Goal: Information Seeking & Learning: Learn about a topic

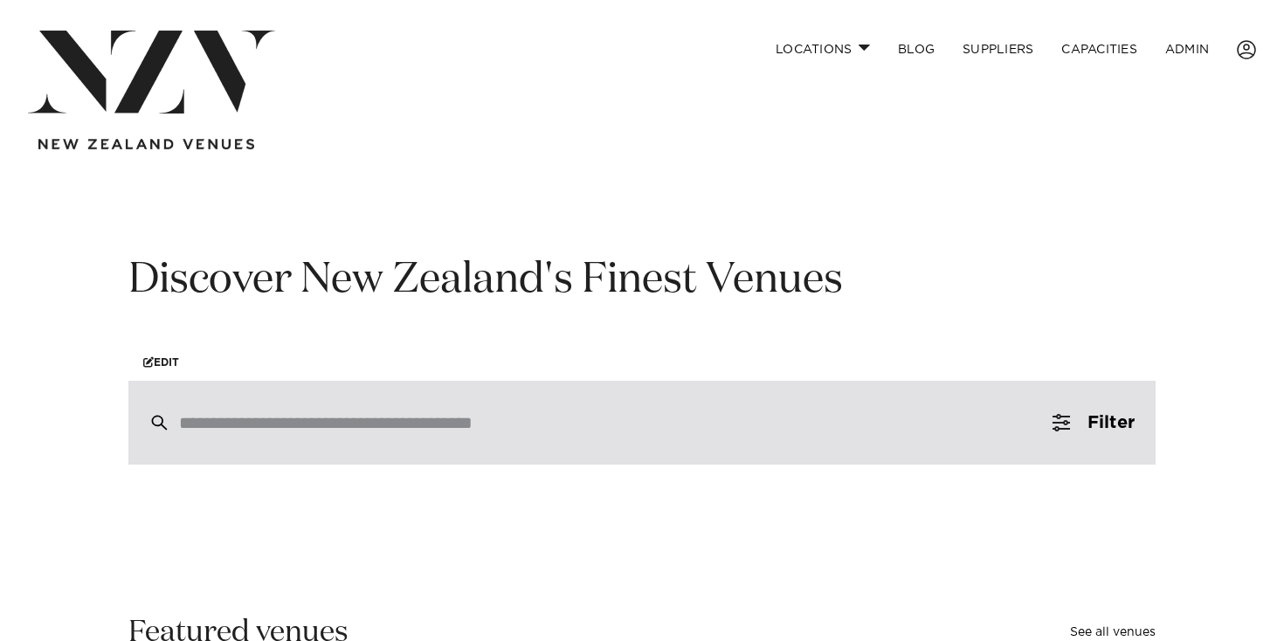
click at [403, 442] on div at bounding box center [641, 423] width 1027 height 84
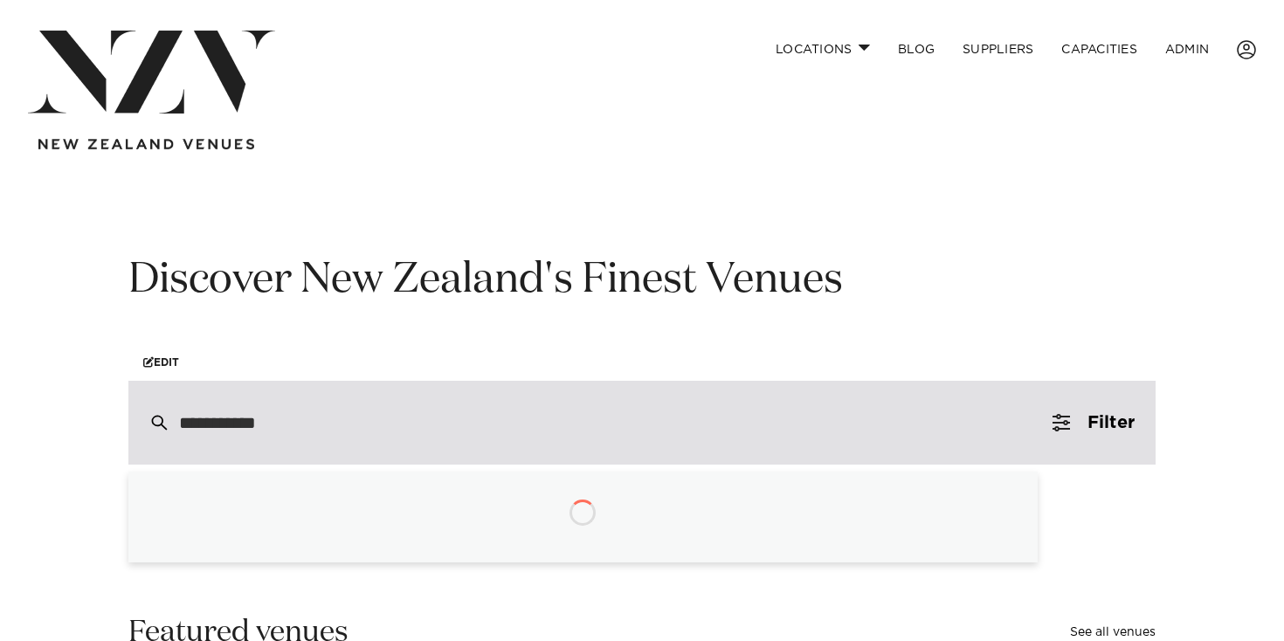
type input "**********"
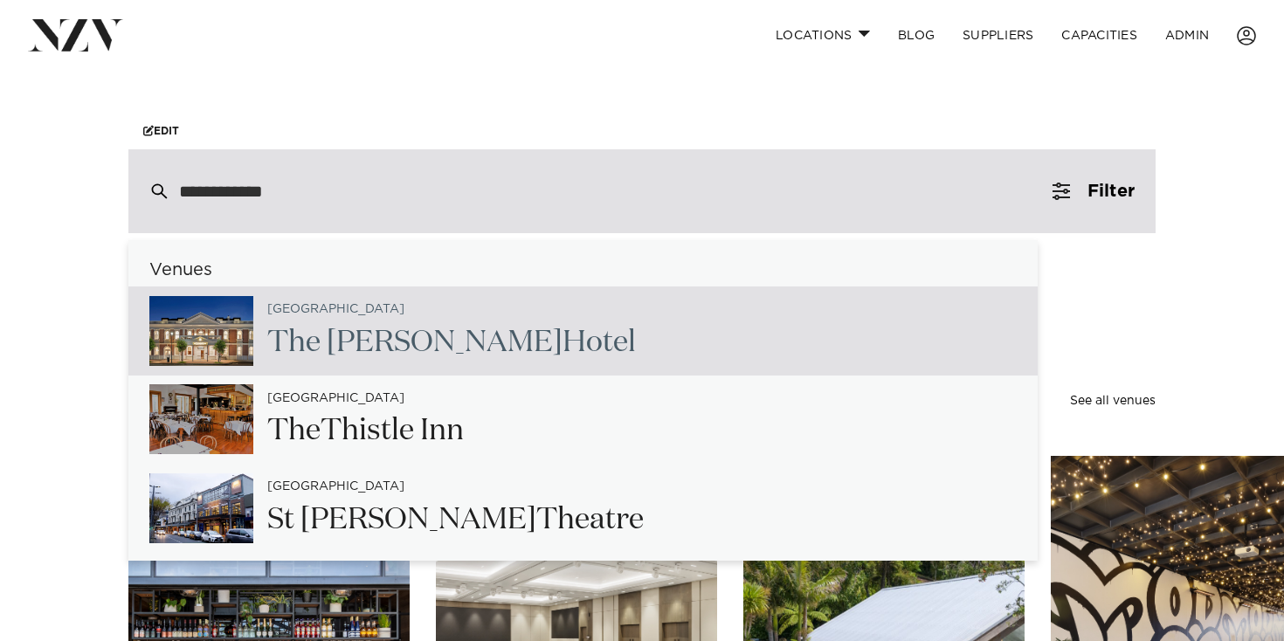
scroll to position [232, 0]
click at [540, 320] on div "Waikato The Clements Hotel" at bounding box center [583, 331] width 910 height 89
type input "**********"
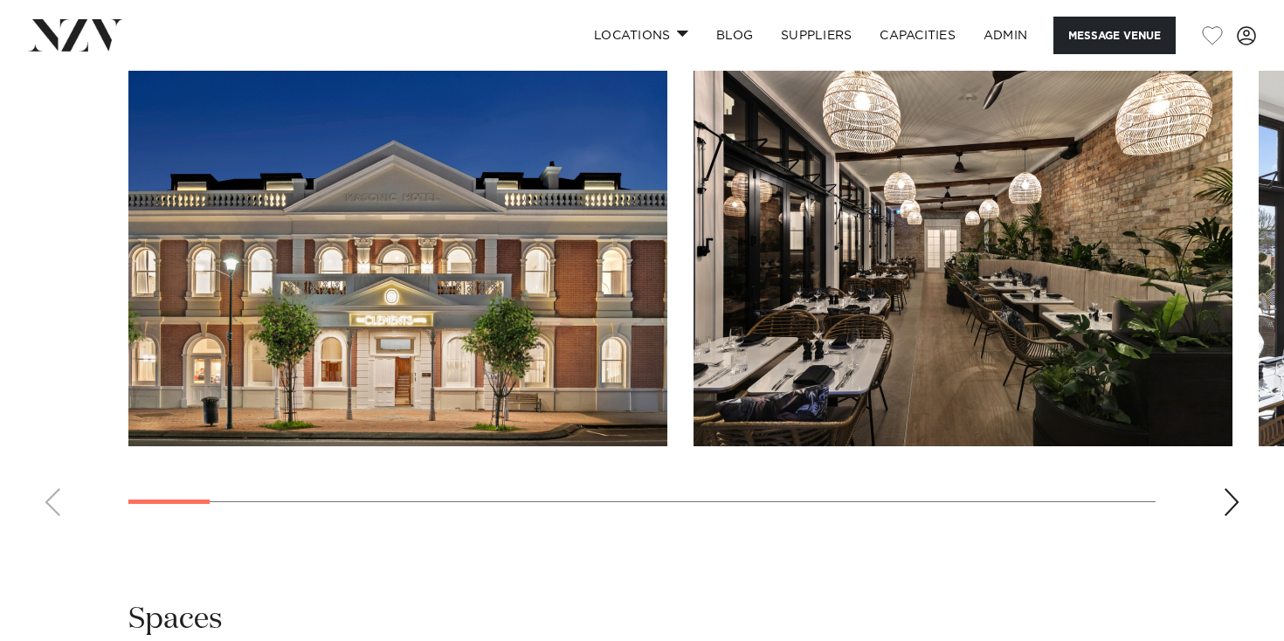
scroll to position [1719, 0]
click at [543, 317] on img "1 / 23" at bounding box center [397, 248] width 539 height 396
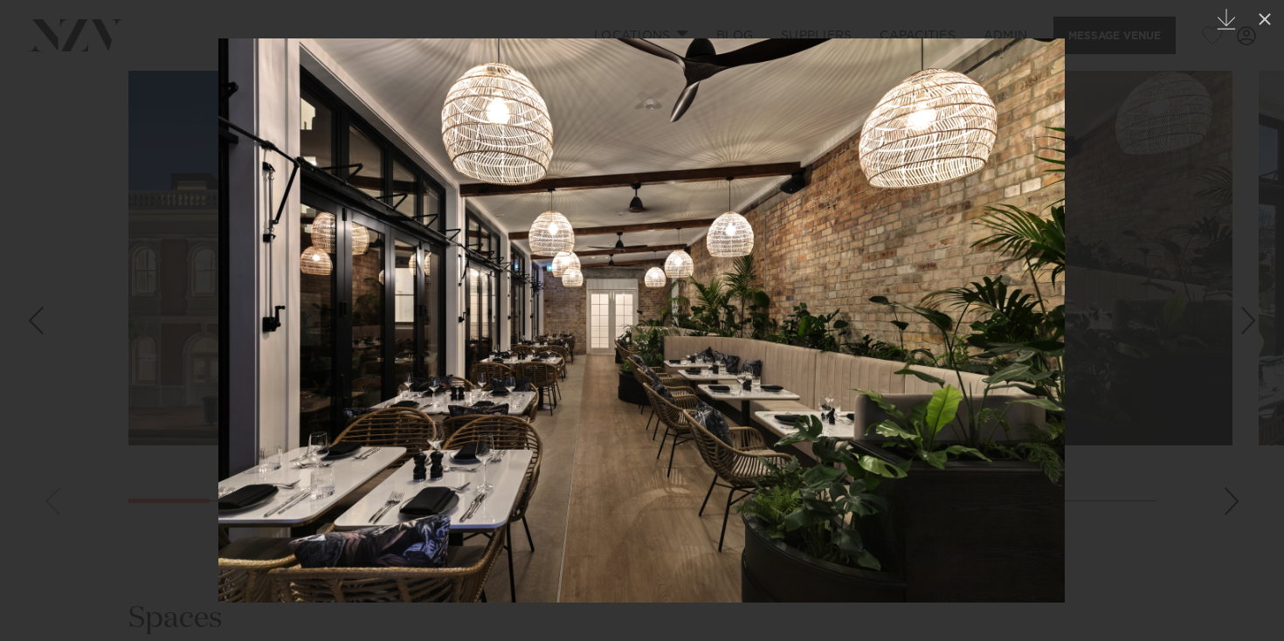
click at [1147, 133] on div at bounding box center [642, 320] width 1284 height 641
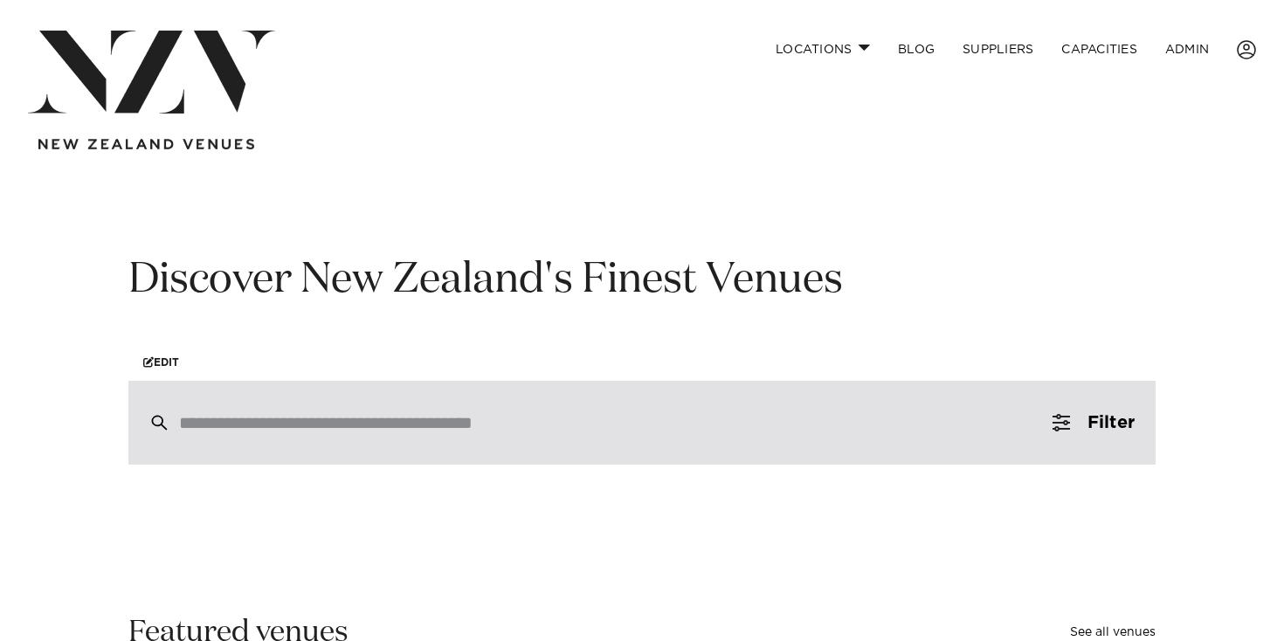
click at [392, 403] on div at bounding box center [641, 423] width 1027 height 84
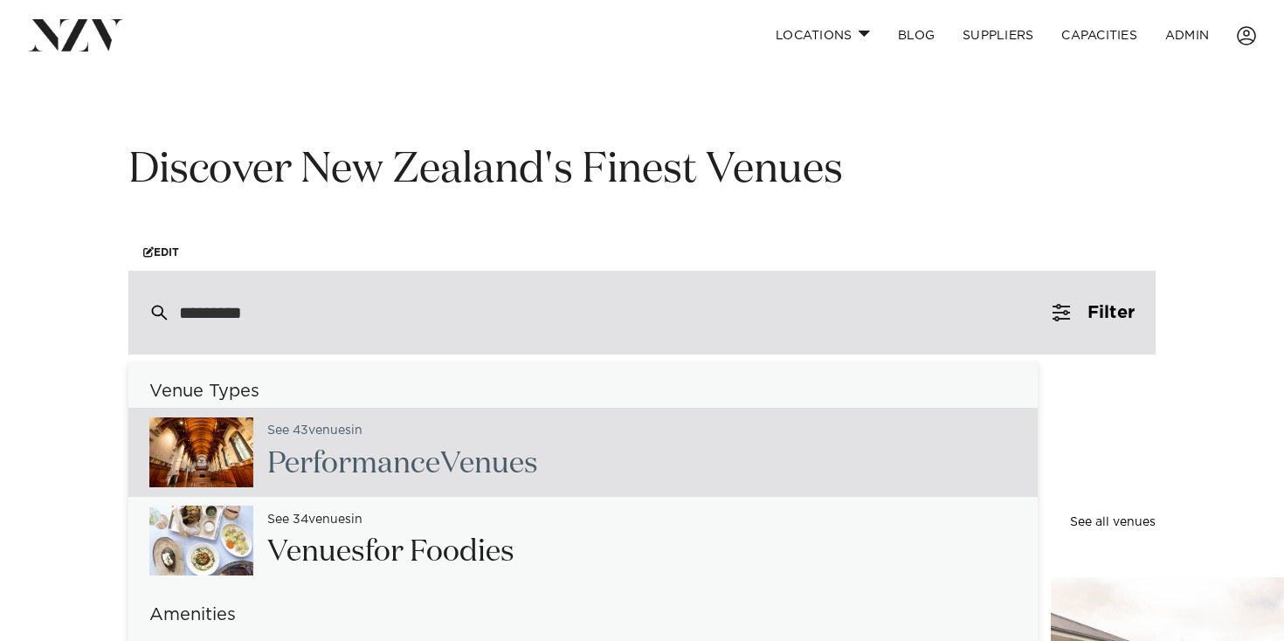
scroll to position [143, 0]
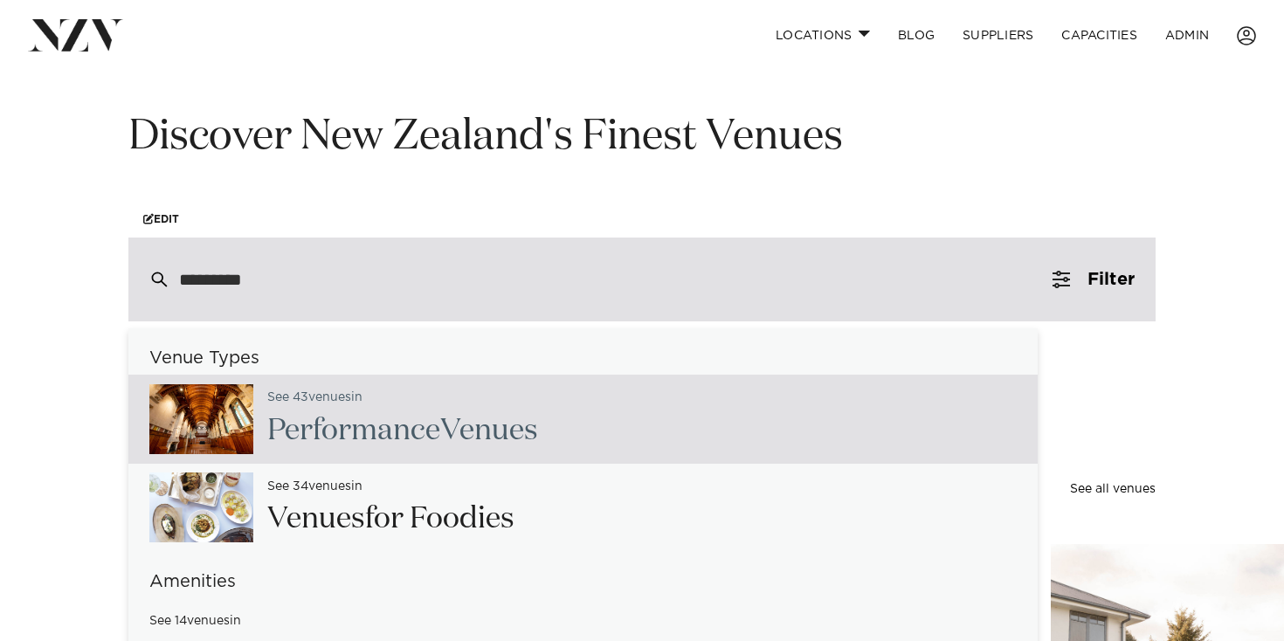
click at [364, 254] on div "*********" at bounding box center [641, 280] width 1027 height 84
click at [363, 255] on div "*********" at bounding box center [641, 280] width 1027 height 84
click at [308, 282] on input "*********" at bounding box center [605, 279] width 852 height 19
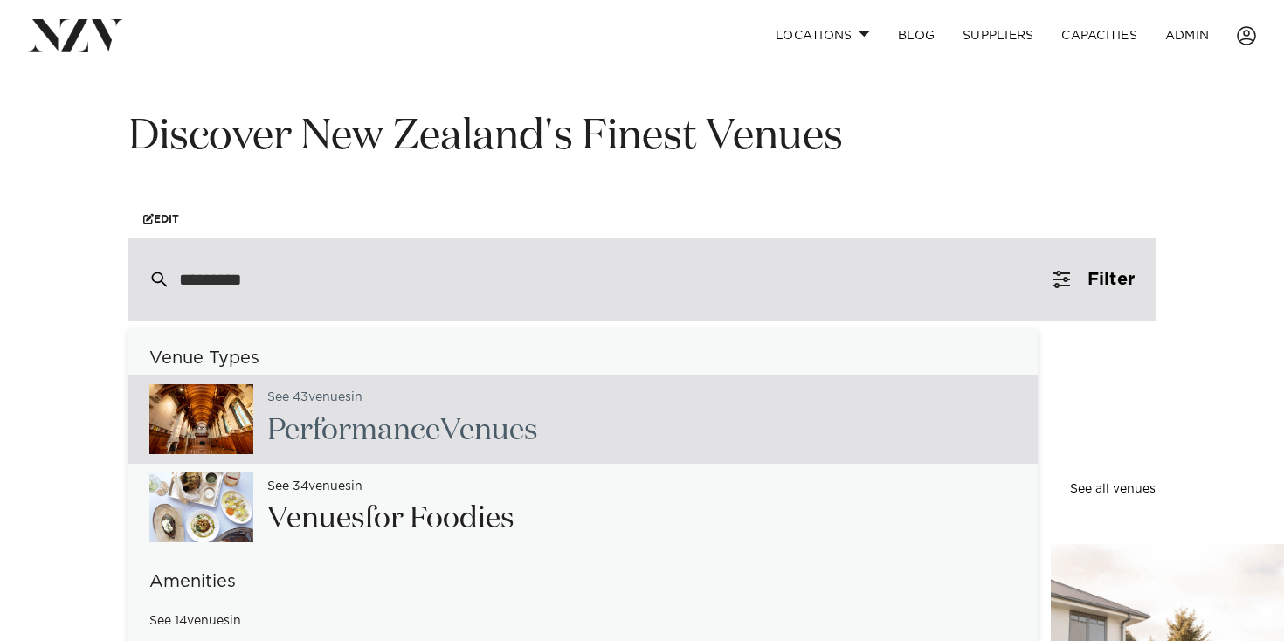
click at [308, 282] on input "*********" at bounding box center [605, 279] width 852 height 19
click at [308, 283] on input "*********" at bounding box center [605, 279] width 852 height 19
type input "******"
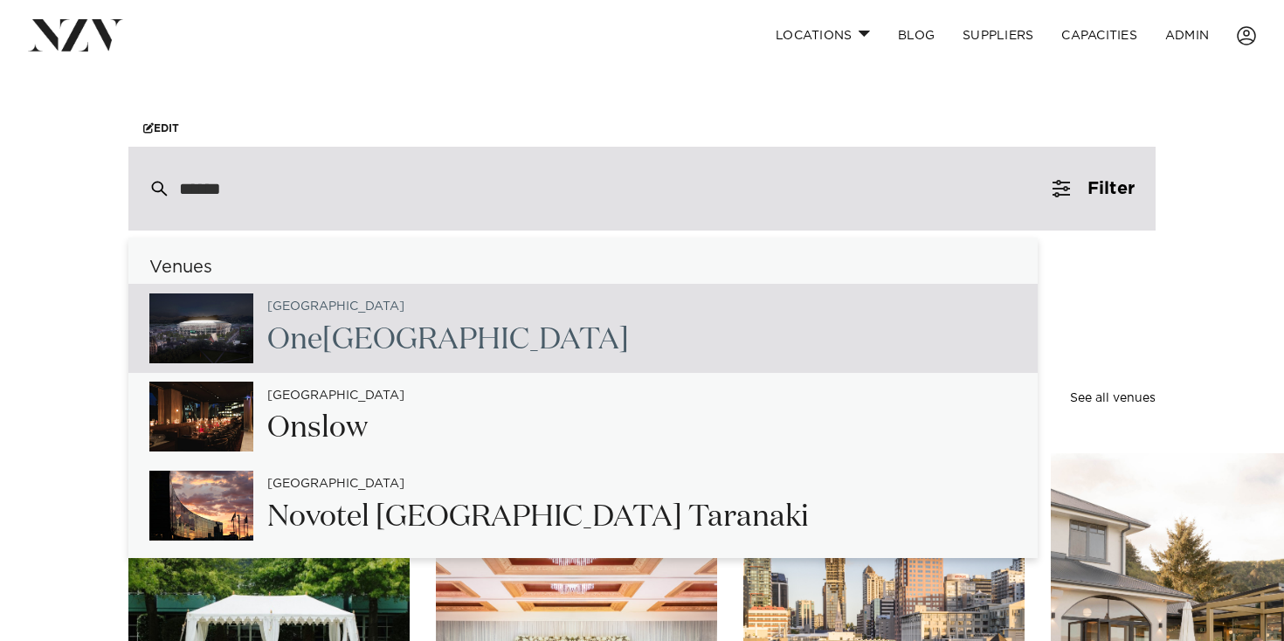
scroll to position [235, 0]
click at [345, 299] on div "Christchurch One New Zealand Stadium" at bounding box center [441, 328] width 376 height 72
type input "**********"
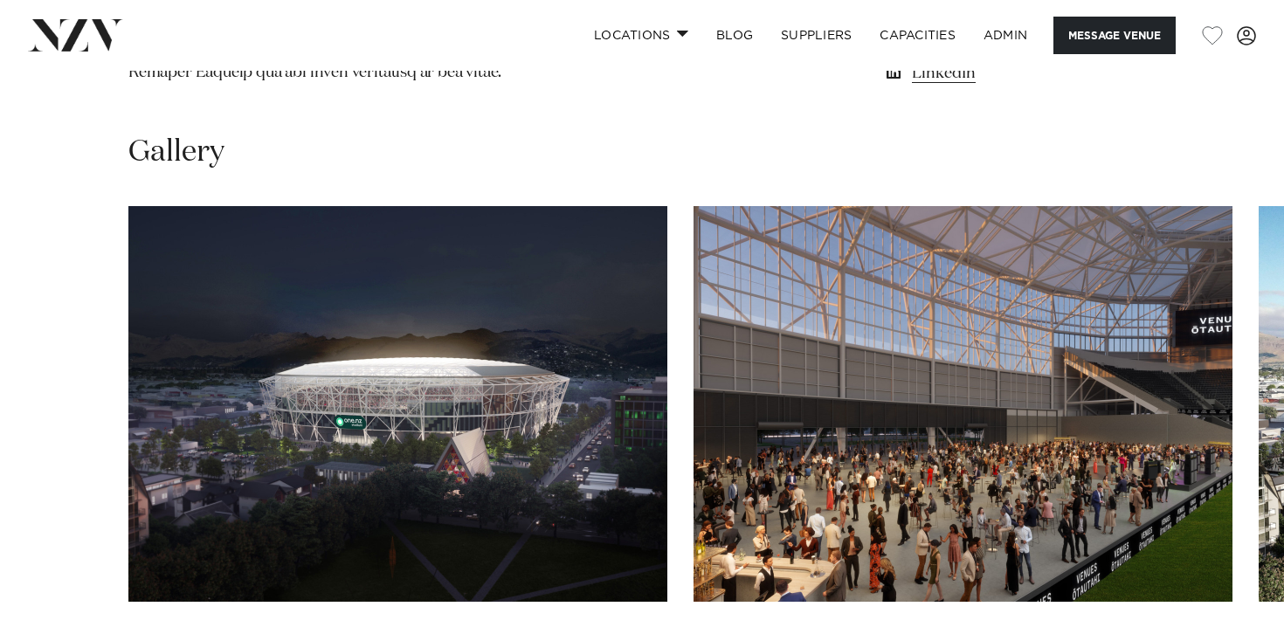
scroll to position [1804, 0]
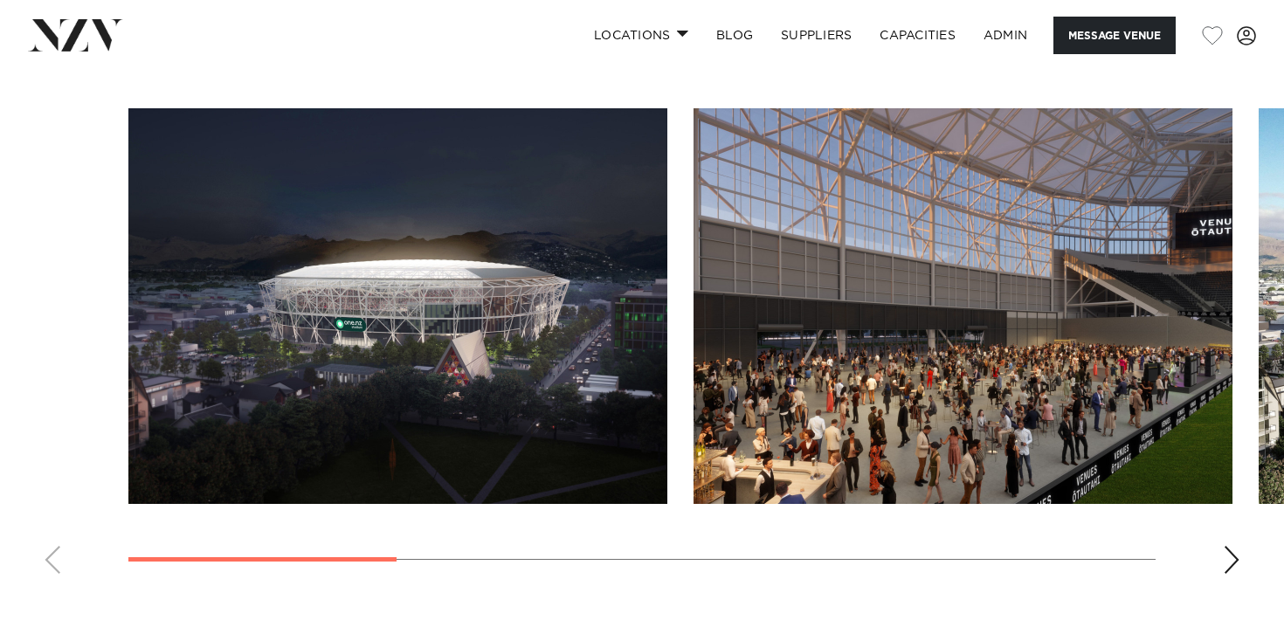
click at [1232, 511] on swiper-container at bounding box center [642, 348] width 1284 height 480
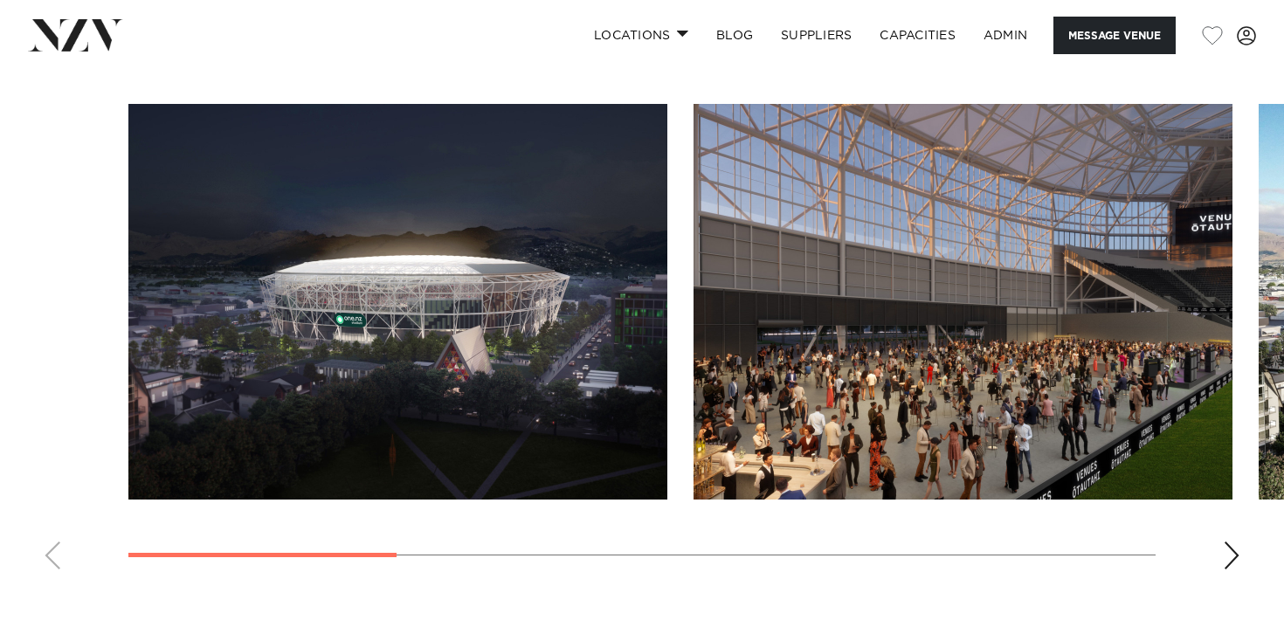
click at [1232, 542] on div "Next slide" at bounding box center [1231, 556] width 17 height 28
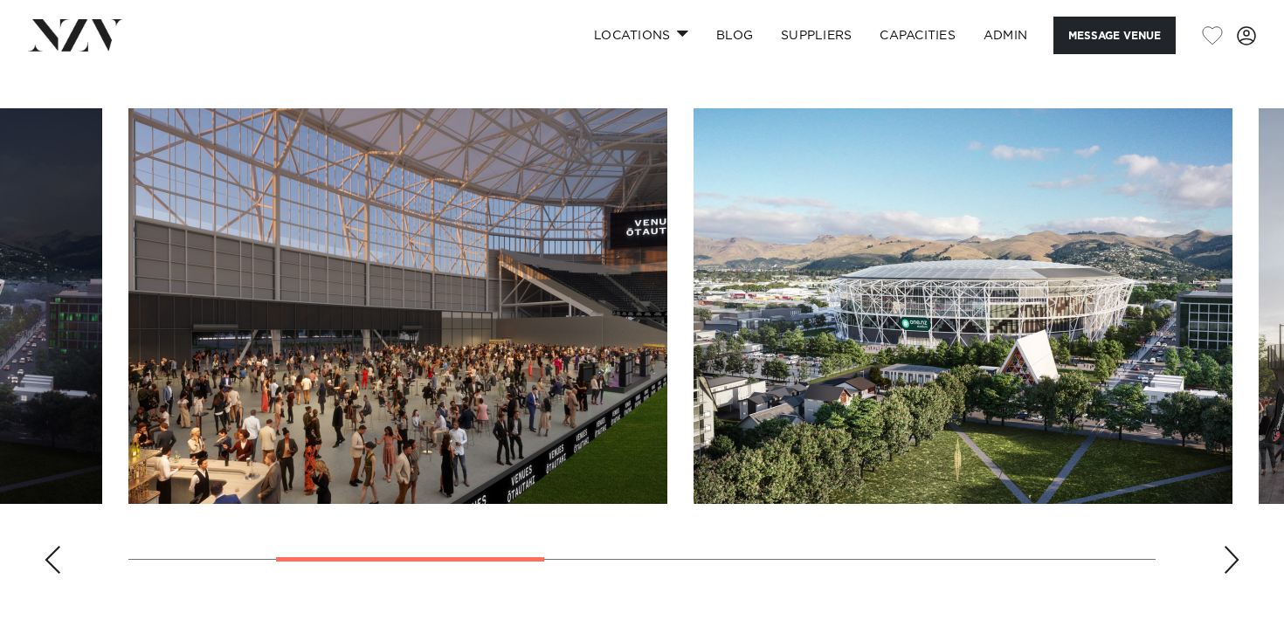
click at [1232, 546] on div "Next slide" at bounding box center [1231, 560] width 17 height 28
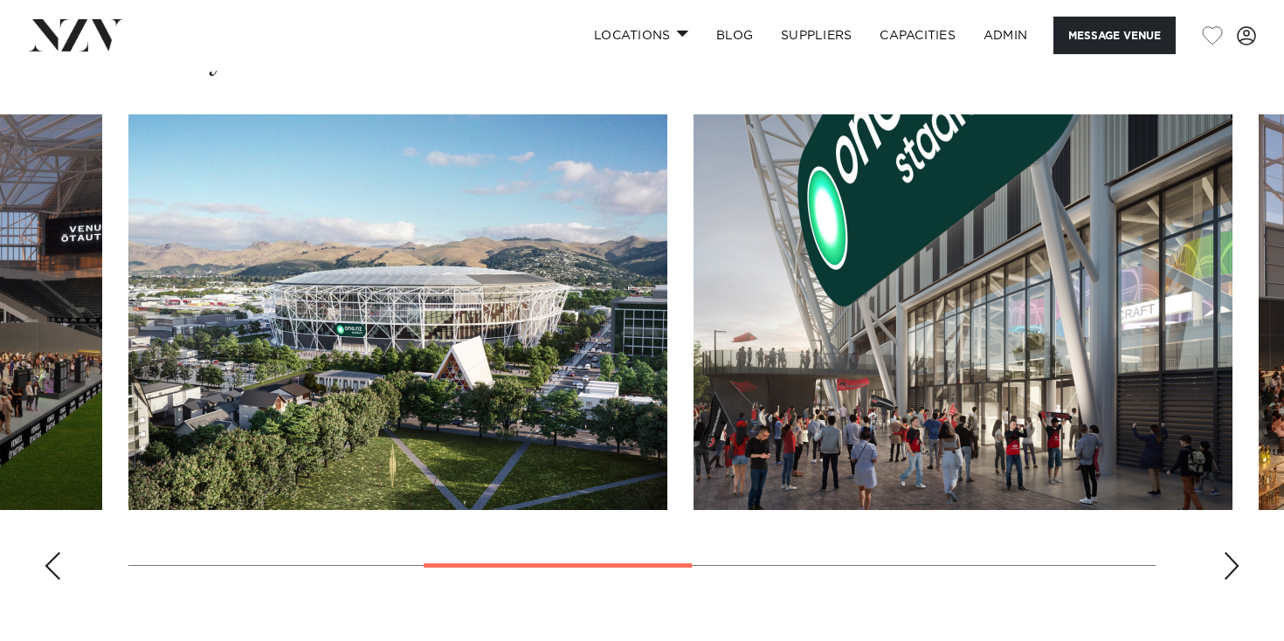
click at [1232, 552] on div "Next slide" at bounding box center [1231, 566] width 17 height 28
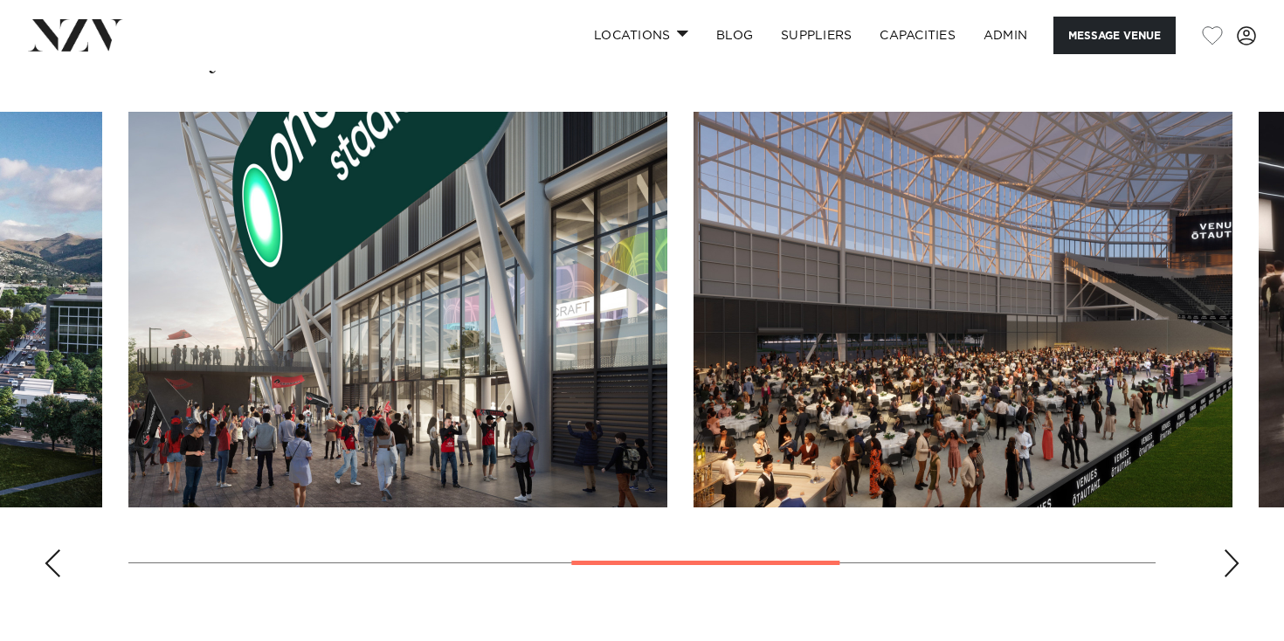
click at [1232, 550] on div "Next slide" at bounding box center [1231, 564] width 17 height 28
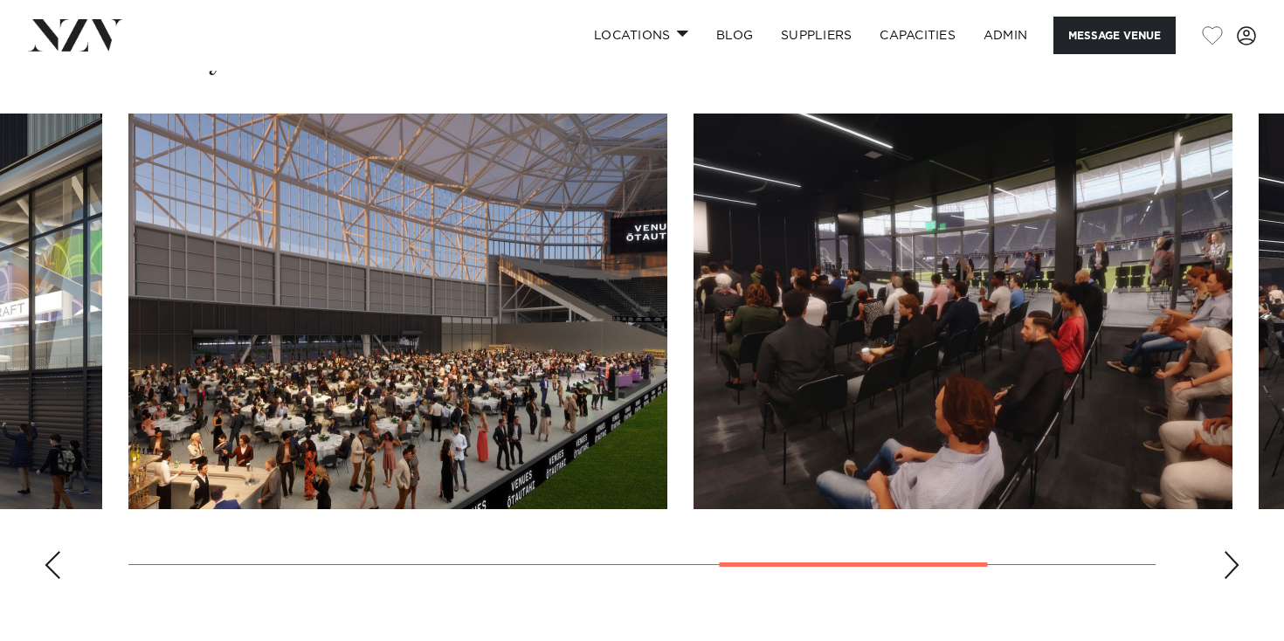
click at [1232, 551] on div "Next slide" at bounding box center [1231, 565] width 17 height 28
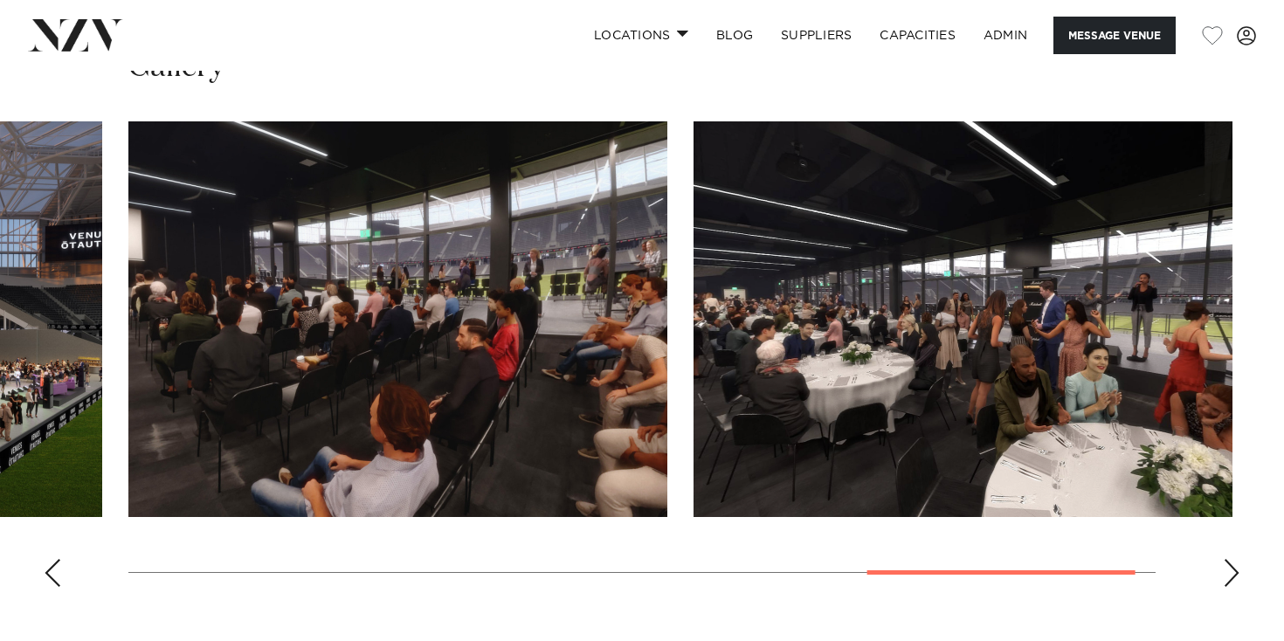
click at [1232, 520] on swiper-container at bounding box center [642, 361] width 1284 height 480
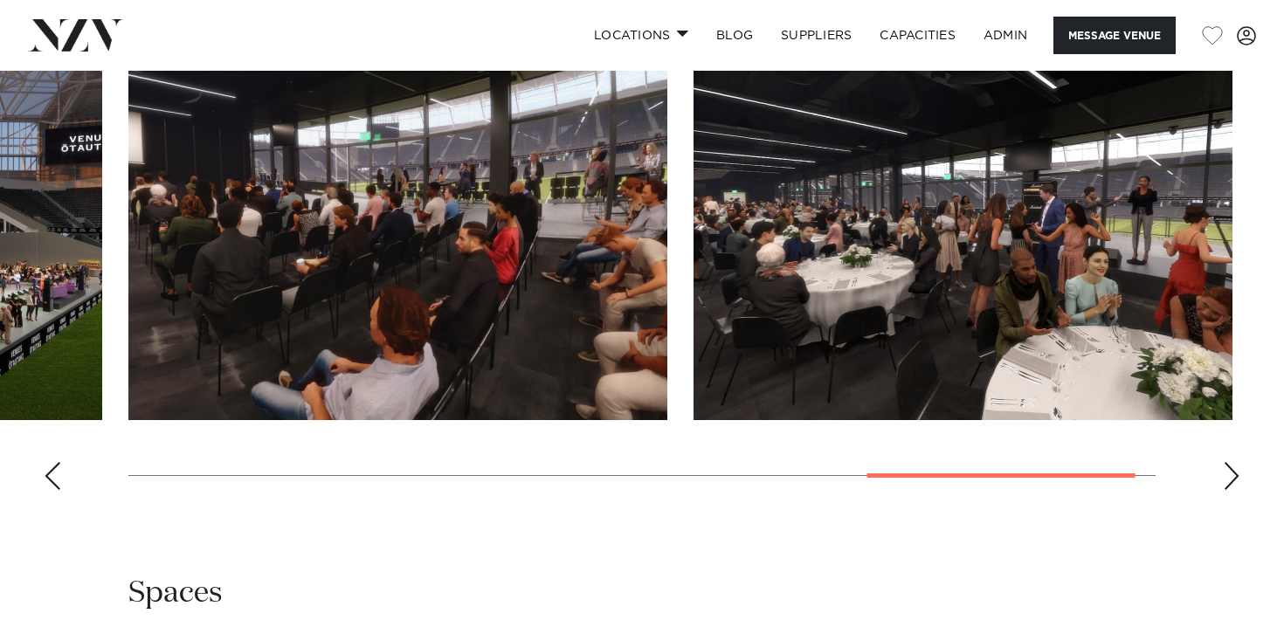
scroll to position [1890, 0]
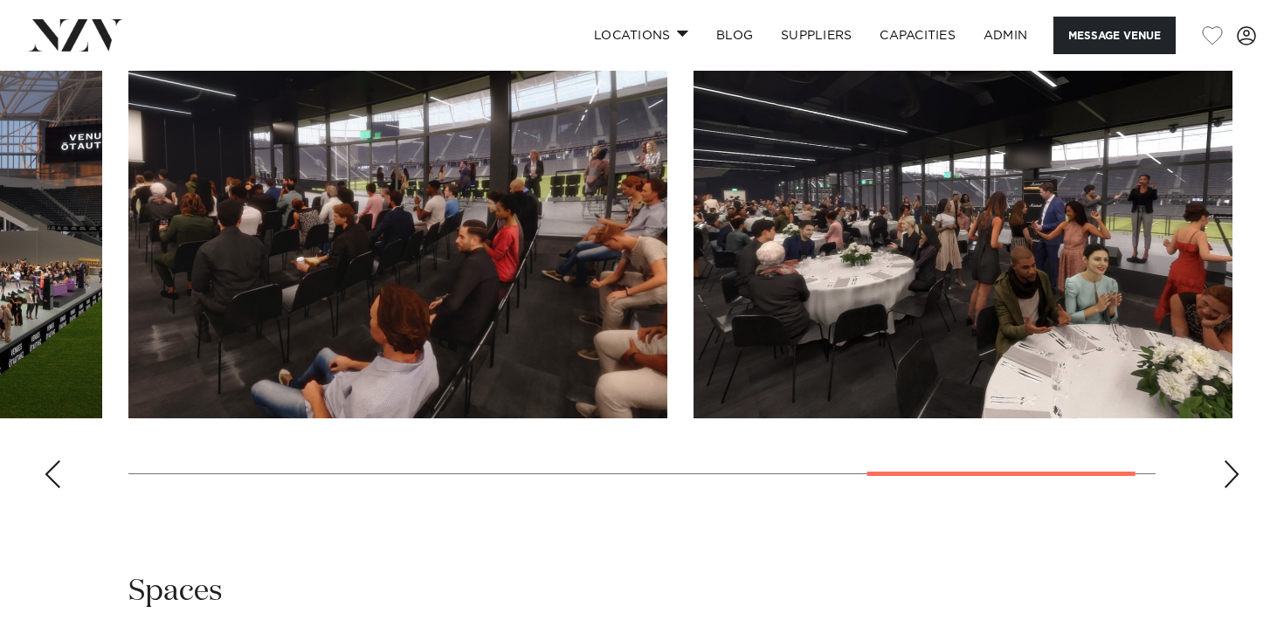
click at [42, 440] on swiper-container at bounding box center [642, 263] width 1284 height 480
click at [45, 460] on div "Previous slide" at bounding box center [52, 474] width 17 height 28
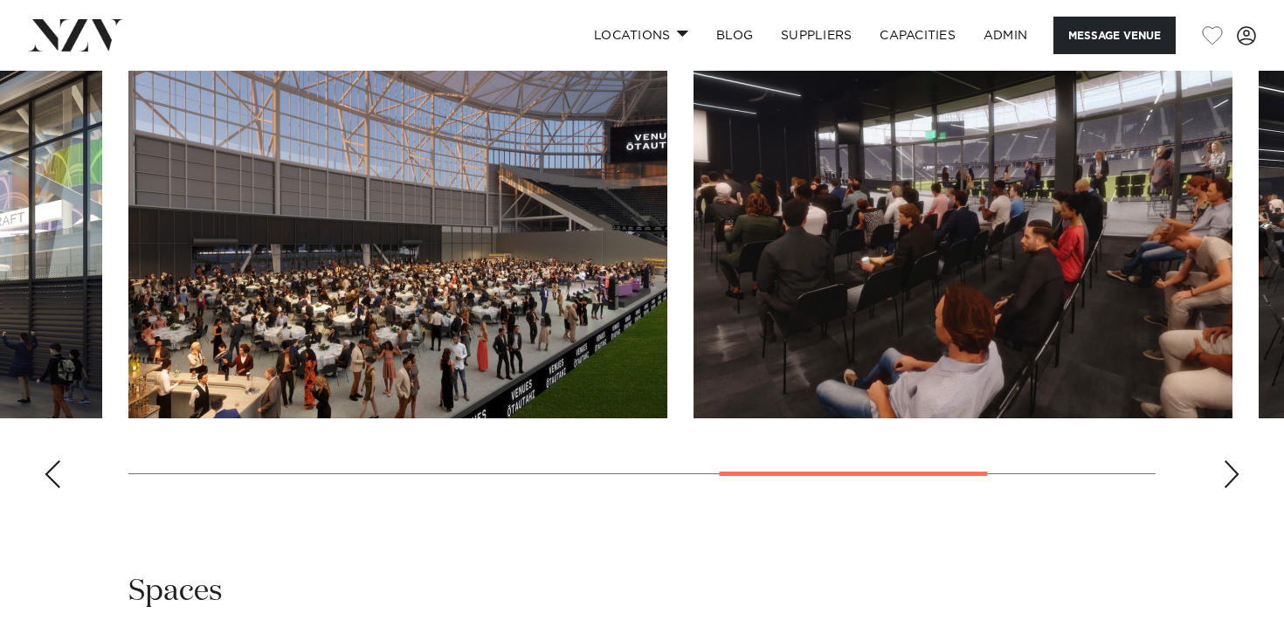
click at [46, 460] on div "Previous slide" at bounding box center [52, 474] width 17 height 28
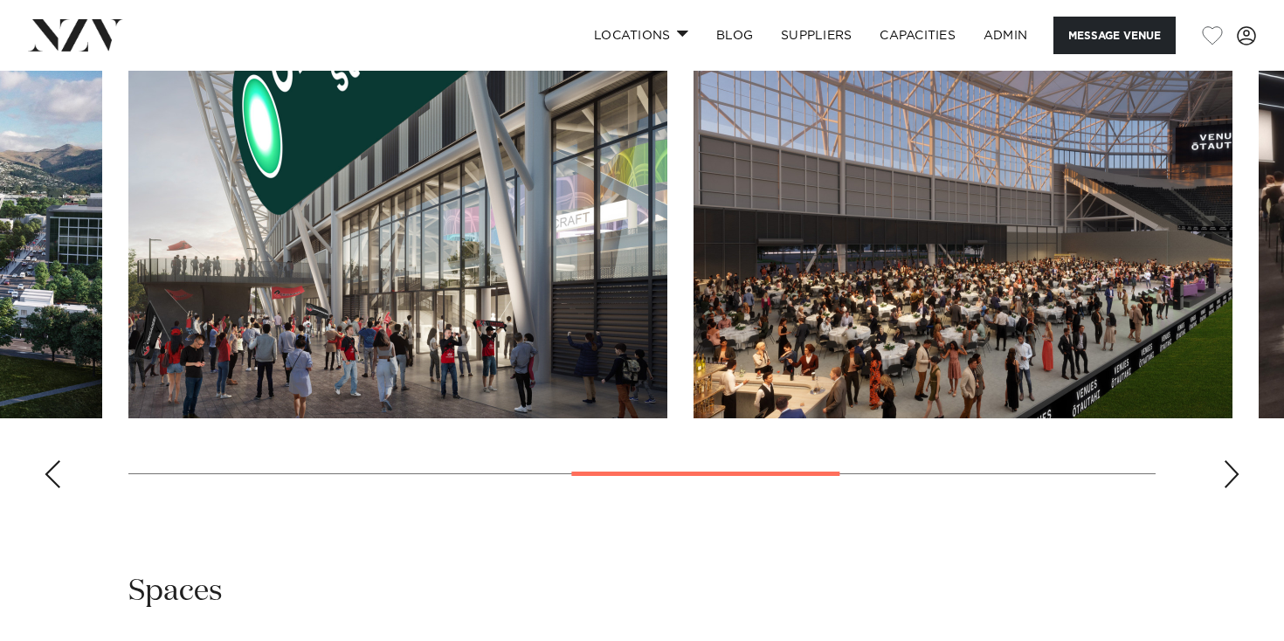
click at [48, 460] on div "Previous slide" at bounding box center [52, 474] width 17 height 28
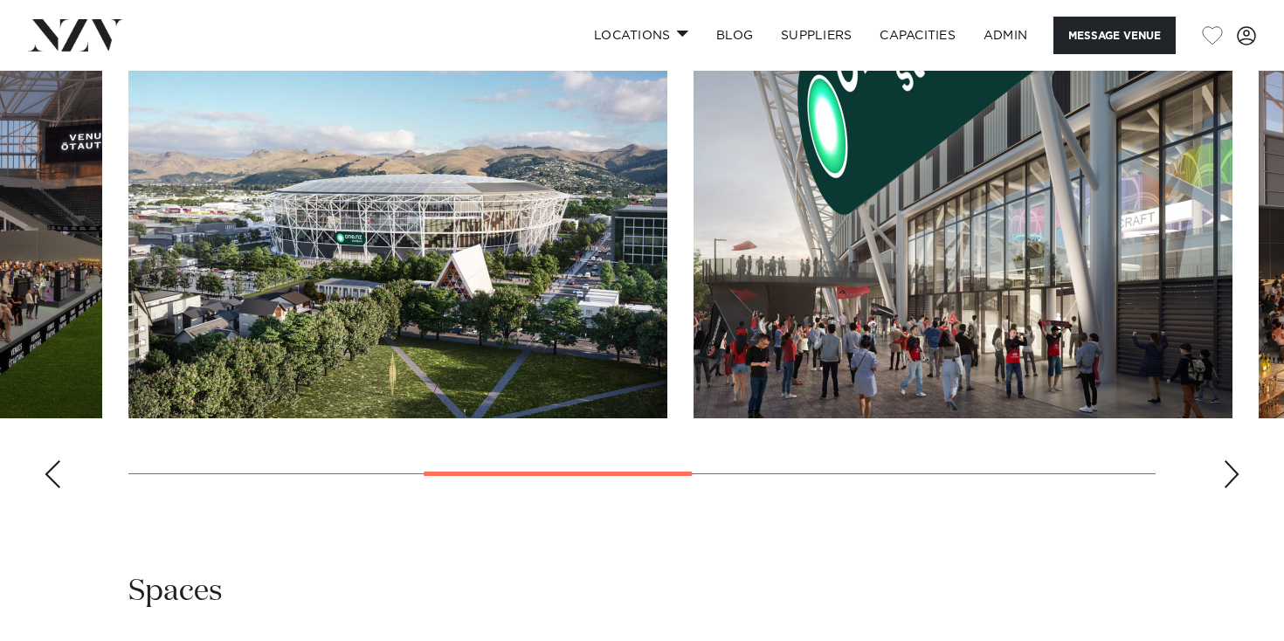
click at [49, 460] on div "Previous slide" at bounding box center [52, 474] width 17 height 28
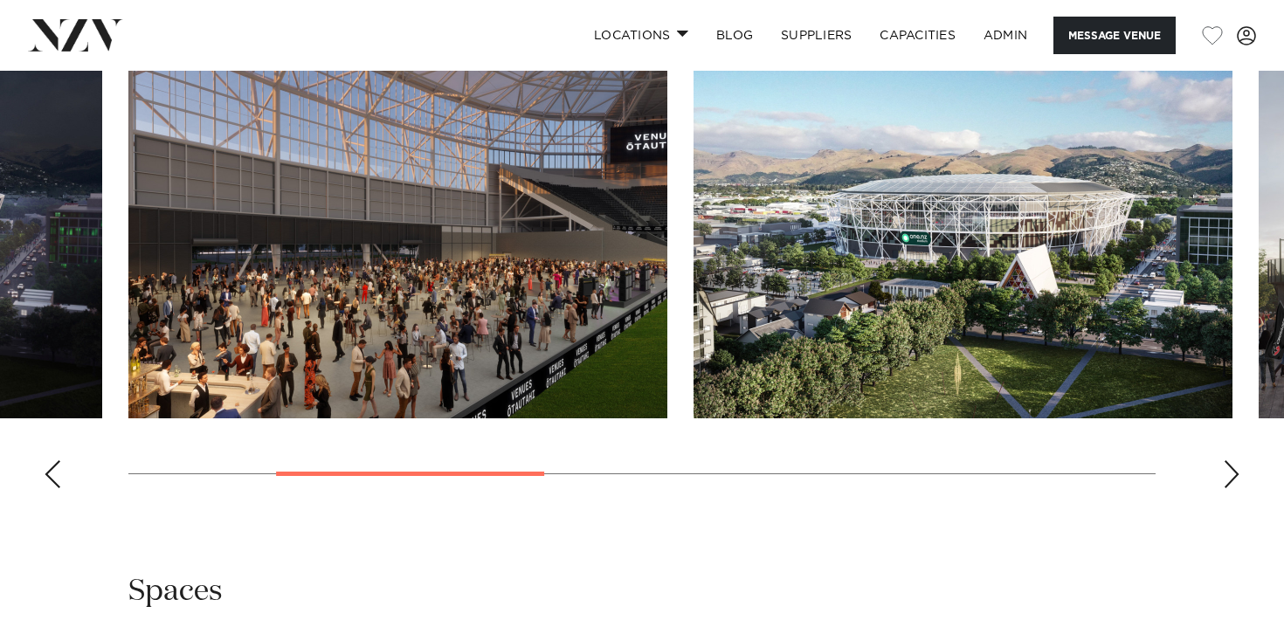
click at [49, 460] on div "Previous slide" at bounding box center [52, 474] width 17 height 28
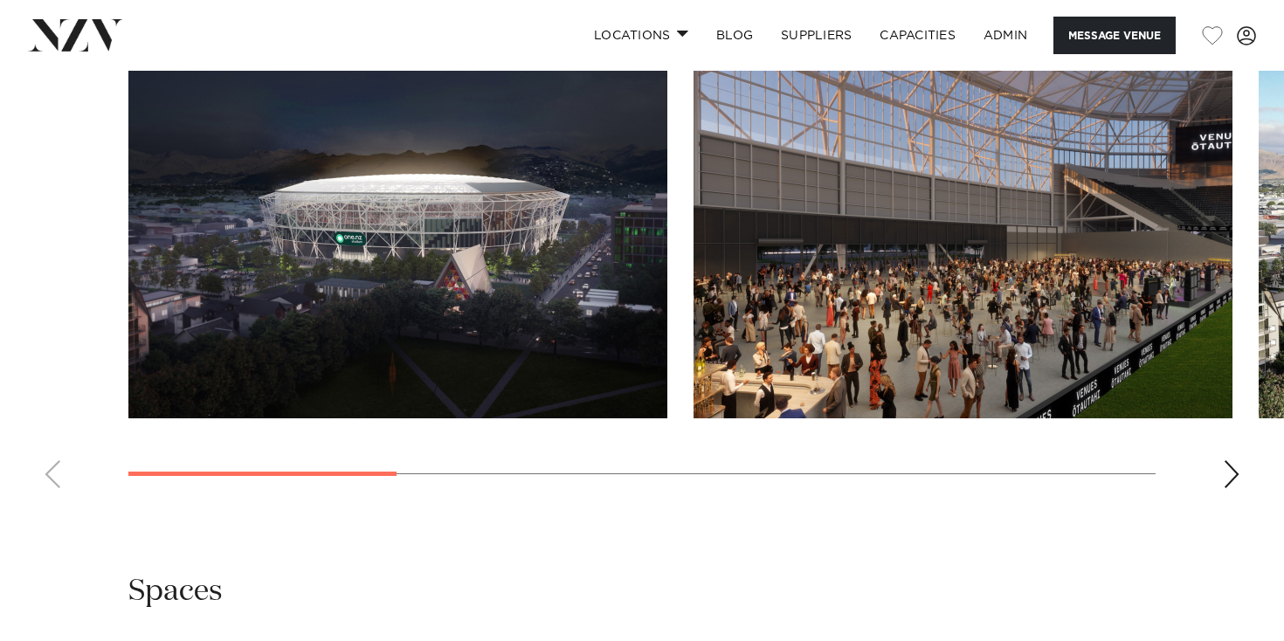
click at [49, 440] on swiper-container at bounding box center [642, 263] width 1284 height 480
click at [377, 225] on img "1 / 7" at bounding box center [397, 221] width 539 height 396
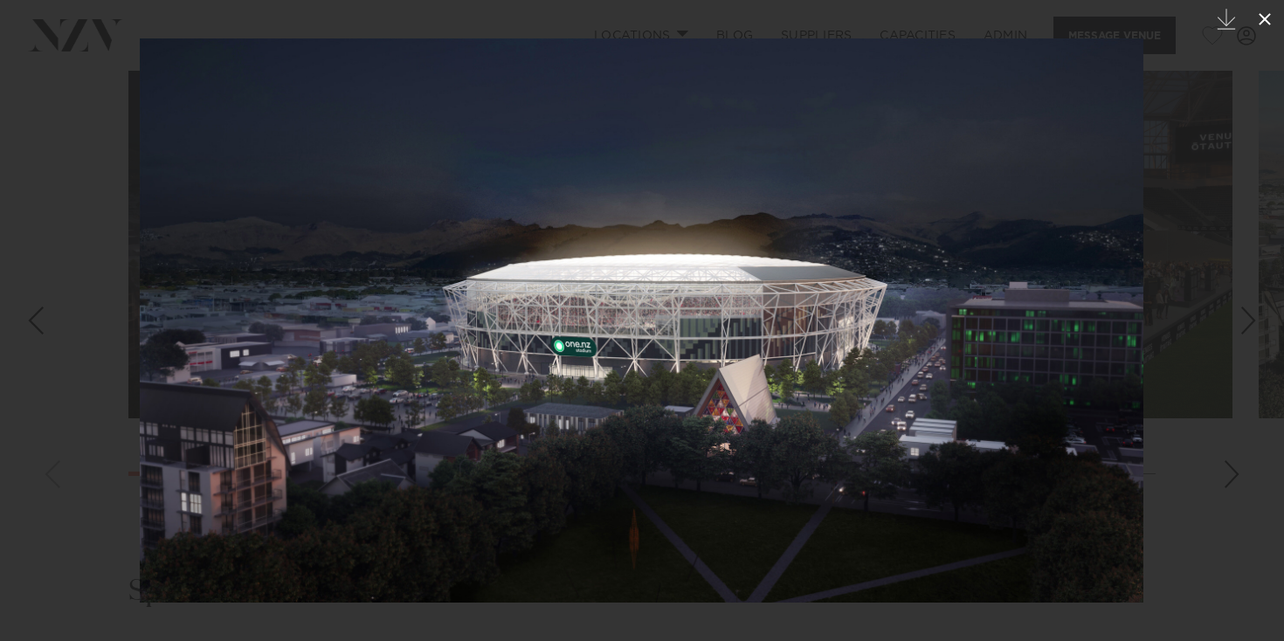
click at [1270, 24] on icon at bounding box center [1265, 19] width 12 height 12
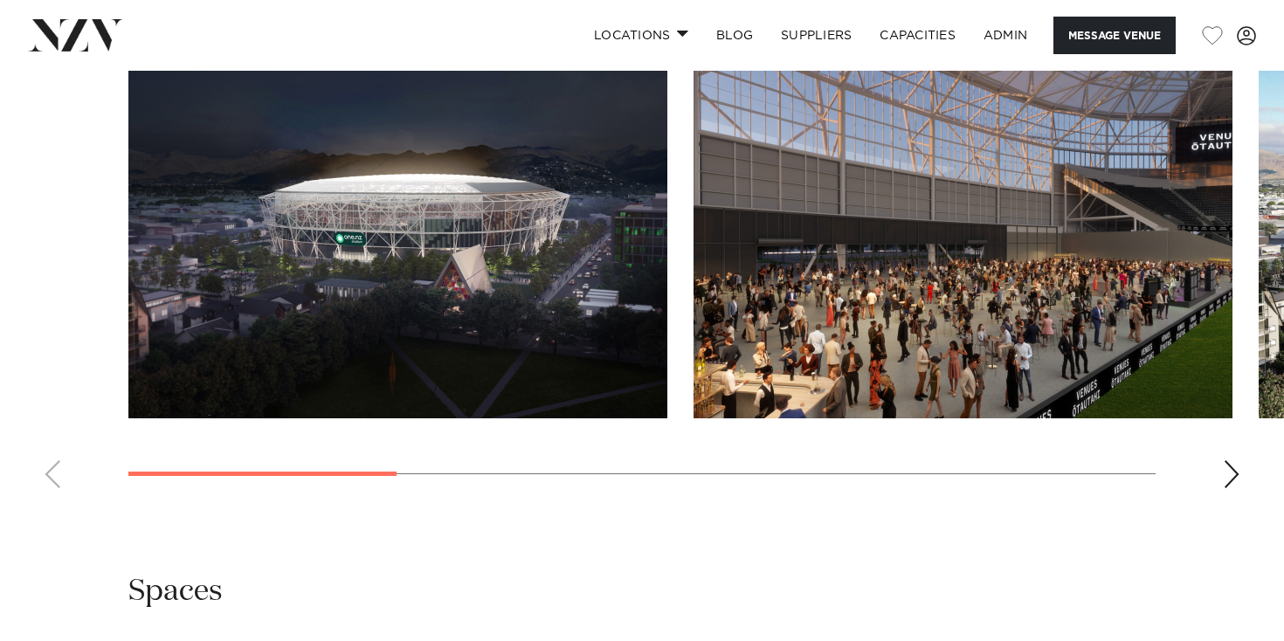
click at [69, 49] on img at bounding box center [75, 34] width 95 height 31
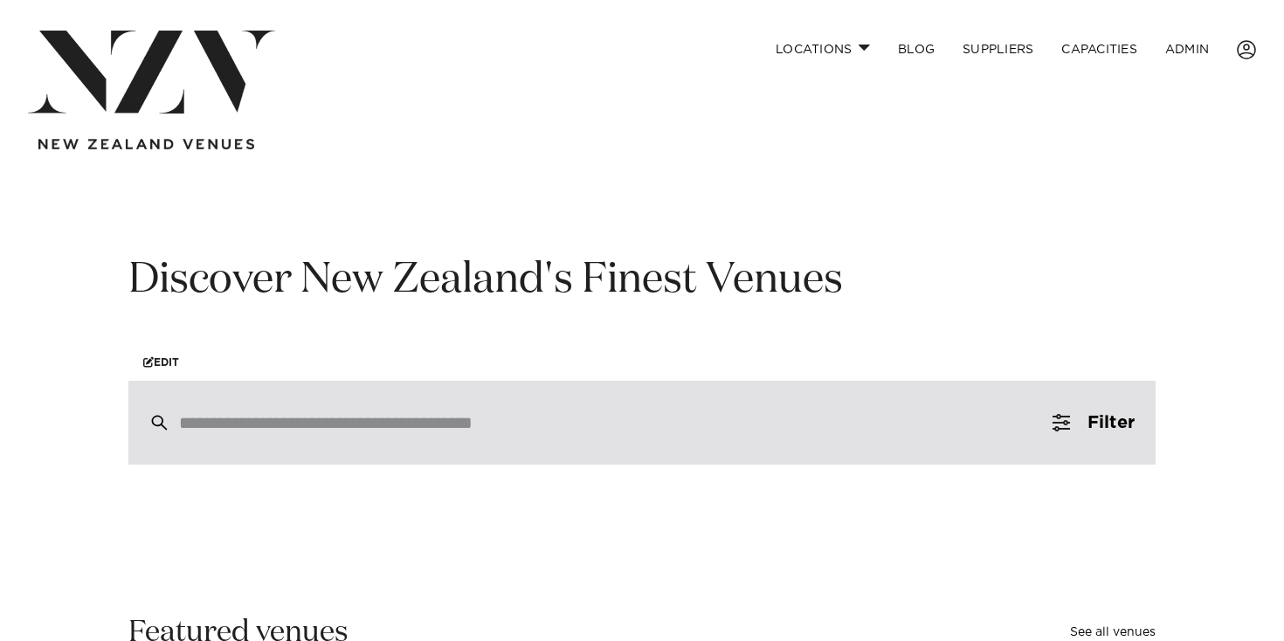
click at [271, 409] on div at bounding box center [641, 423] width 1027 height 84
click at [471, 439] on div at bounding box center [641, 423] width 1027 height 84
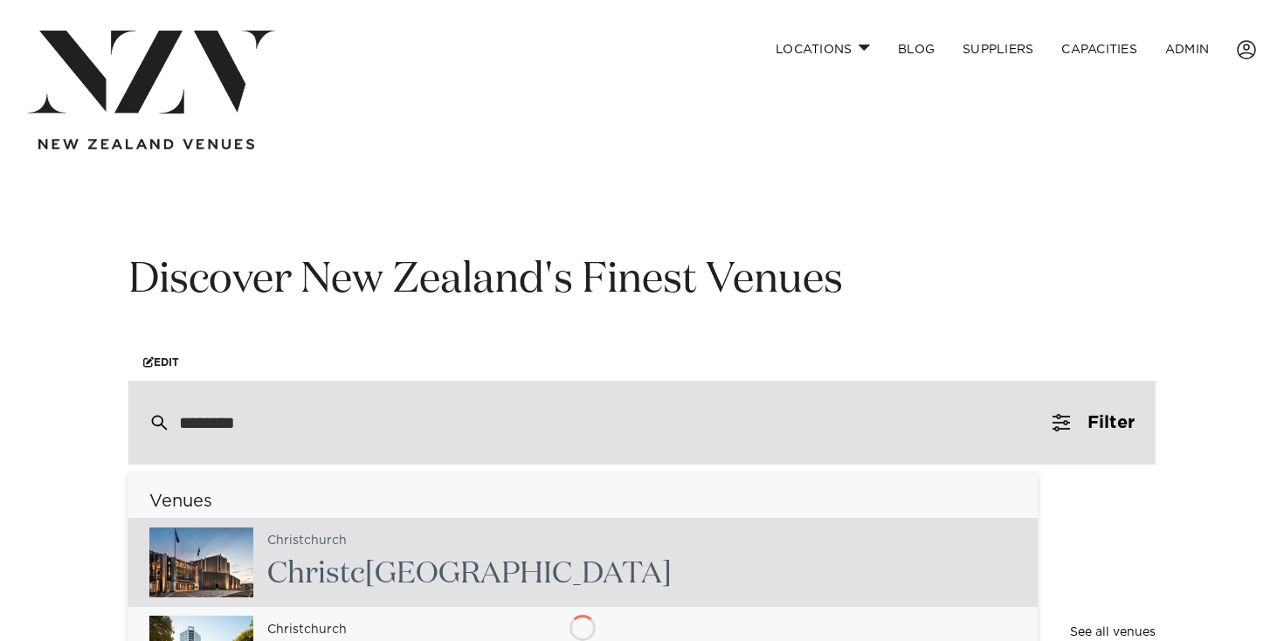
type input "*********"
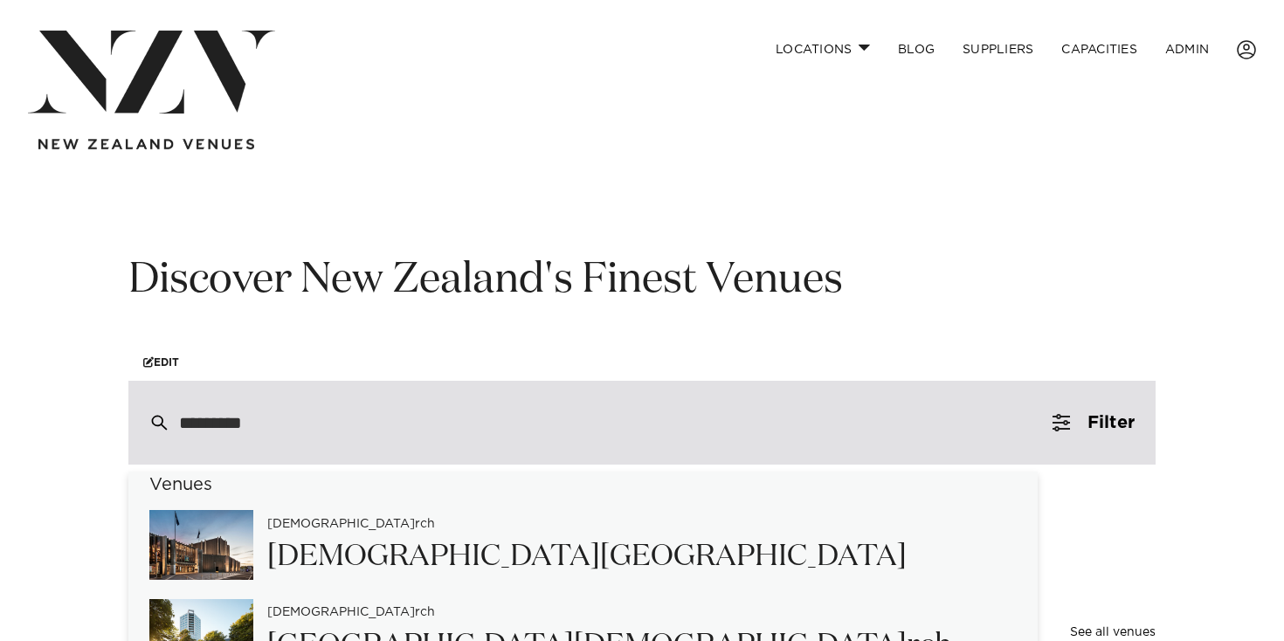
scroll to position [193, 0]
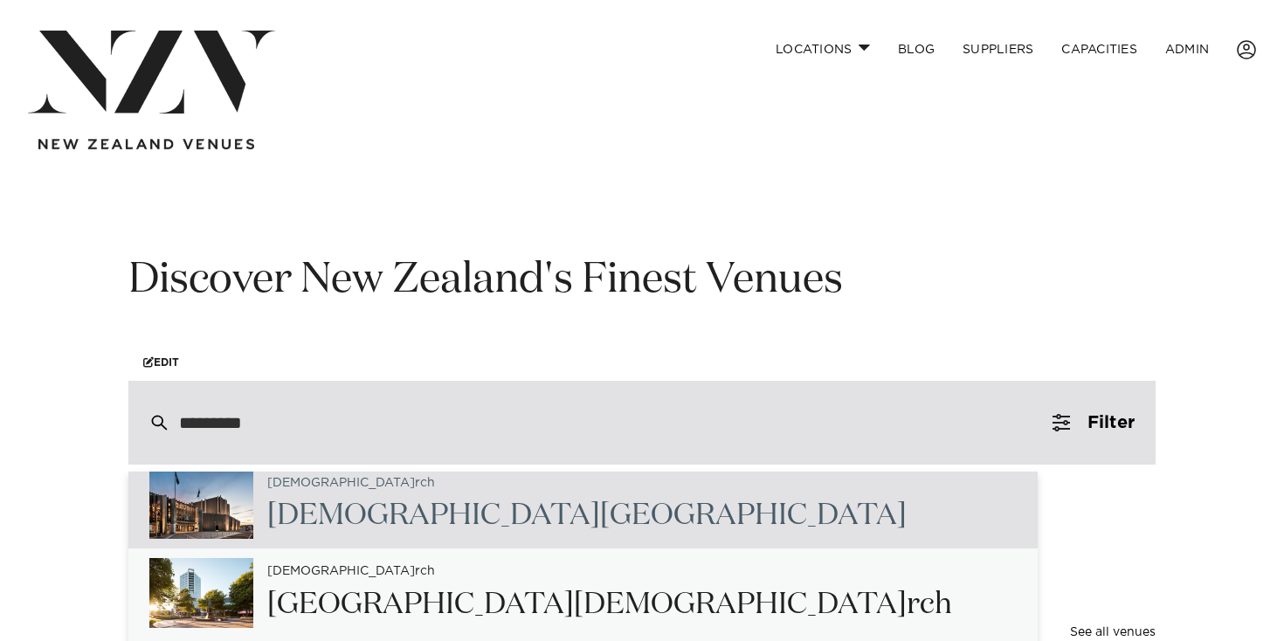
click at [436, 504] on h2 "Christchu rch Town Hall" at bounding box center [587, 515] width 640 height 39
type input "**********"
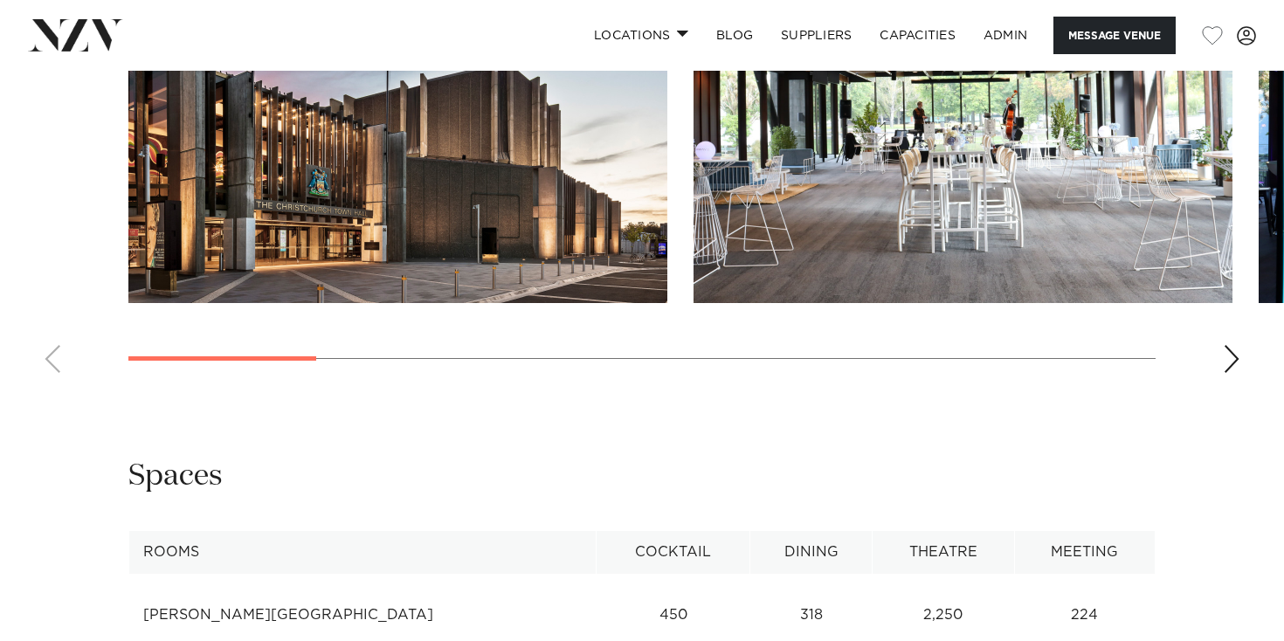
scroll to position [1721, 0]
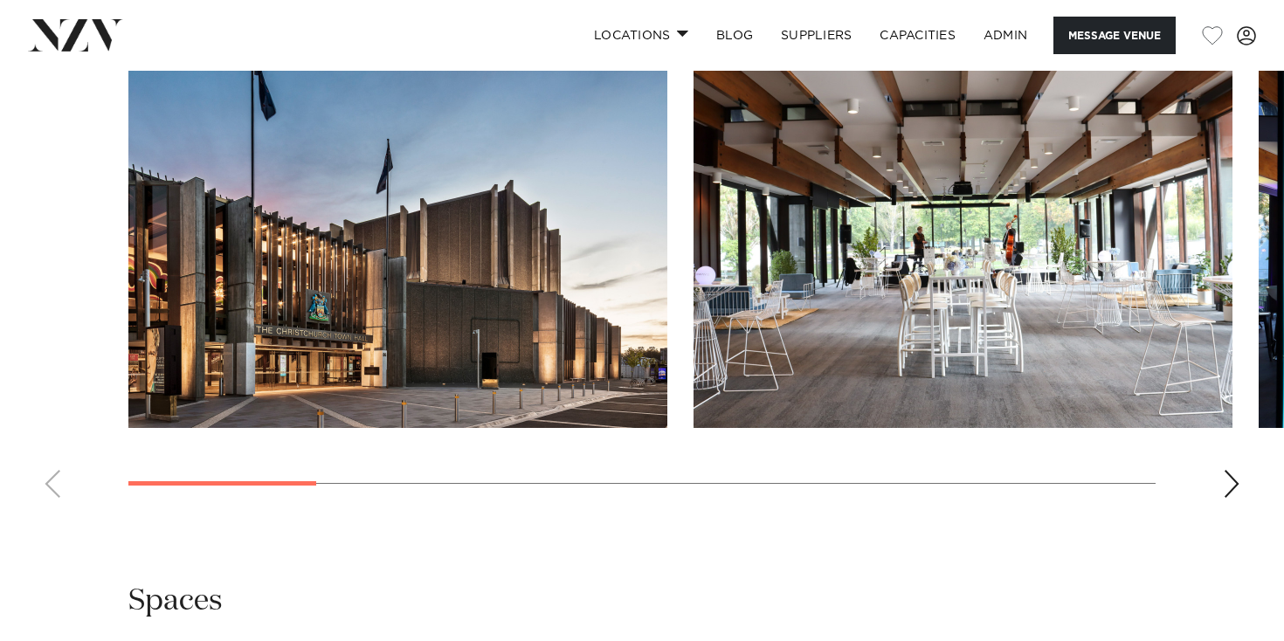
click at [1221, 476] on swiper-container at bounding box center [642, 272] width 1284 height 480
click at [1228, 479] on div "Next slide" at bounding box center [1231, 484] width 17 height 28
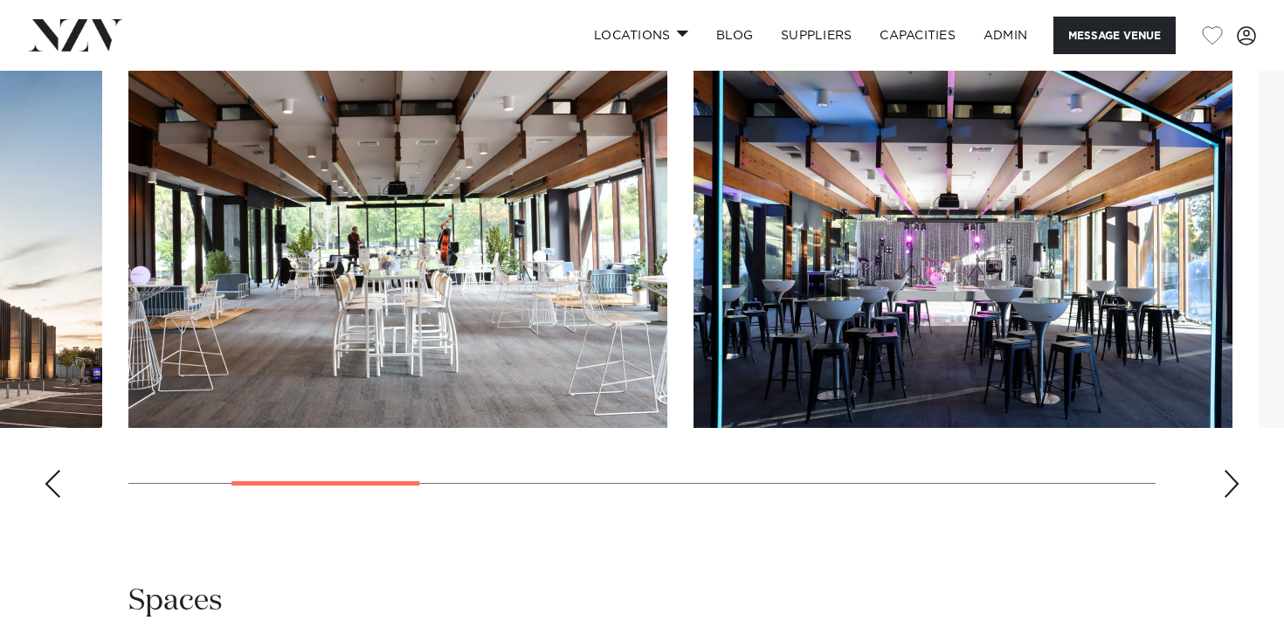
click at [1228, 479] on div "Next slide" at bounding box center [1231, 484] width 17 height 28
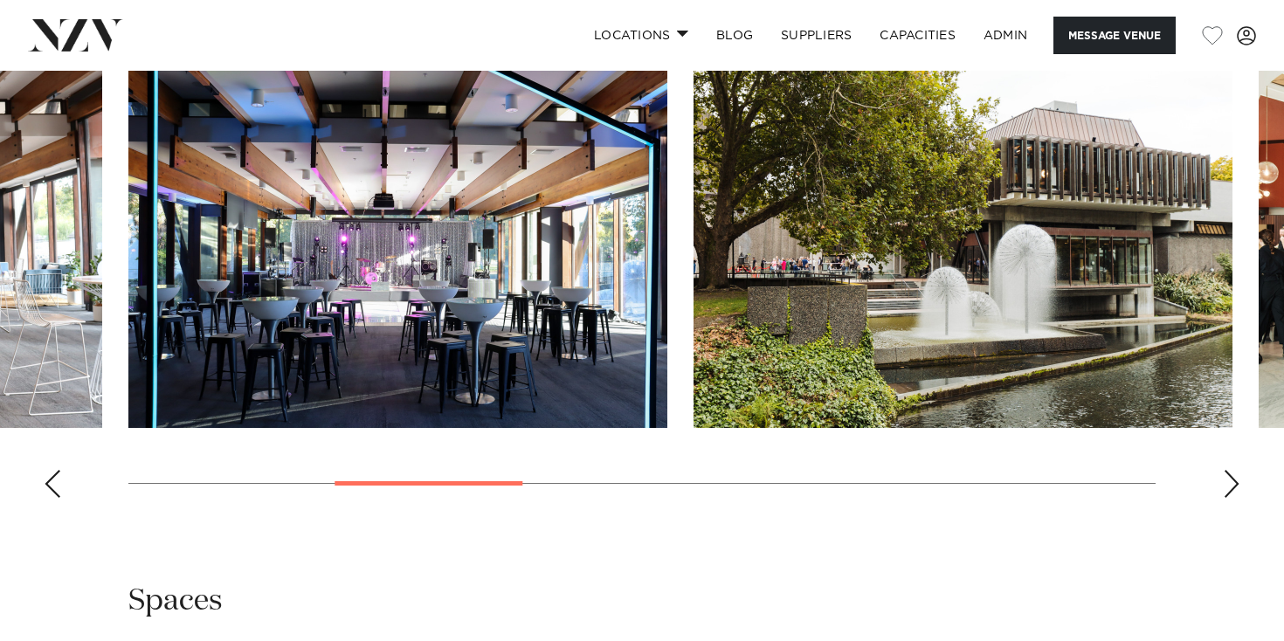
click at [1228, 479] on div "Next slide" at bounding box center [1231, 484] width 17 height 28
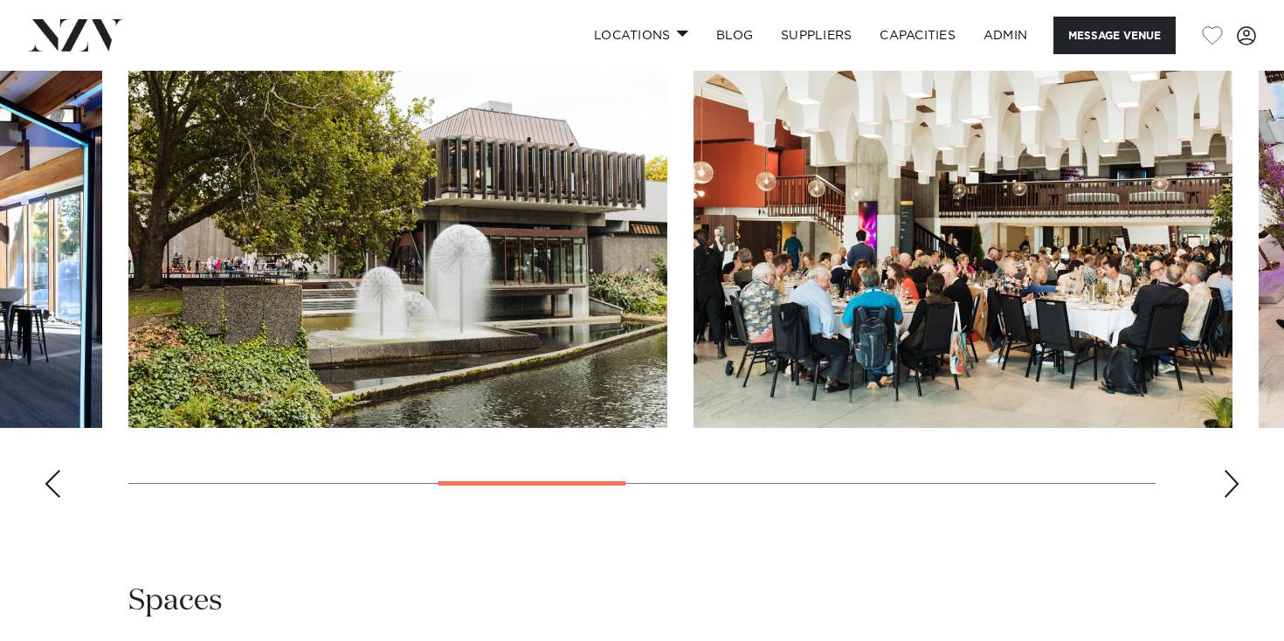
click at [1228, 479] on div "Next slide" at bounding box center [1231, 484] width 17 height 28
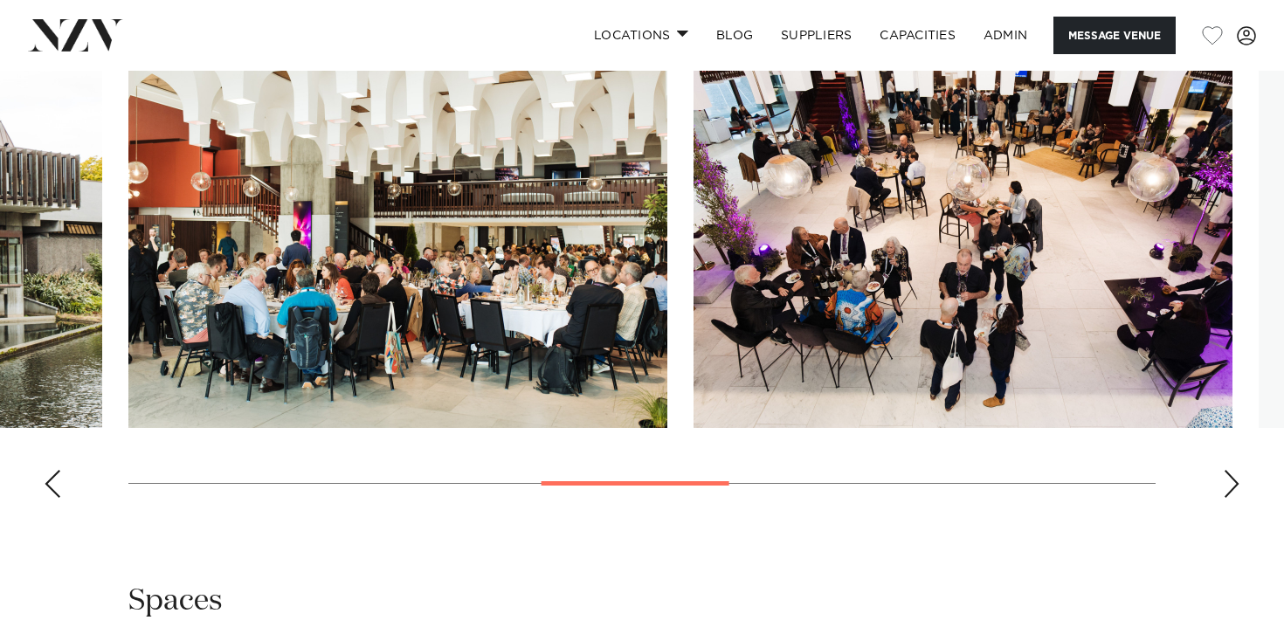
click at [1228, 479] on div "Next slide" at bounding box center [1231, 484] width 17 height 28
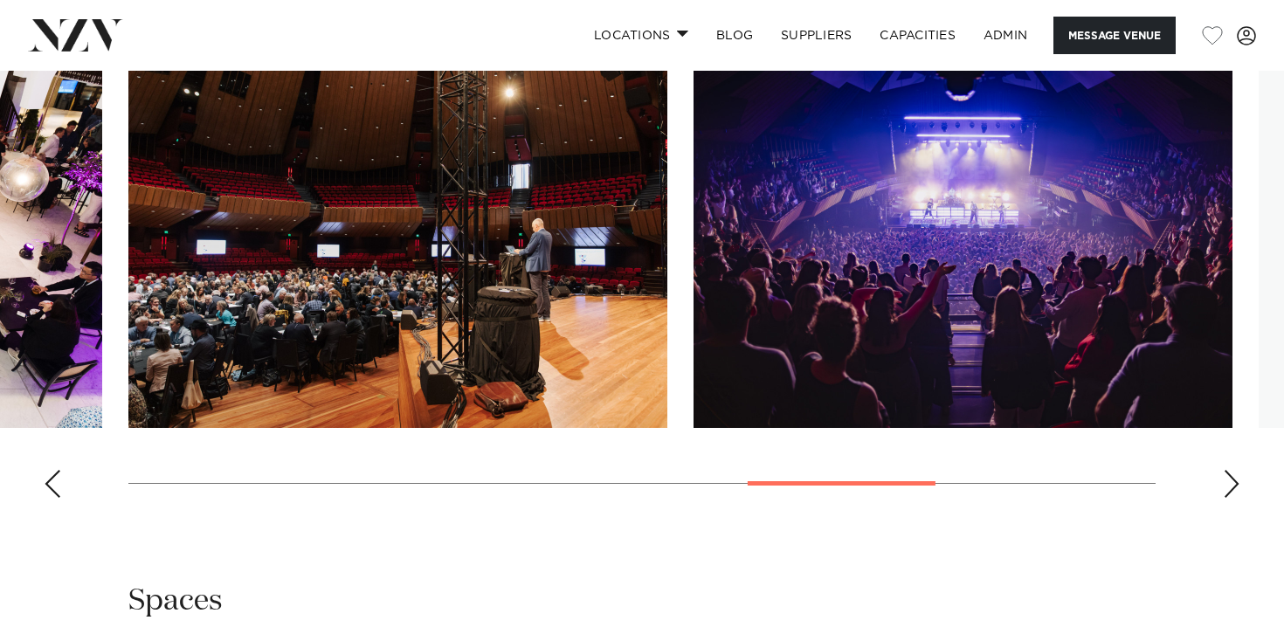
click at [1228, 479] on div "Next slide" at bounding box center [1231, 484] width 17 height 28
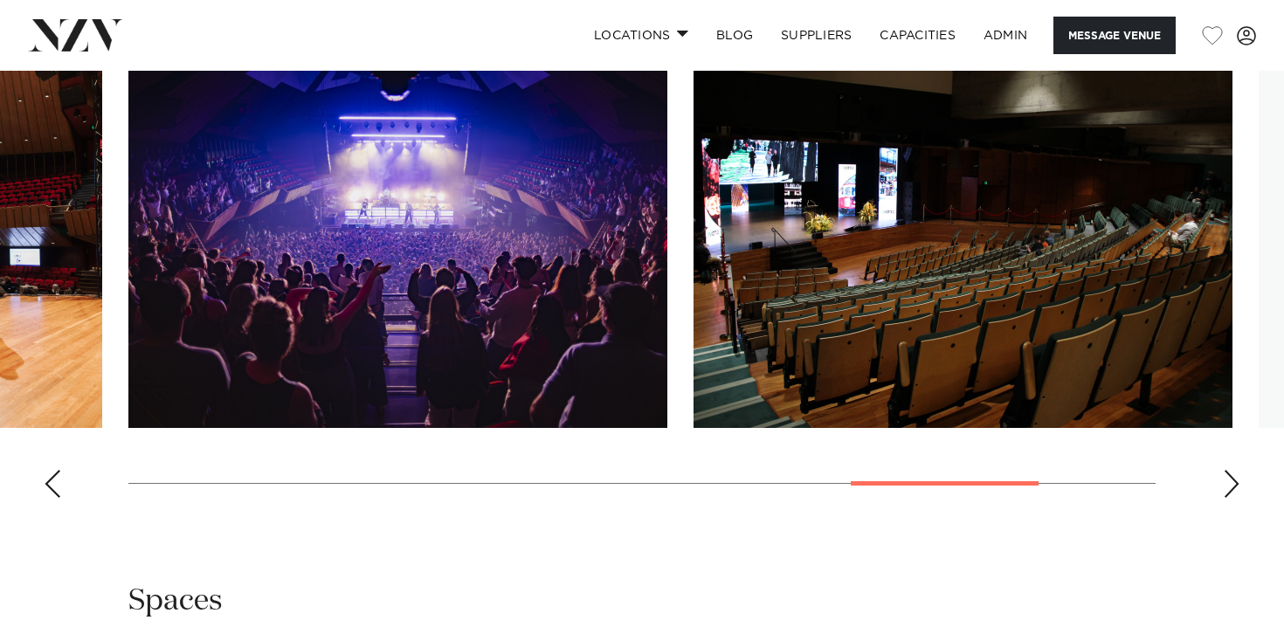
click at [1228, 479] on div "Next slide" at bounding box center [1231, 484] width 17 height 28
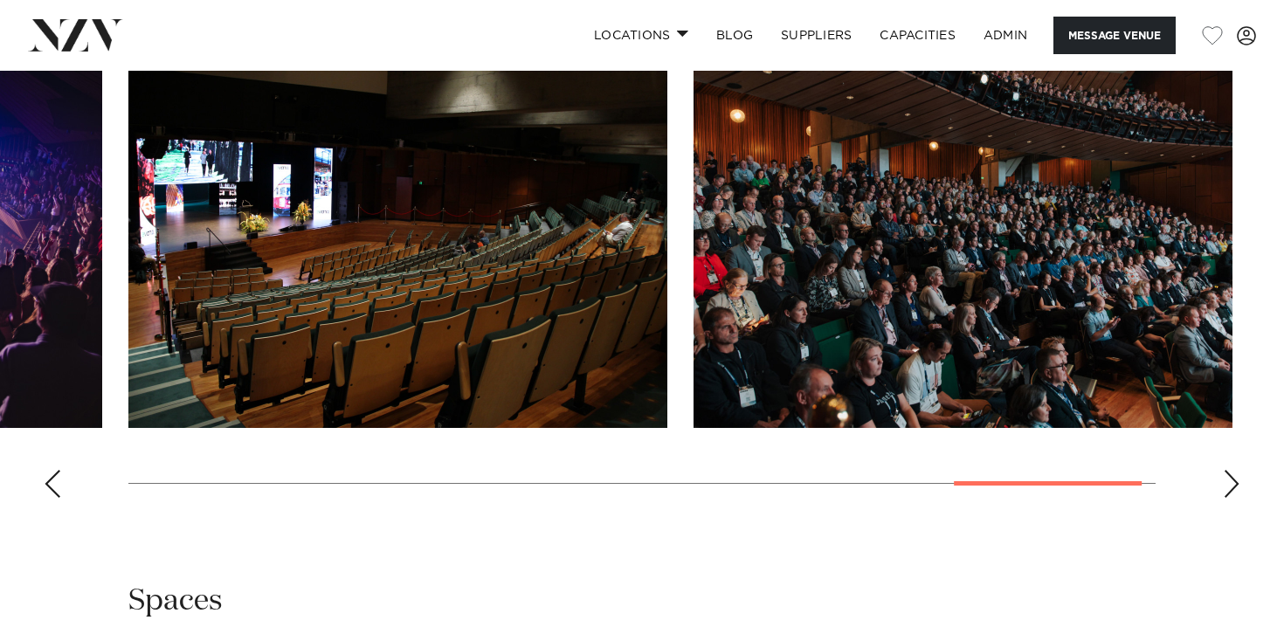
click at [66, 493] on swiper-container at bounding box center [642, 272] width 1284 height 480
click at [63, 492] on swiper-container at bounding box center [642, 272] width 1284 height 480
click at [59, 489] on div "Previous slide" at bounding box center [52, 484] width 17 height 28
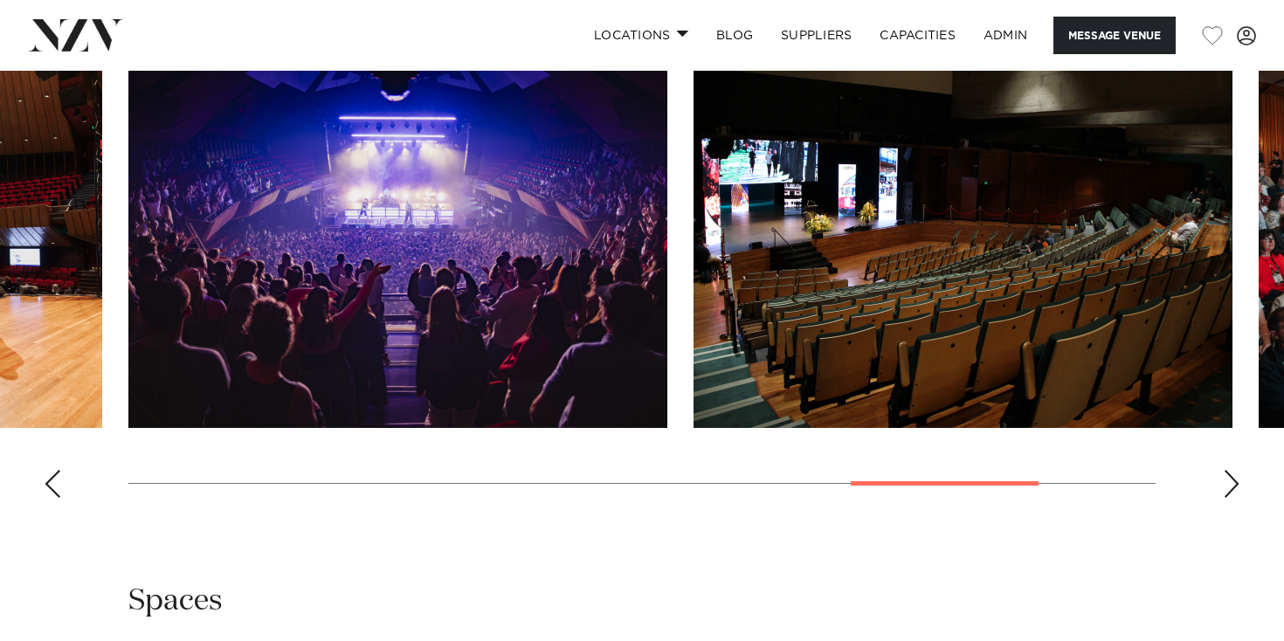
click at [59, 489] on div "Previous slide" at bounding box center [52, 484] width 17 height 28
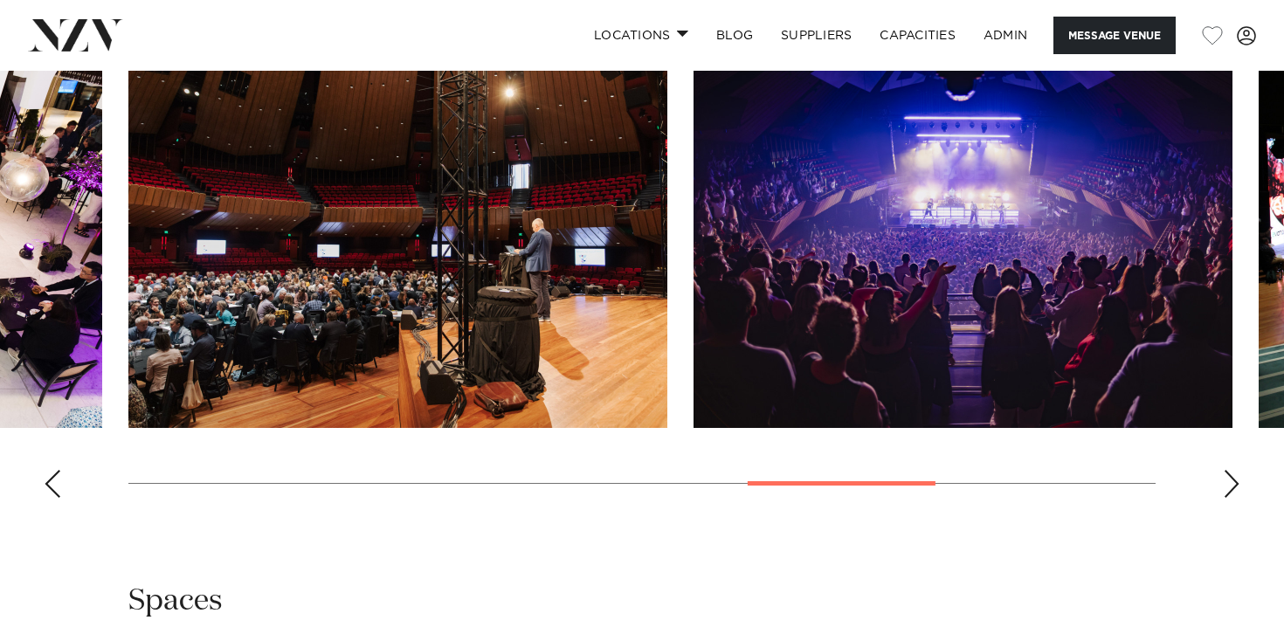
click at [59, 489] on div "Previous slide" at bounding box center [52, 484] width 17 height 28
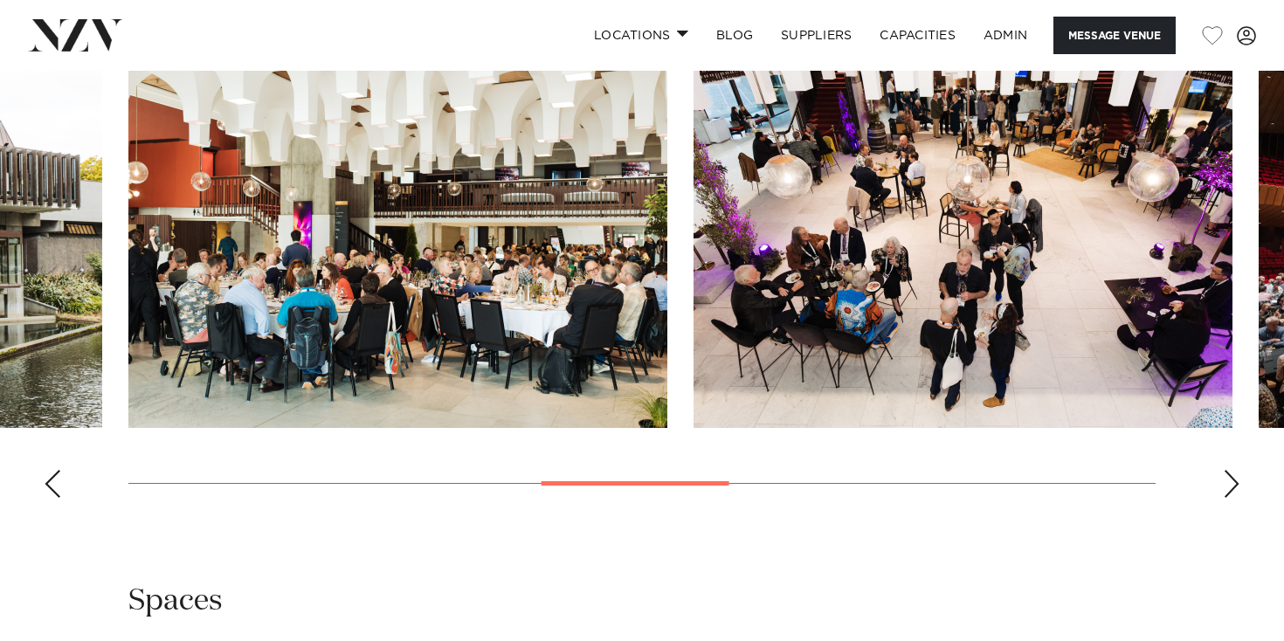
click at [63, 490] on swiper-container at bounding box center [642, 272] width 1284 height 480
click at [61, 491] on swiper-container at bounding box center [642, 272] width 1284 height 480
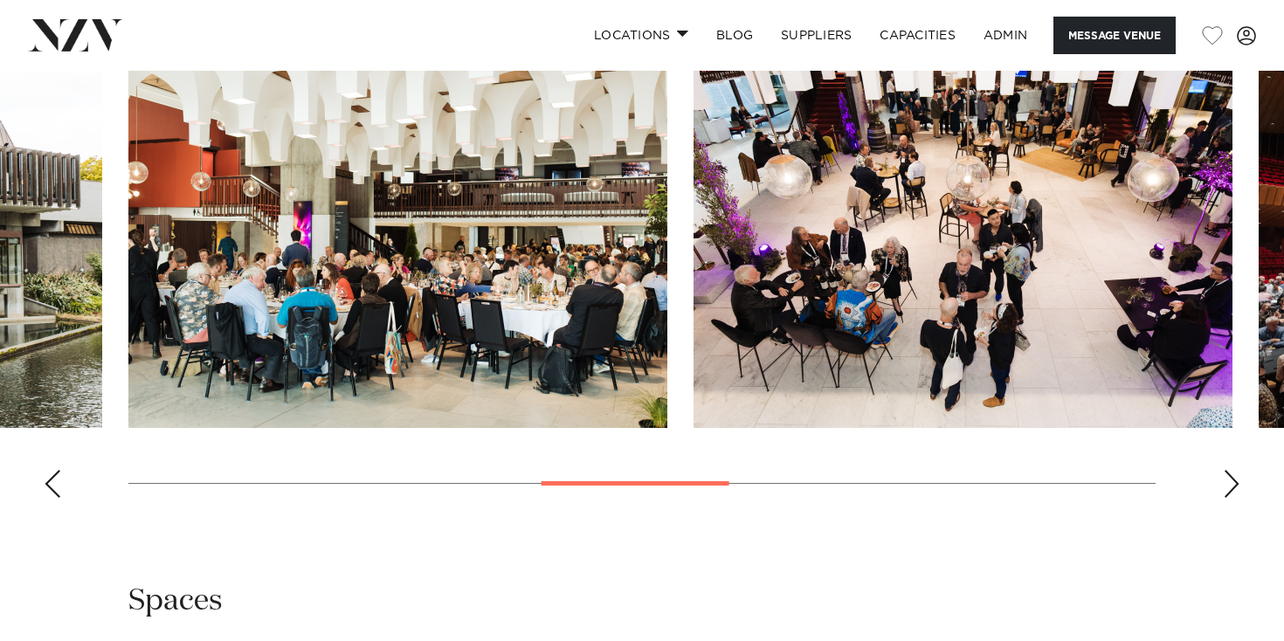
click at [56, 489] on div "Previous slide" at bounding box center [52, 484] width 17 height 28
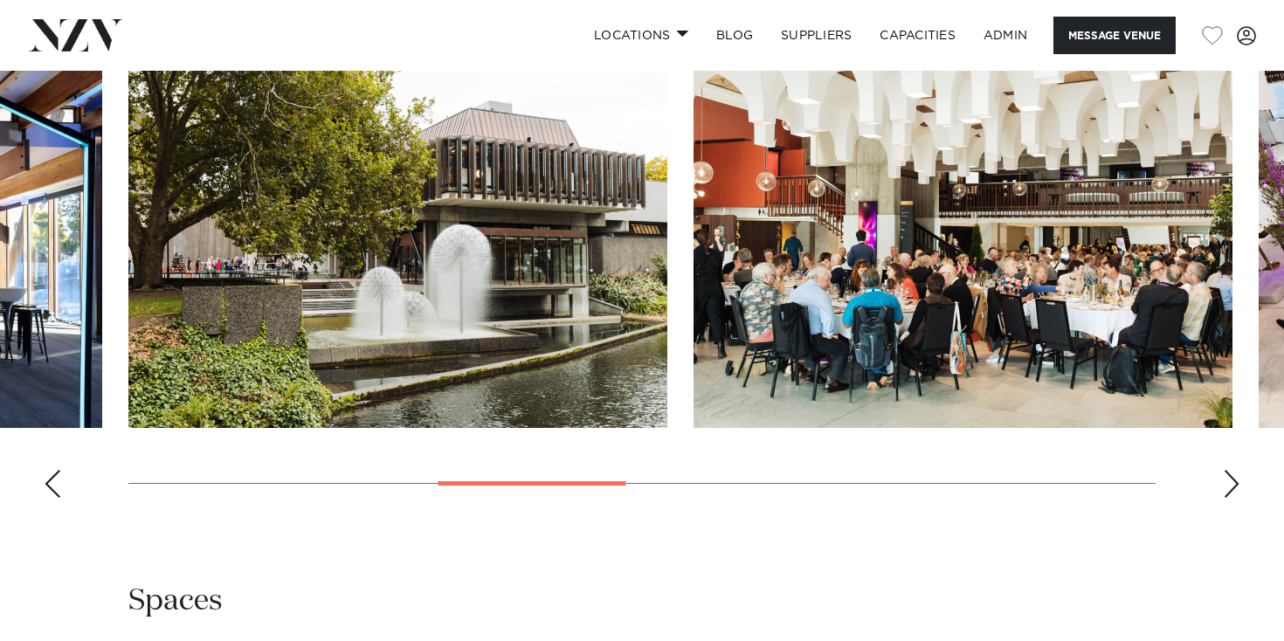
click at [53, 488] on div "Previous slide" at bounding box center [52, 484] width 17 height 28
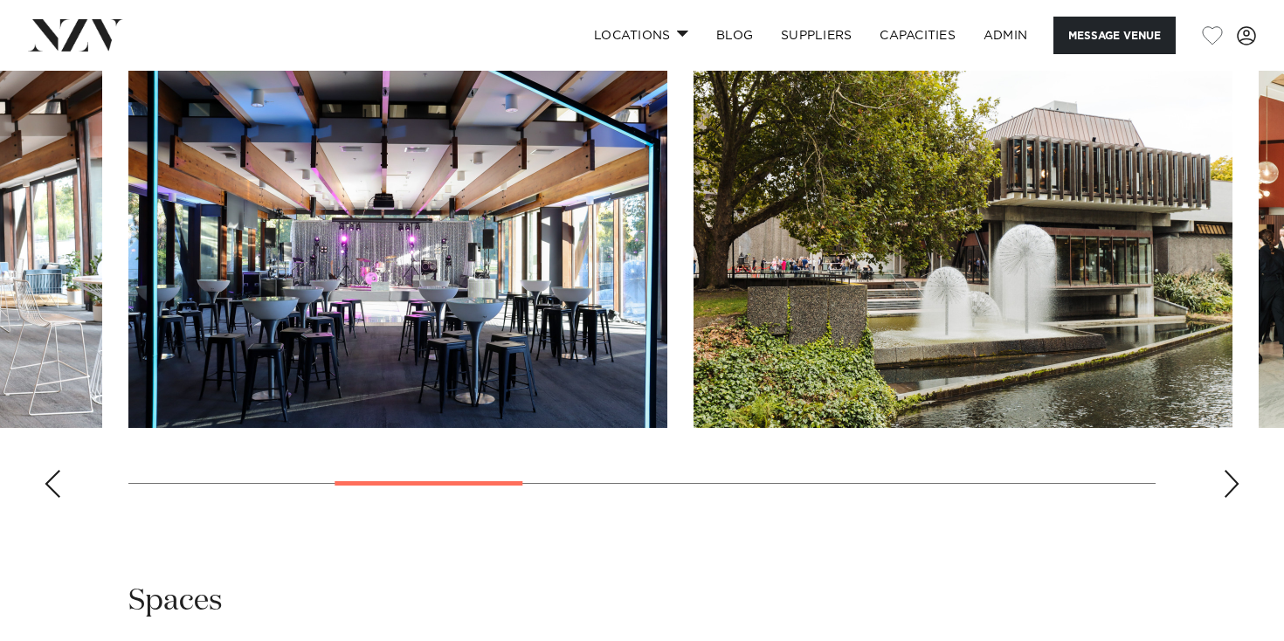
click at [53, 488] on div "Previous slide" at bounding box center [52, 484] width 17 height 28
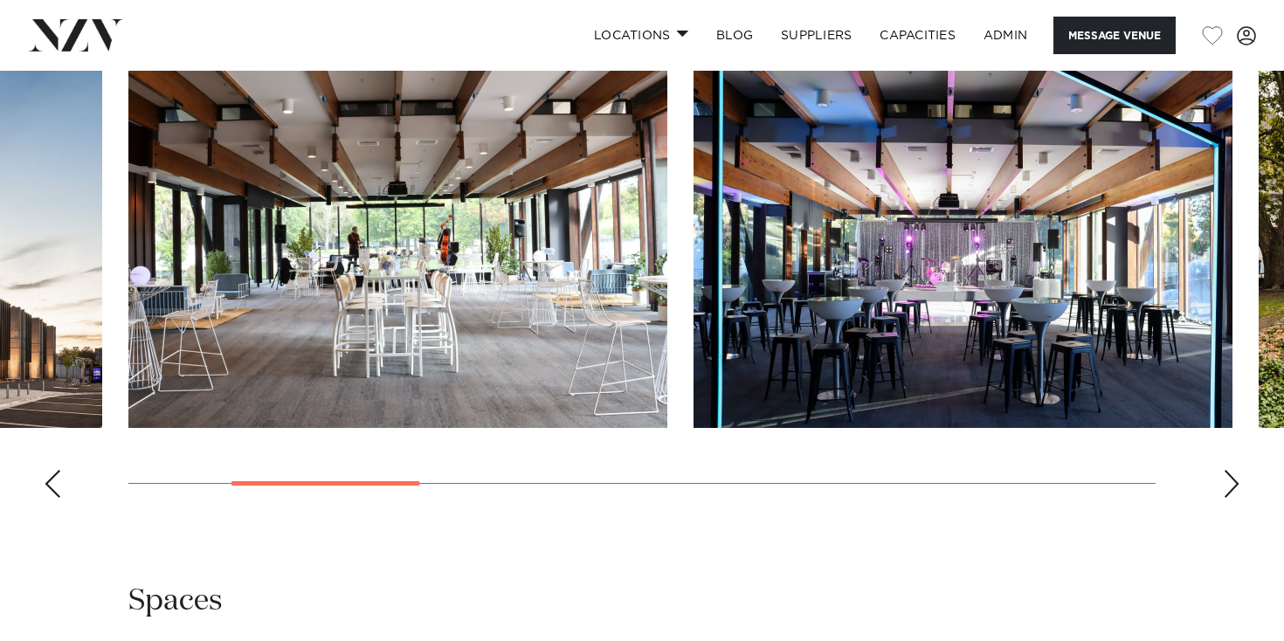
click at [52, 488] on div "Previous slide" at bounding box center [52, 484] width 17 height 28
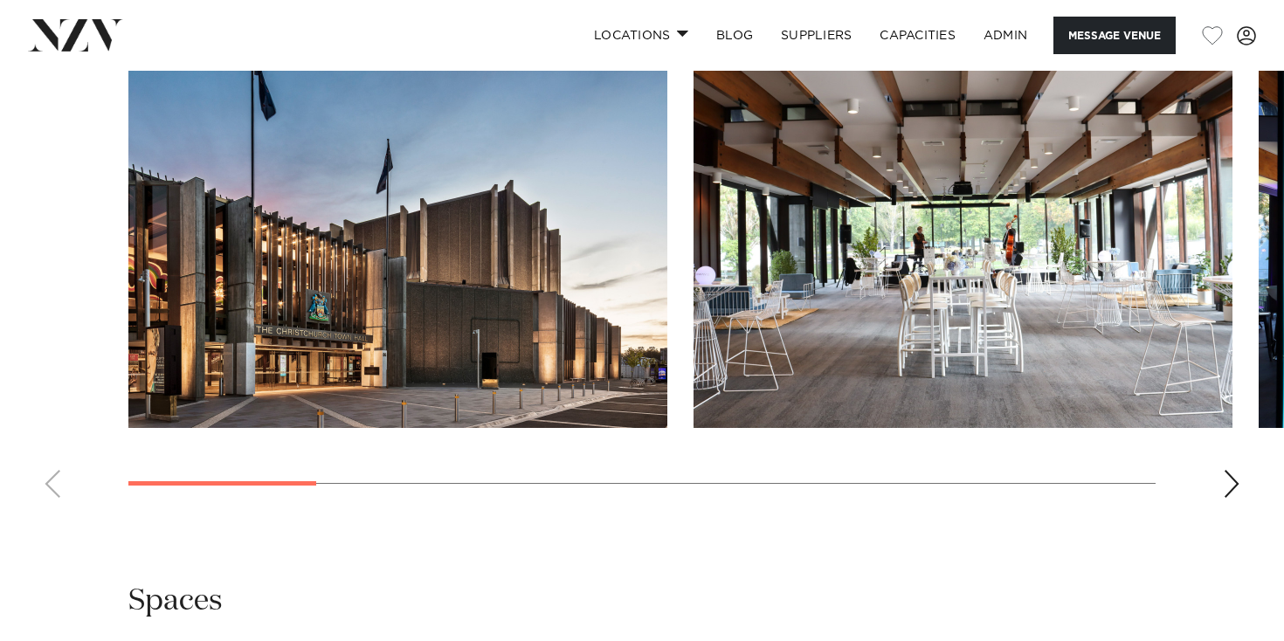
click at [52, 488] on swiper-container at bounding box center [642, 272] width 1284 height 480
click at [51, 488] on swiper-container at bounding box center [642, 272] width 1284 height 480
click at [334, 290] on img "1 / 10" at bounding box center [397, 230] width 539 height 396
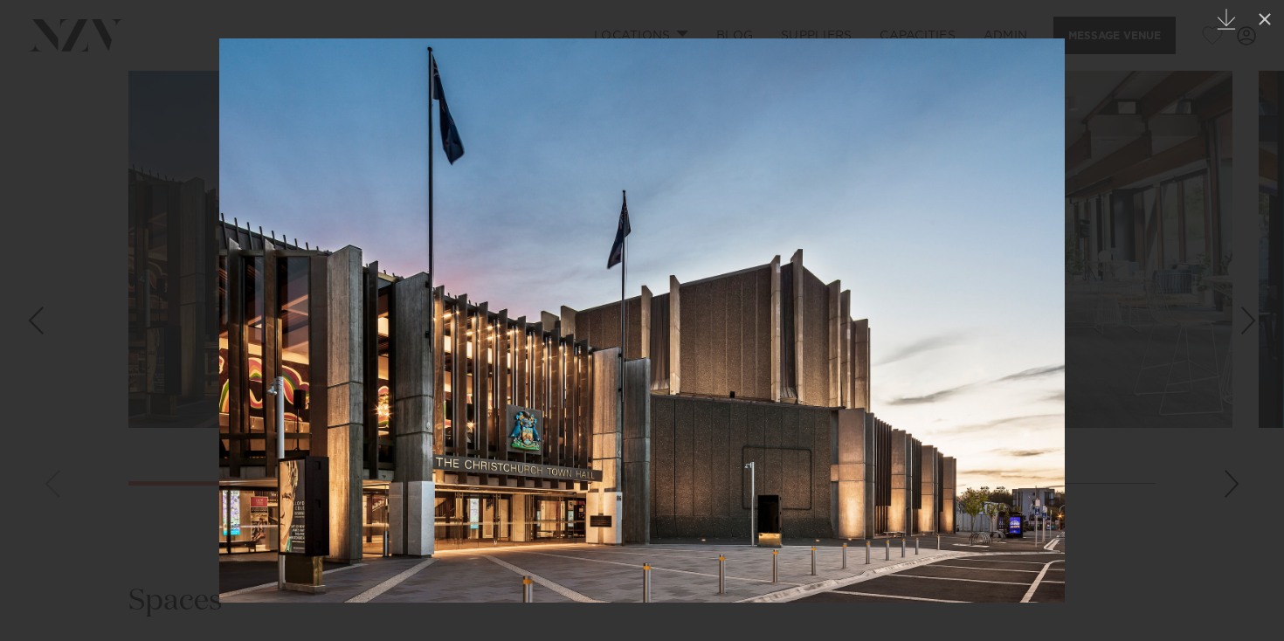
drag, startPoint x: 159, startPoint y: 178, endPoint x: 160, endPoint y: 157, distance: 21.0
click at [159, 178] on div at bounding box center [642, 320] width 1284 height 641
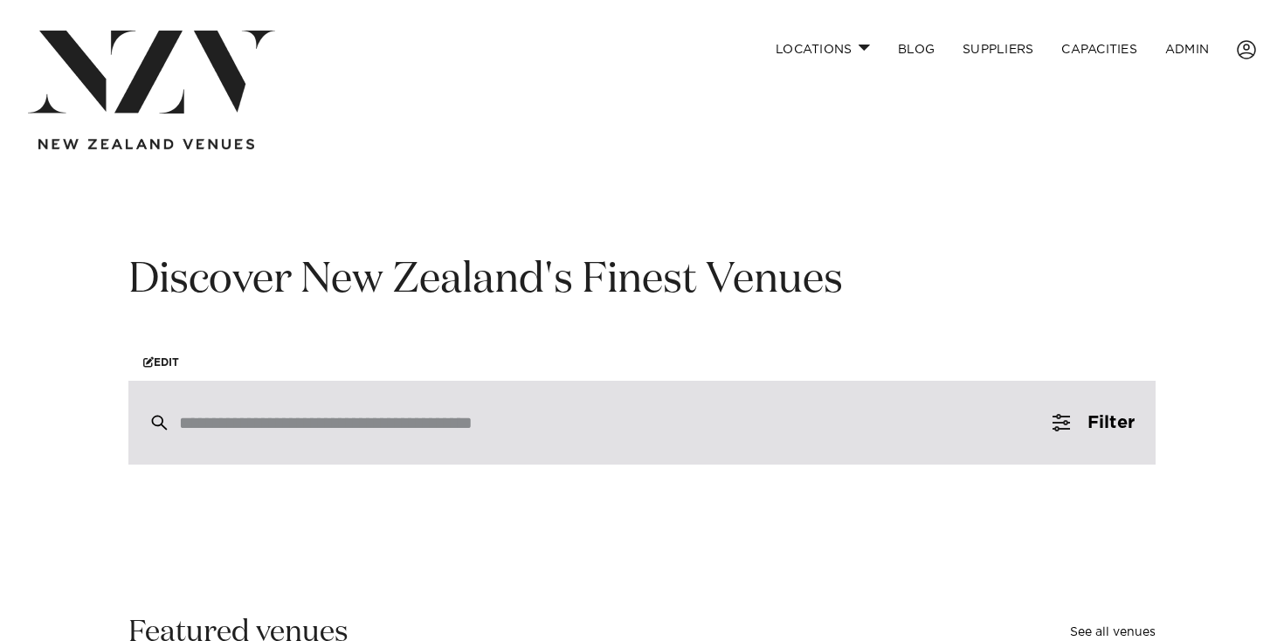
click at [419, 446] on div at bounding box center [641, 423] width 1027 height 84
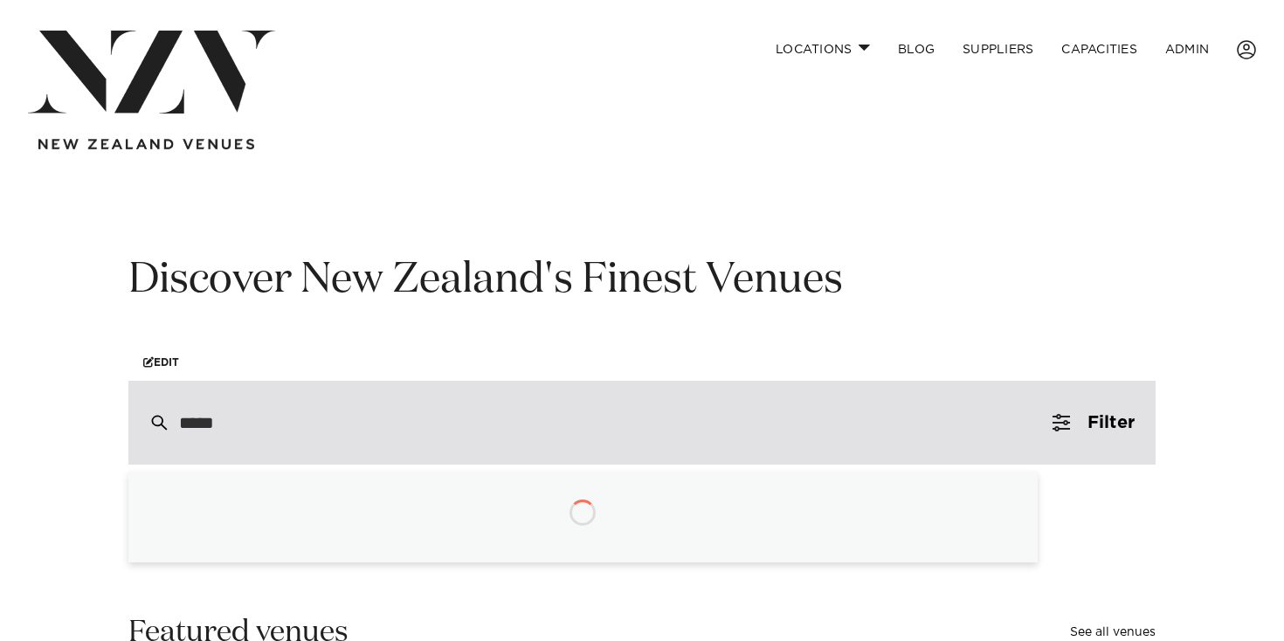
type input "******"
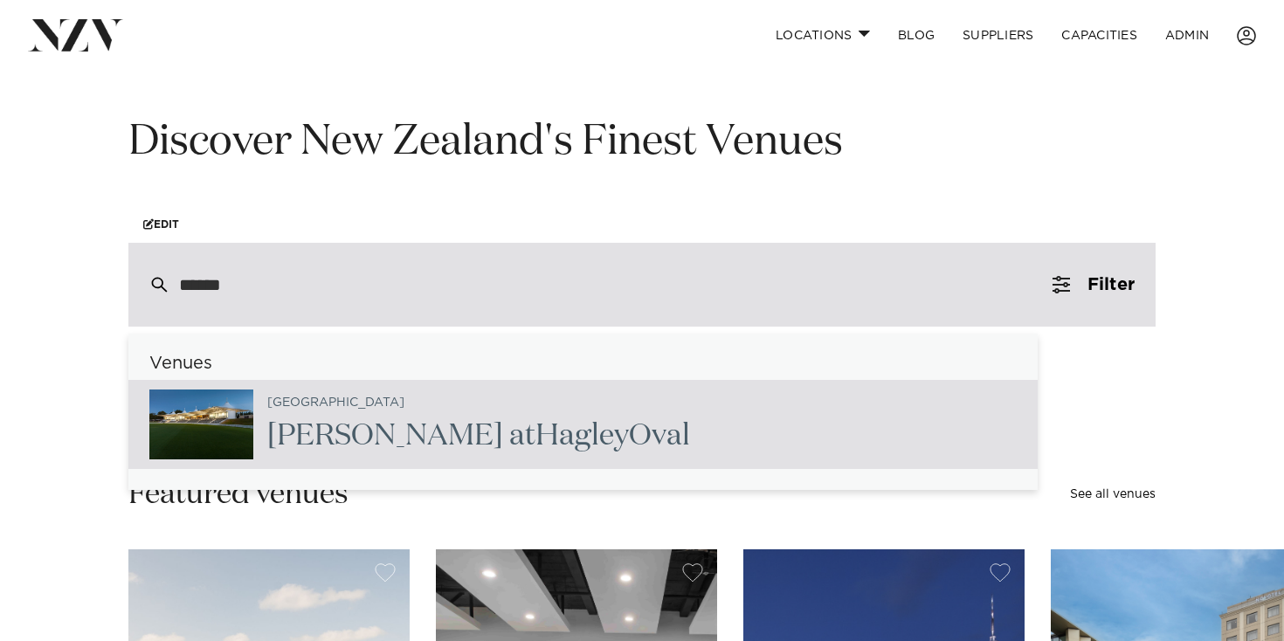
scroll to position [145, 0]
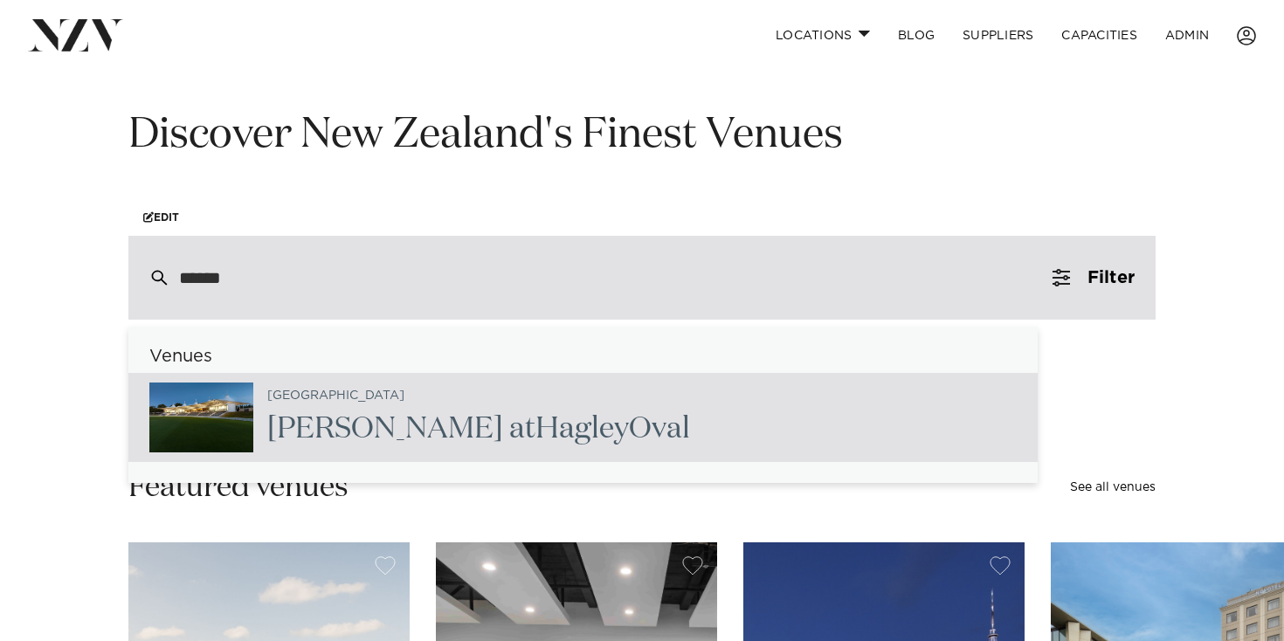
click at [479, 434] on h2 "Hadlee Pavilion at Hagley Oval" at bounding box center [478, 429] width 423 height 39
type input "**********"
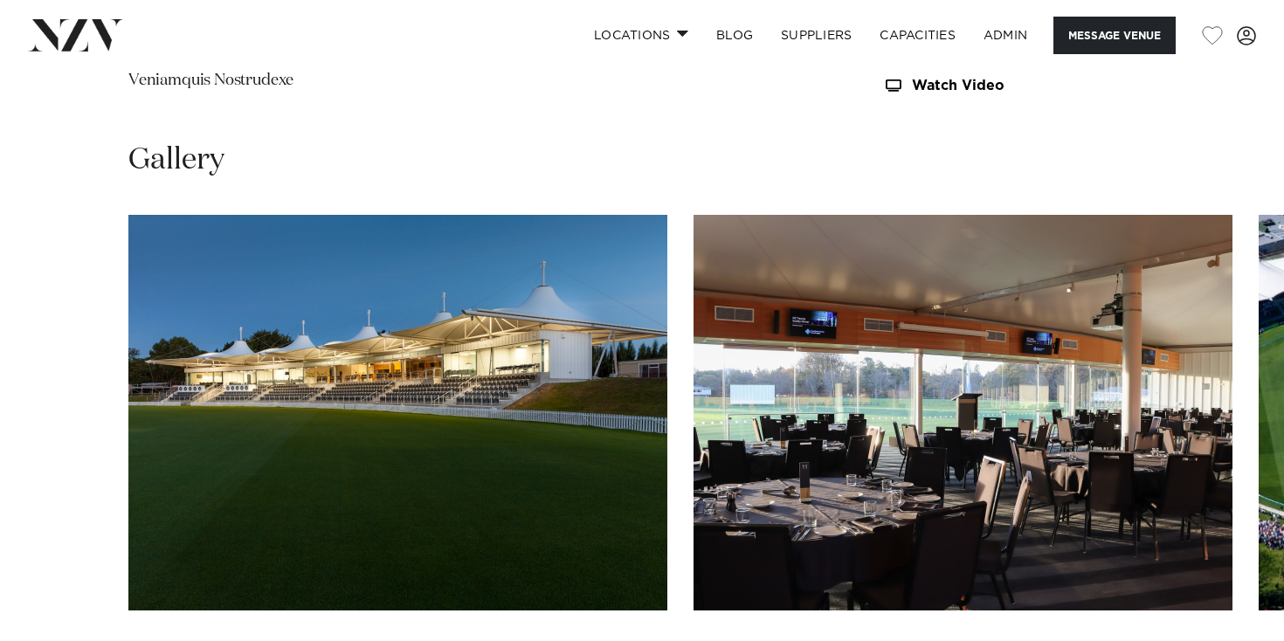
scroll to position [1696, 0]
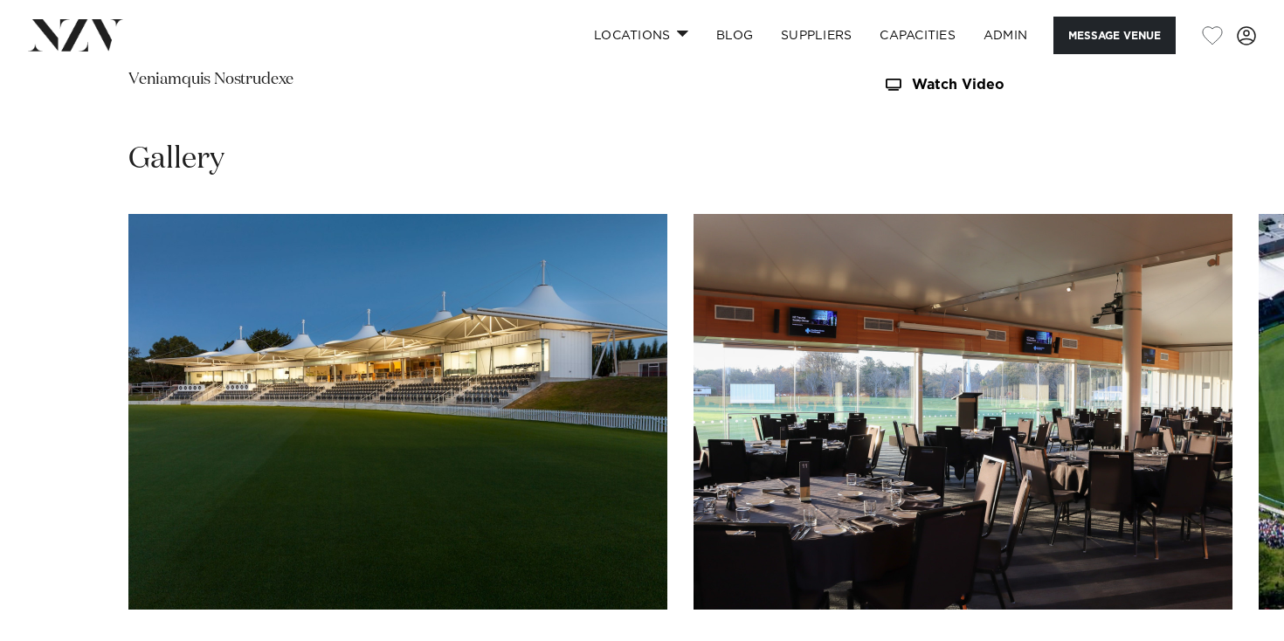
click at [429, 346] on img "1 / 11" at bounding box center [397, 412] width 539 height 396
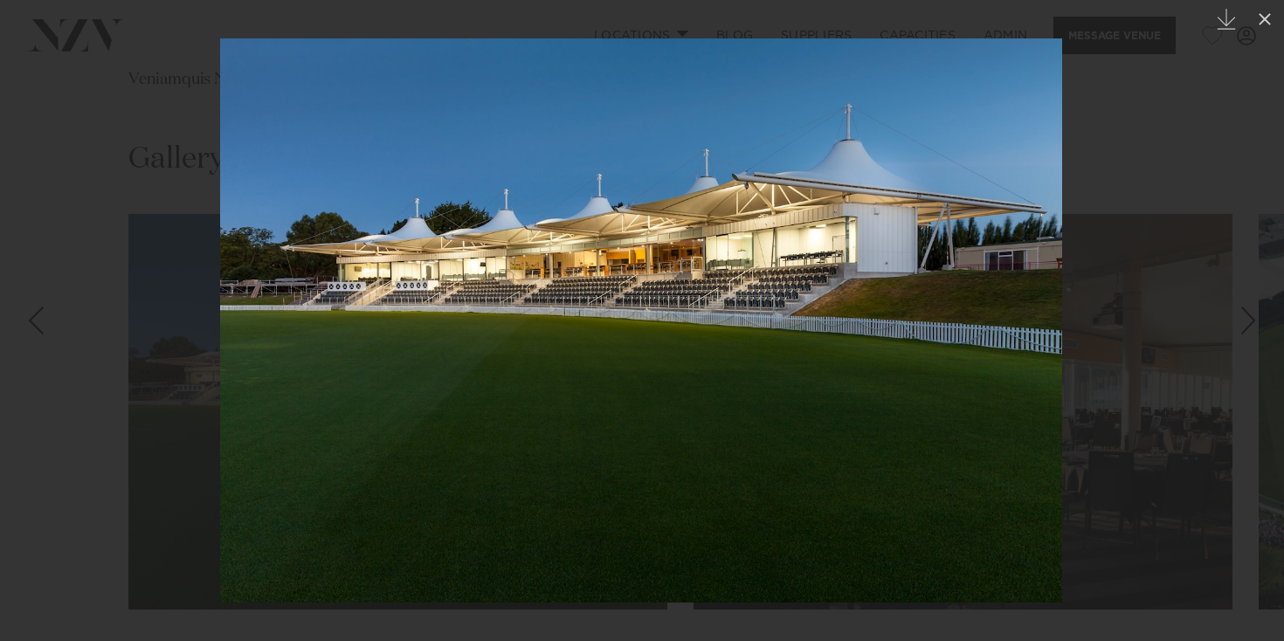
click at [100, 251] on div at bounding box center [642, 320] width 1284 height 641
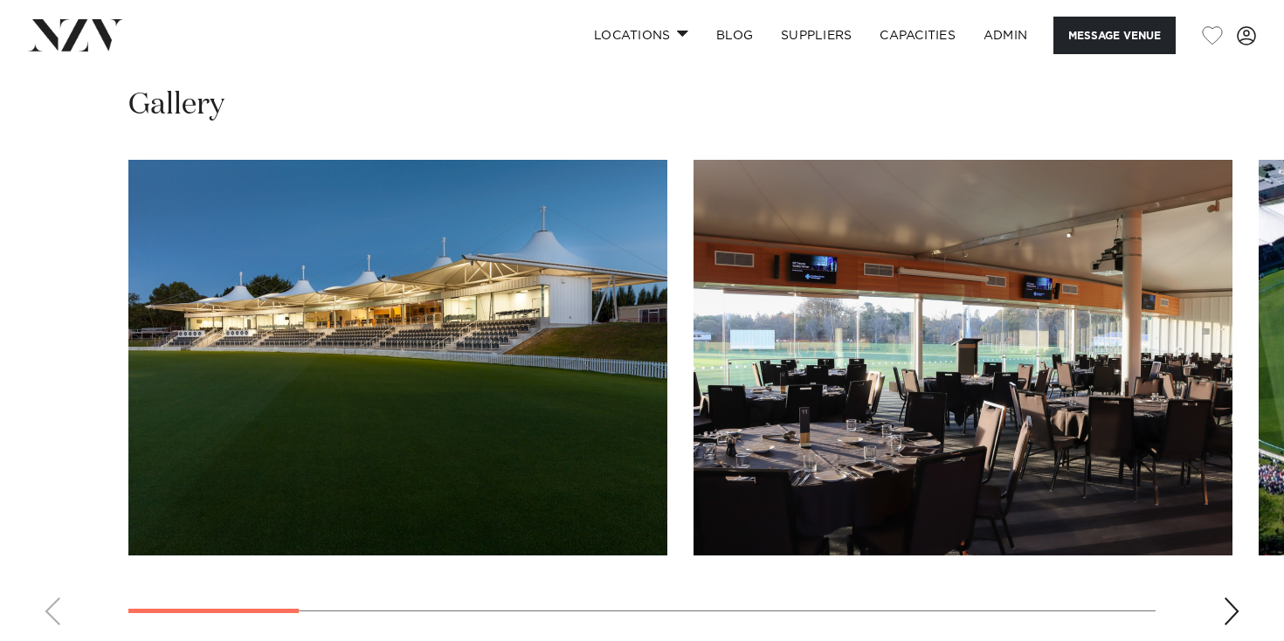
scroll to position [1753, 0]
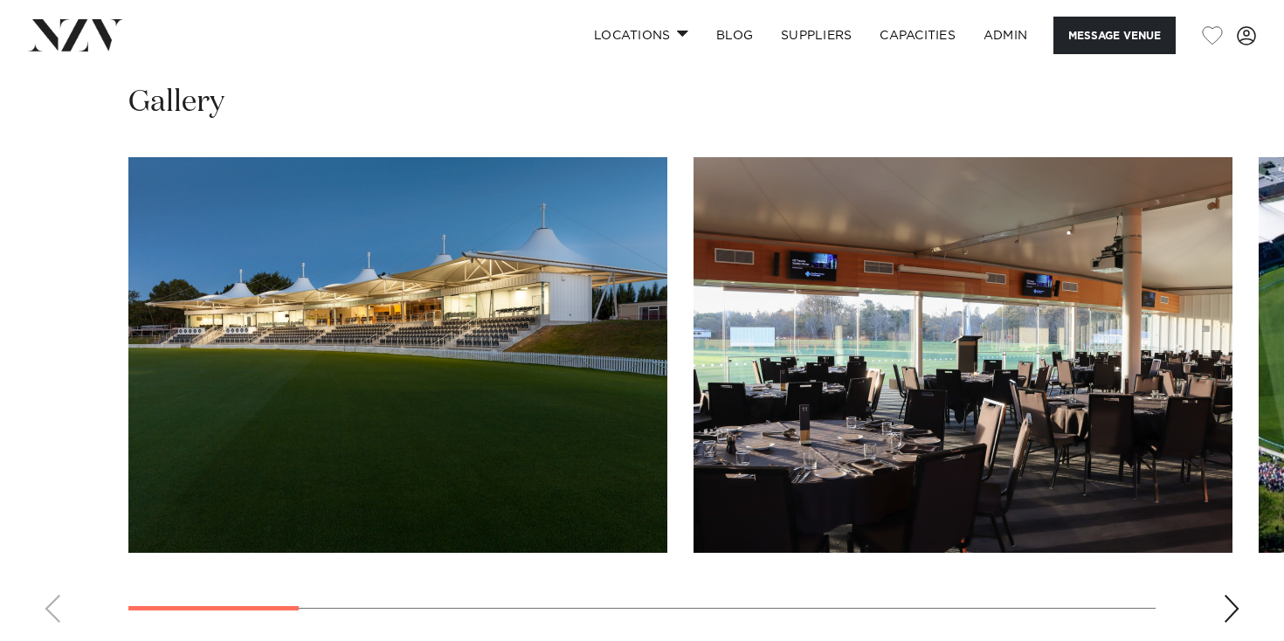
click at [1230, 595] on div "Next slide" at bounding box center [1231, 609] width 17 height 28
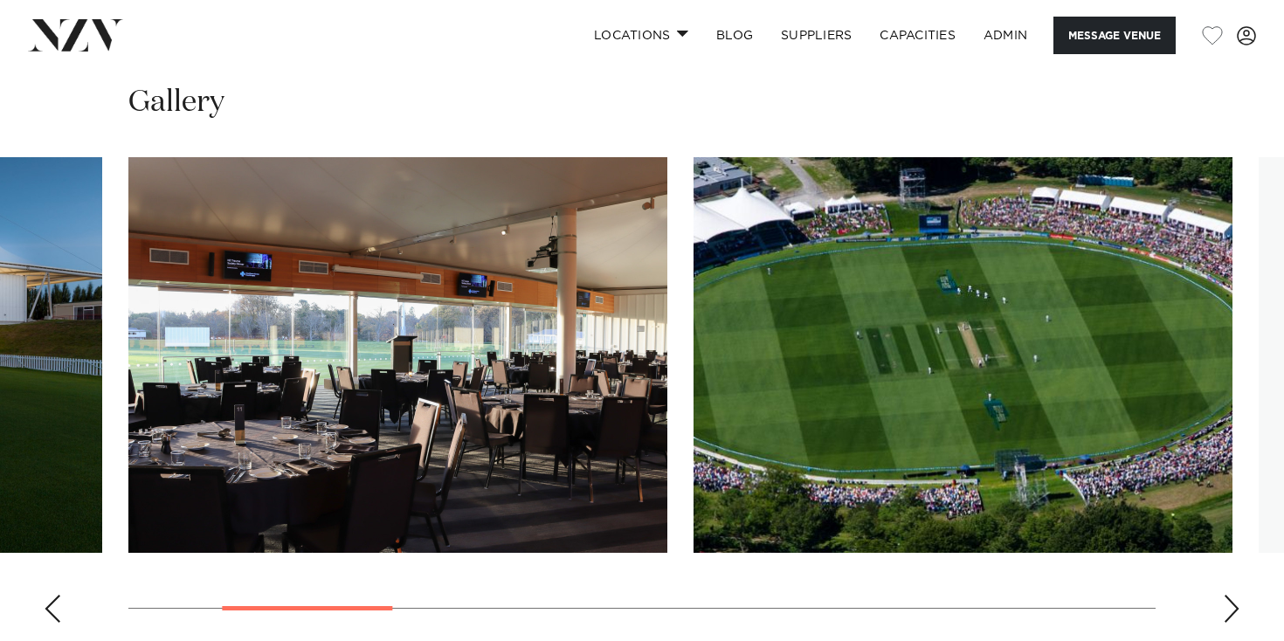
click at [1230, 595] on div "Next slide" at bounding box center [1231, 609] width 17 height 28
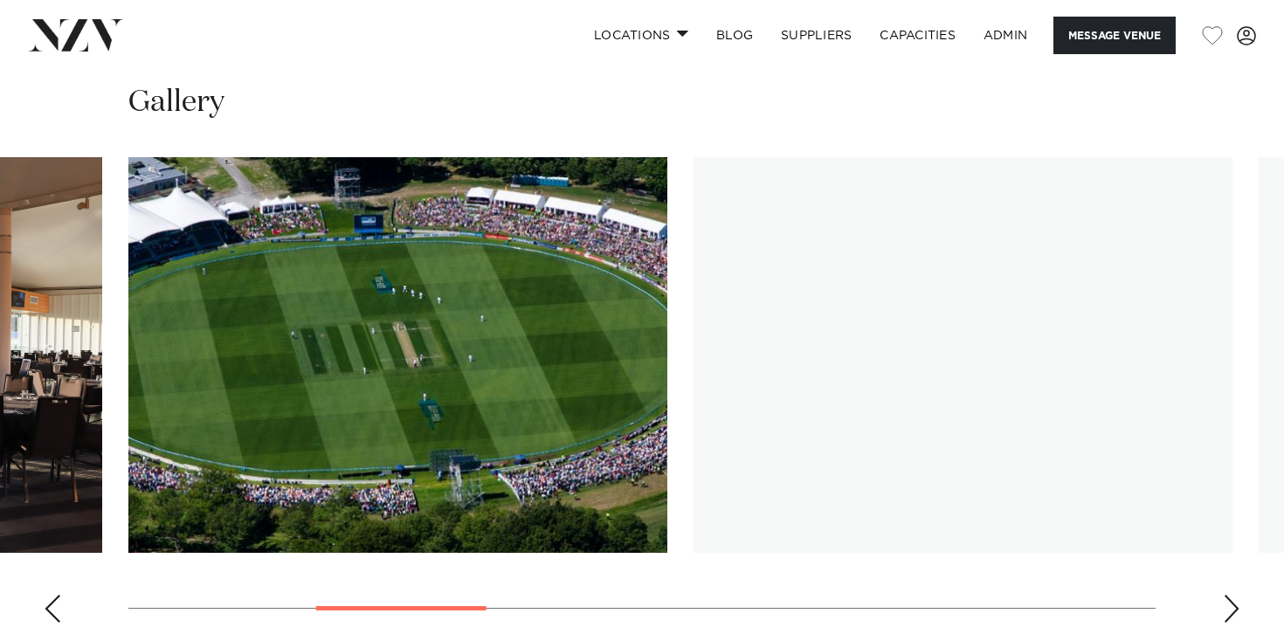
click at [1230, 595] on div "Next slide" at bounding box center [1231, 609] width 17 height 28
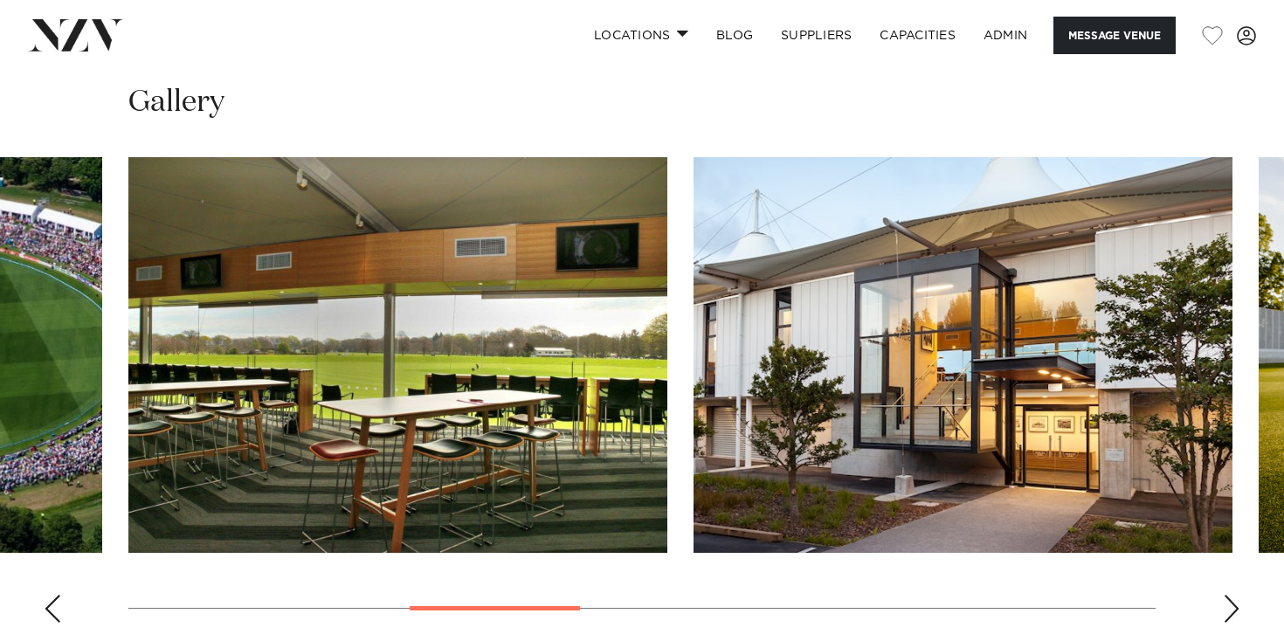
click at [1230, 595] on div "Next slide" at bounding box center [1231, 609] width 17 height 28
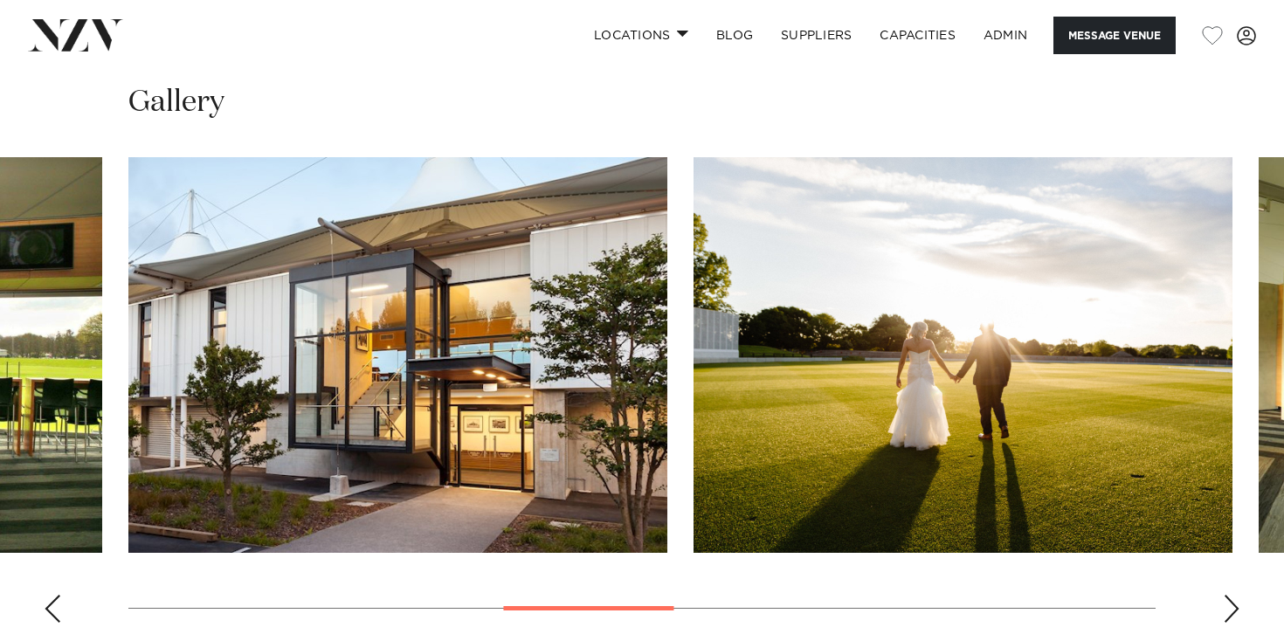
click at [1230, 595] on div "Next slide" at bounding box center [1231, 609] width 17 height 28
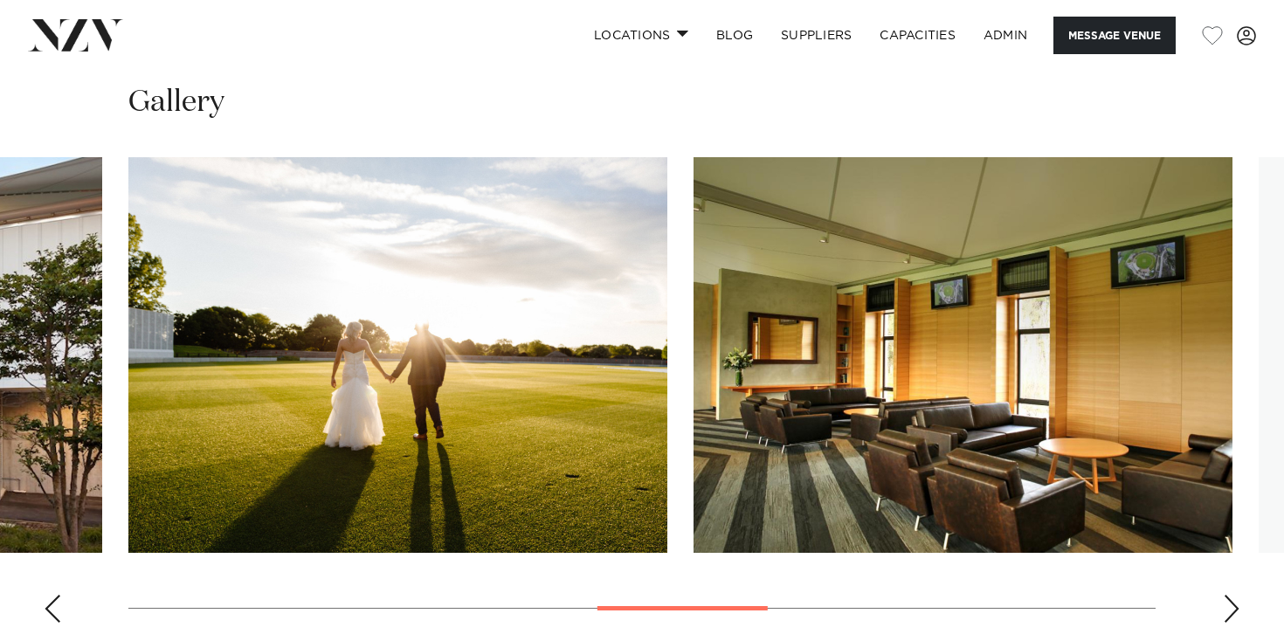
click at [1230, 595] on div "Next slide" at bounding box center [1231, 609] width 17 height 28
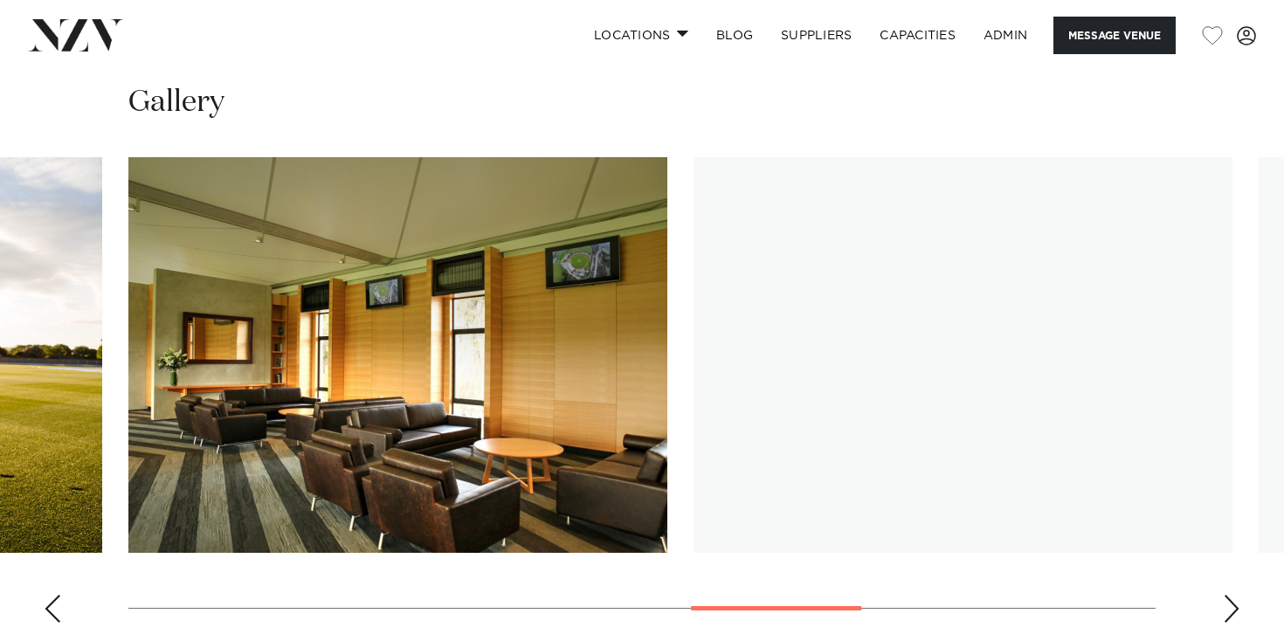
click at [1230, 595] on div "Next slide" at bounding box center [1231, 609] width 17 height 28
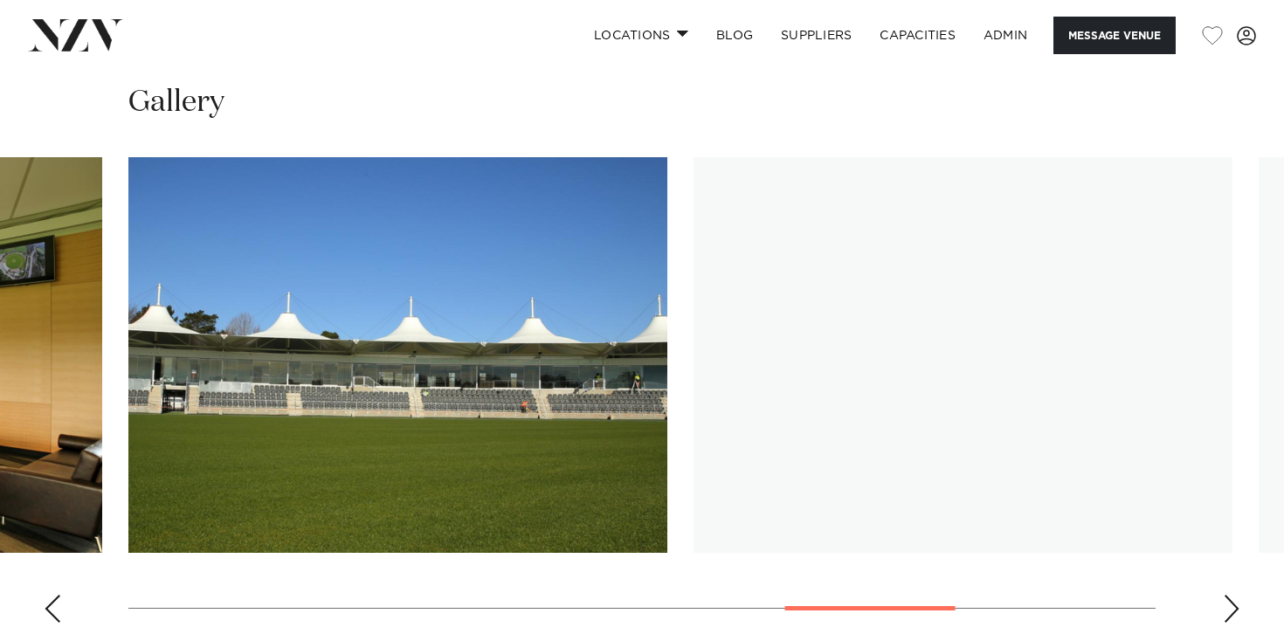
click at [1230, 595] on div "Next slide" at bounding box center [1231, 609] width 17 height 28
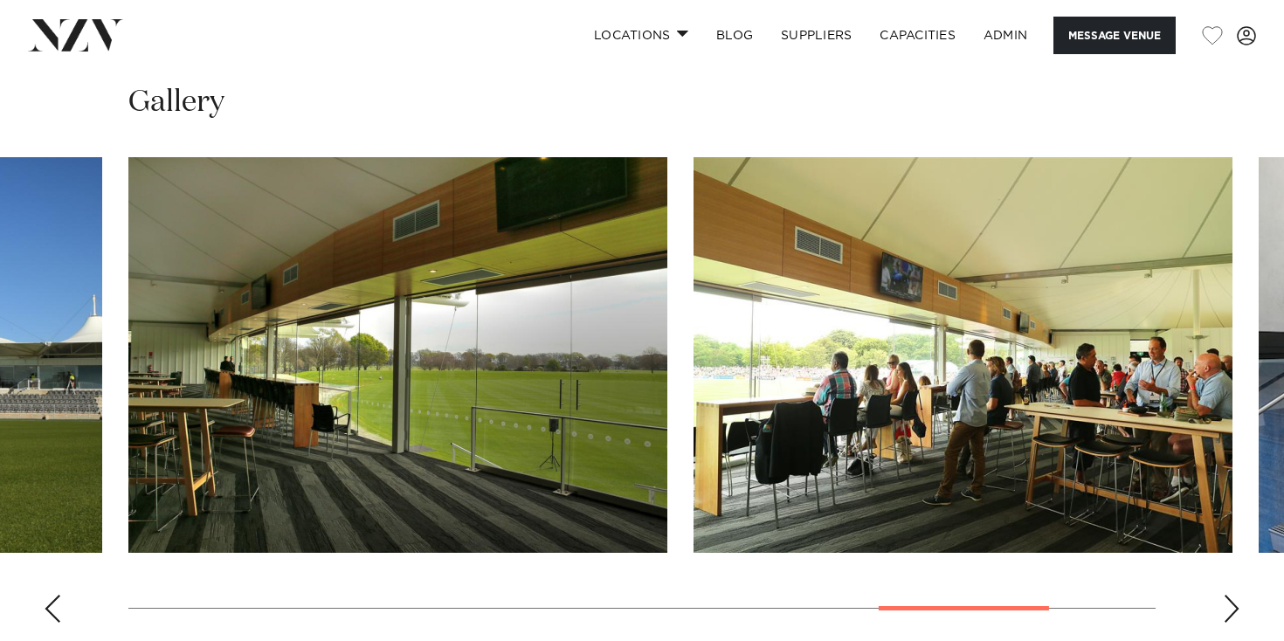
click at [1230, 595] on div "Next slide" at bounding box center [1231, 609] width 17 height 28
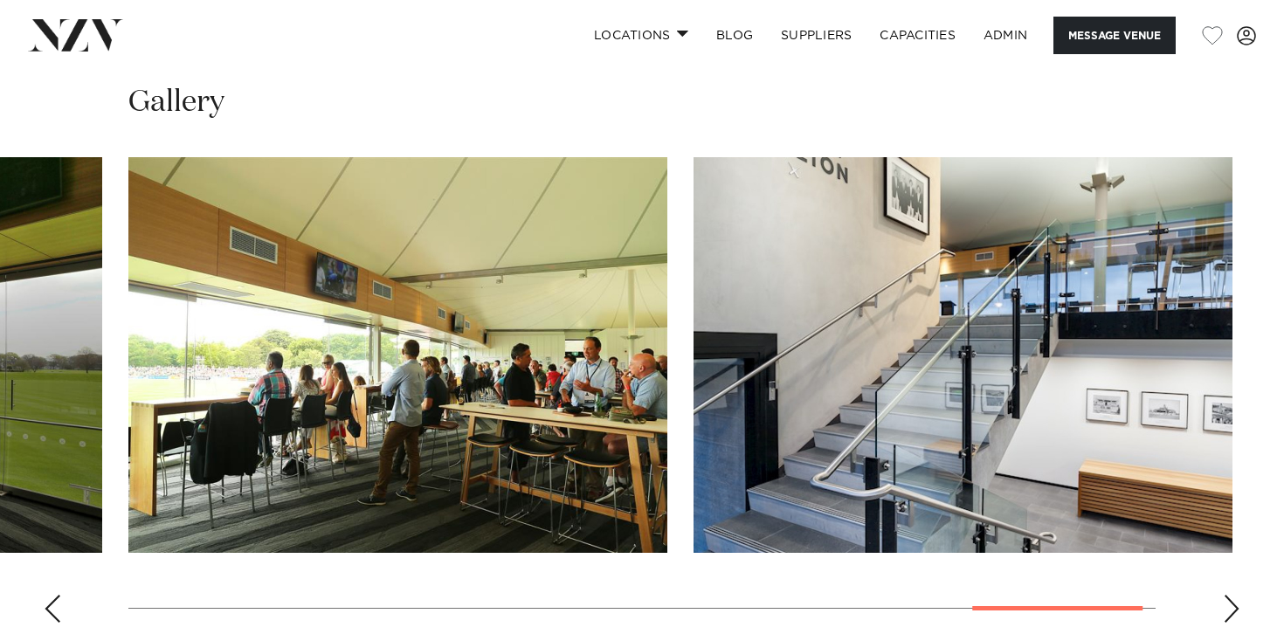
click at [1230, 595] on div "Next slide" at bounding box center [1231, 609] width 17 height 28
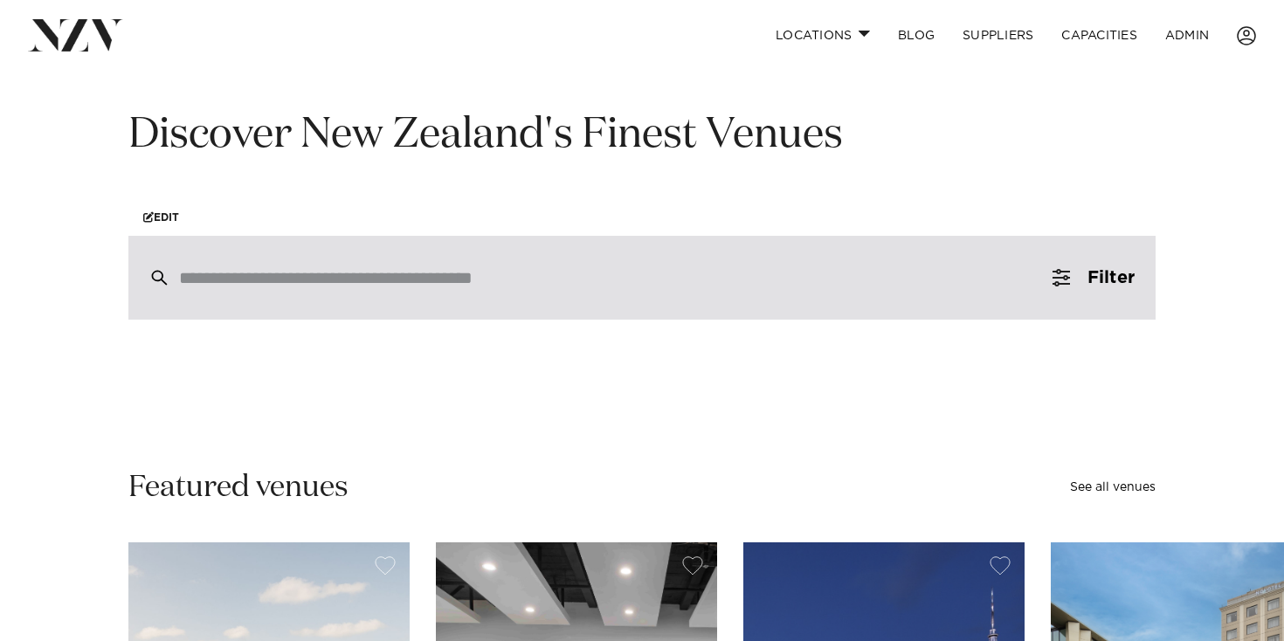
click at [626, 277] on input "search" at bounding box center [605, 277] width 852 height 19
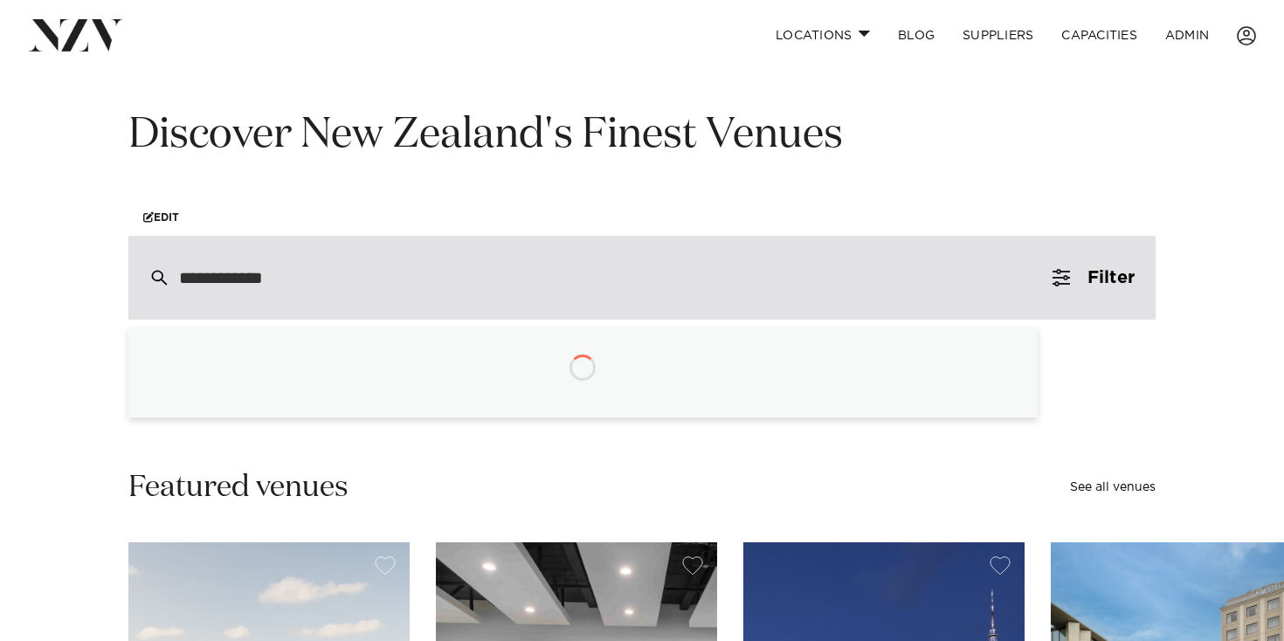
type input "**********"
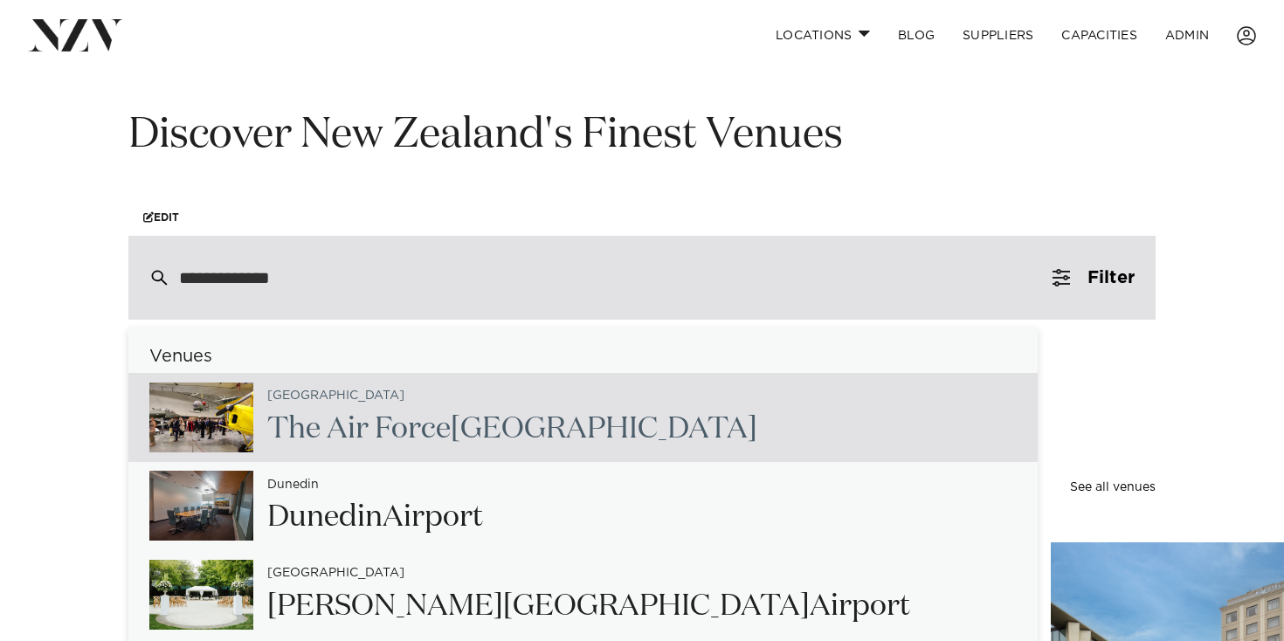
scroll to position [30, 0]
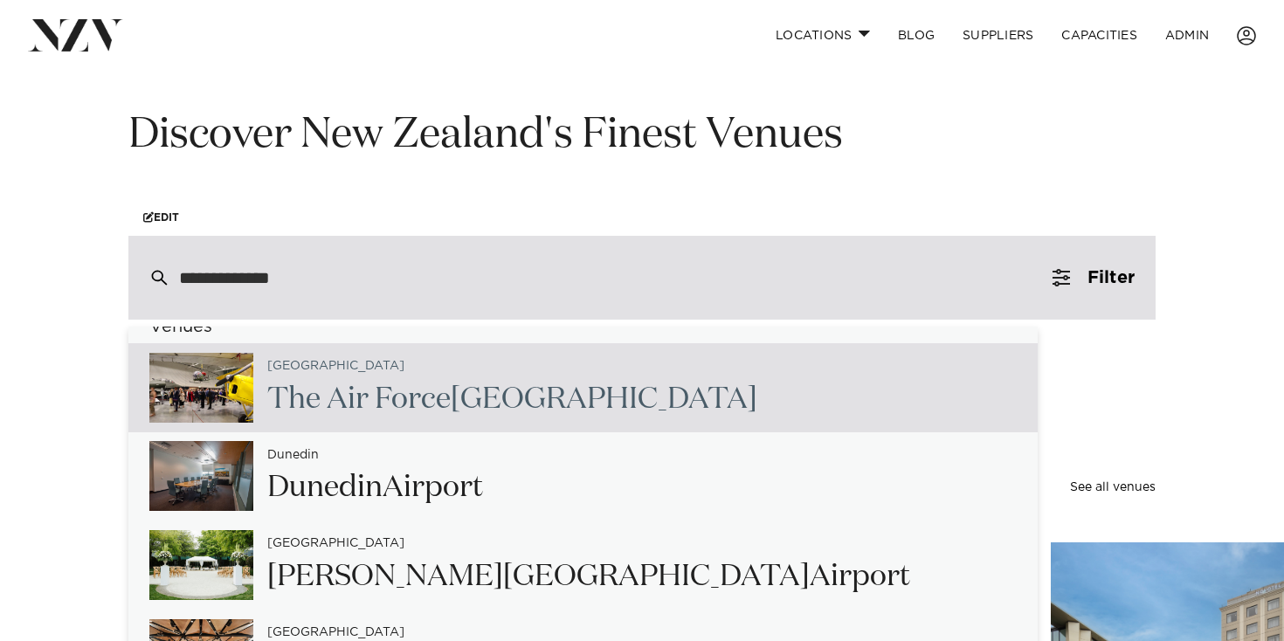
click at [561, 377] on div "Christchurch The Air Force Museum of NZ" at bounding box center [505, 388] width 504 height 72
type input "**********"
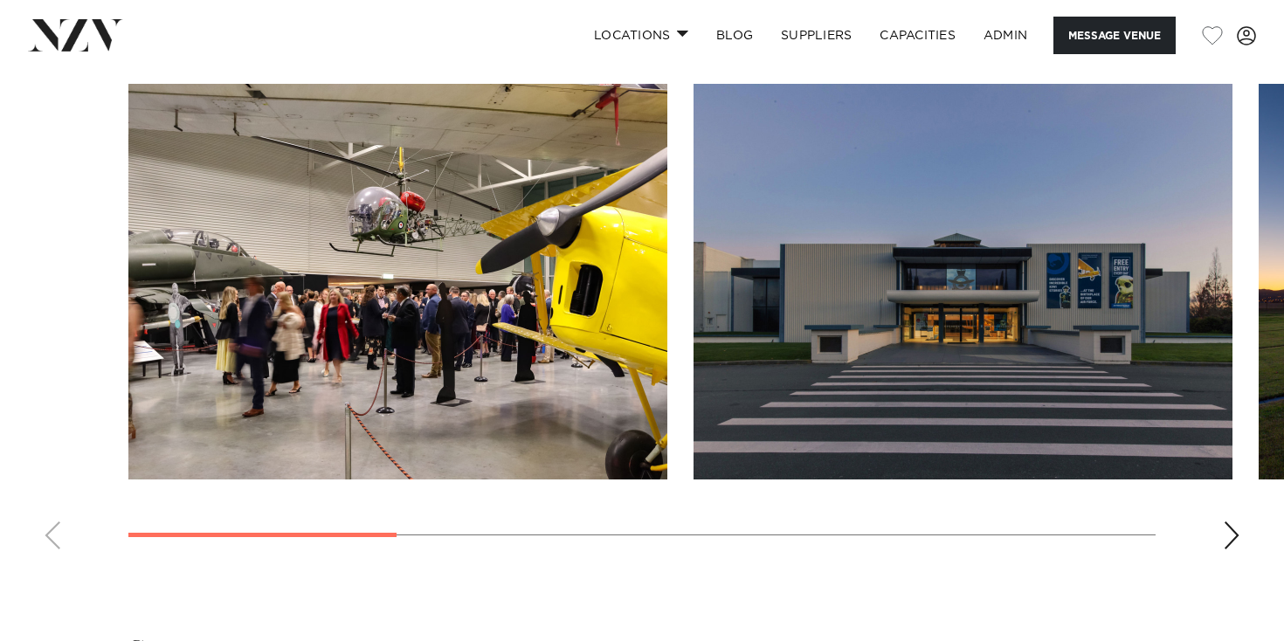
scroll to position [1699, 0]
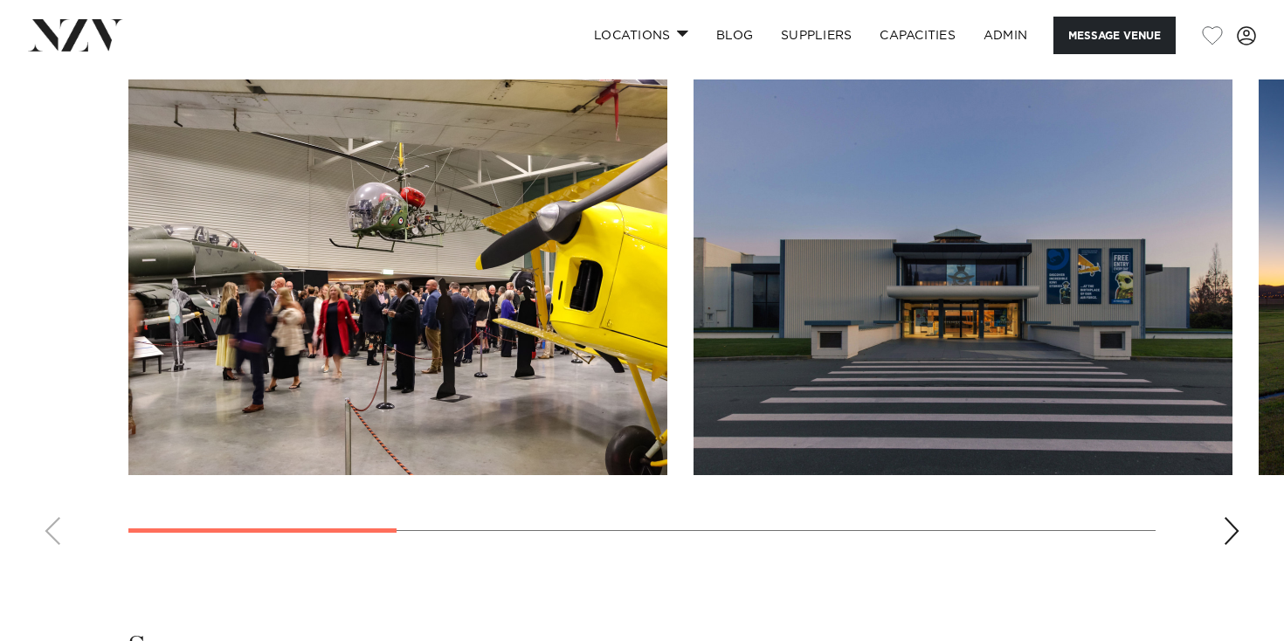
click at [1002, 311] on img "2 / 7" at bounding box center [963, 278] width 539 height 396
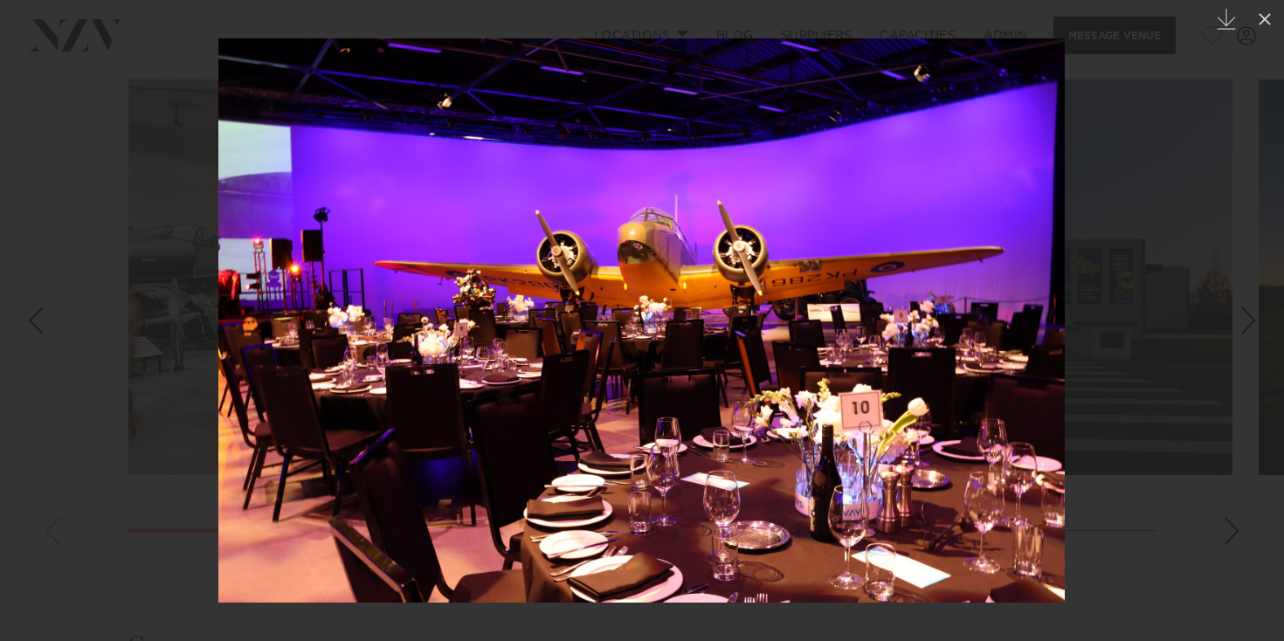
click at [1135, 241] on div at bounding box center [642, 320] width 1284 height 641
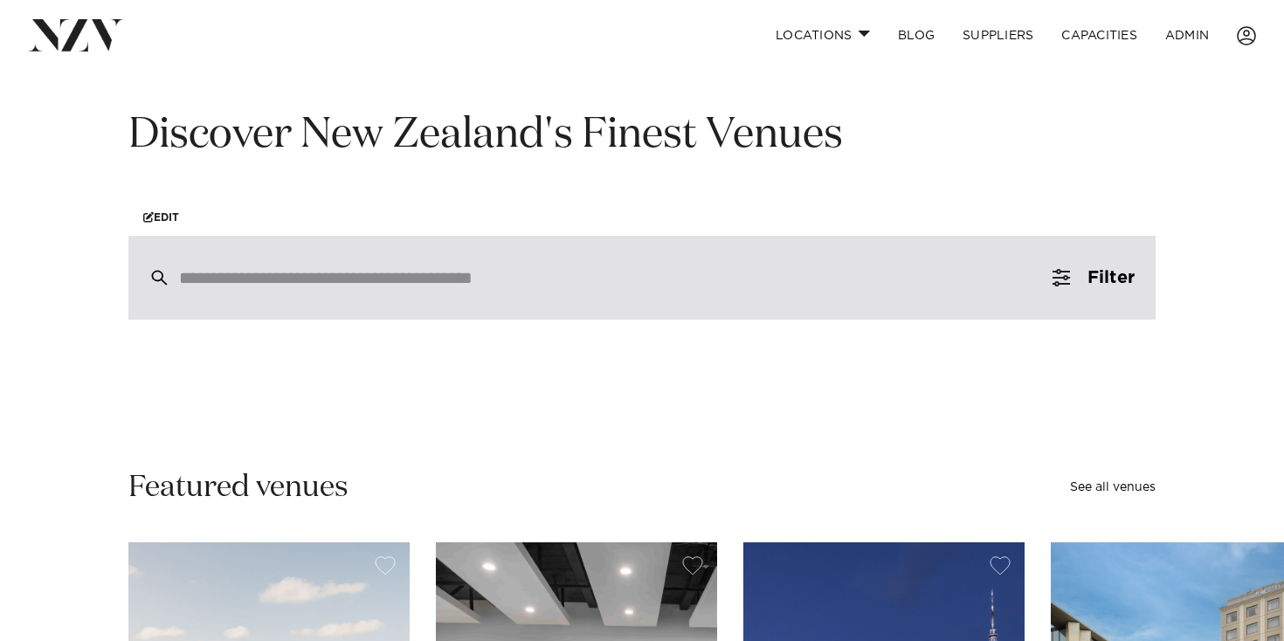
click at [315, 308] on div at bounding box center [641, 278] width 1027 height 84
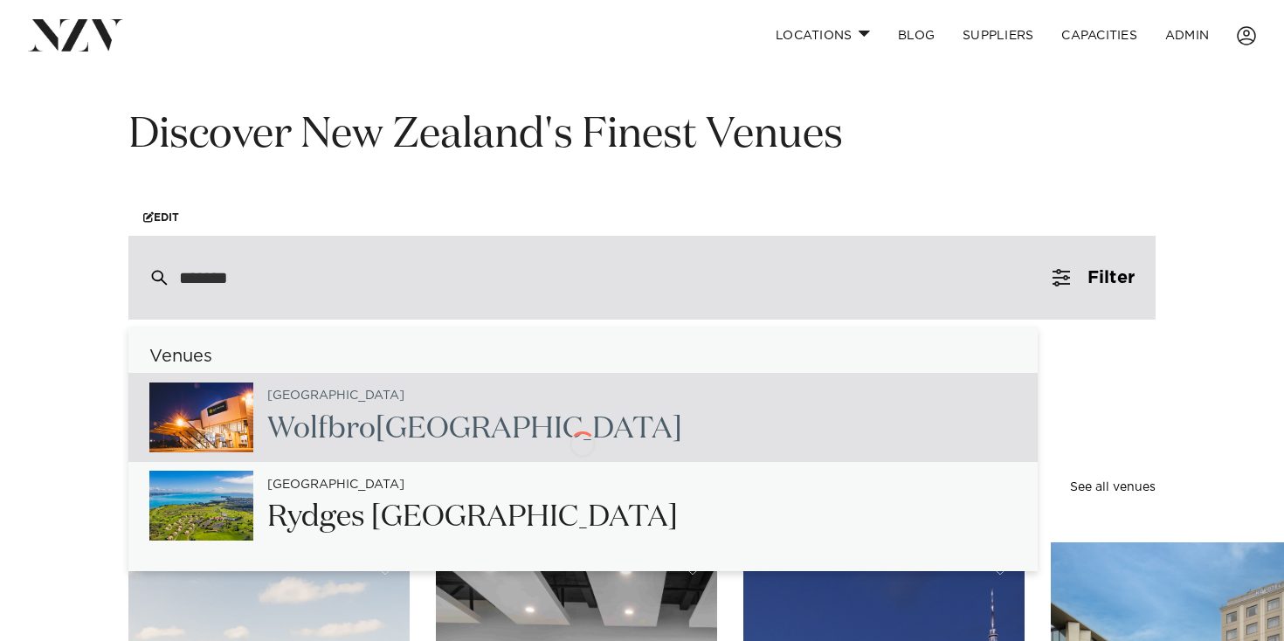
type input "********"
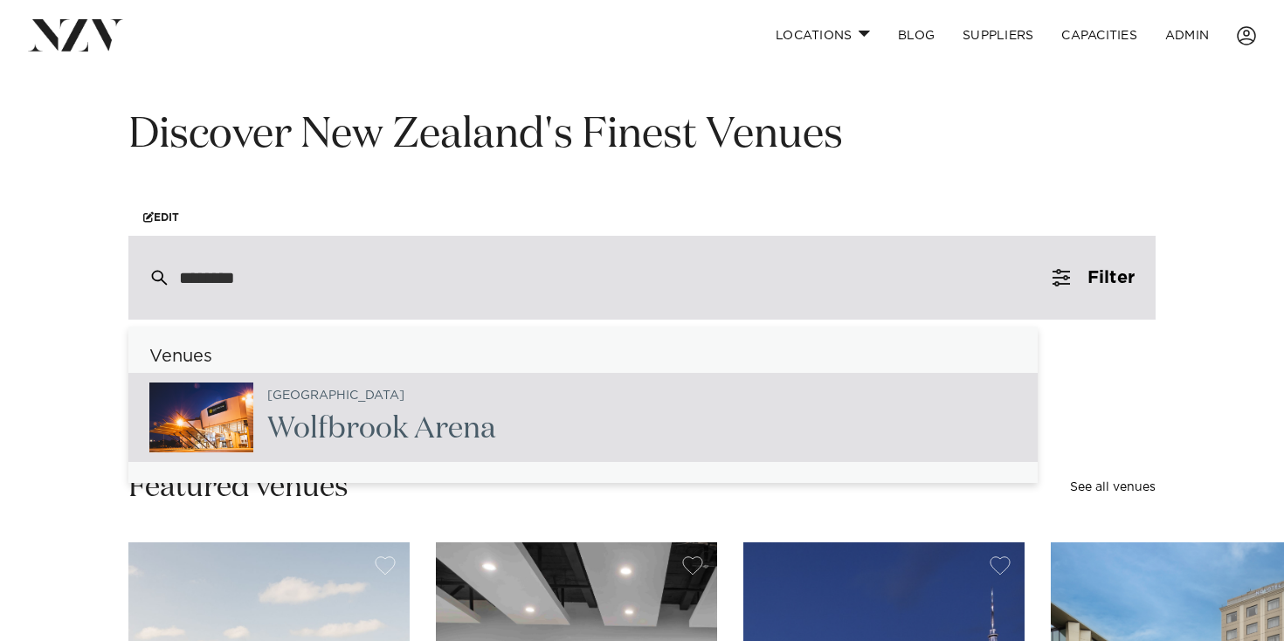
scroll to position [206, 0]
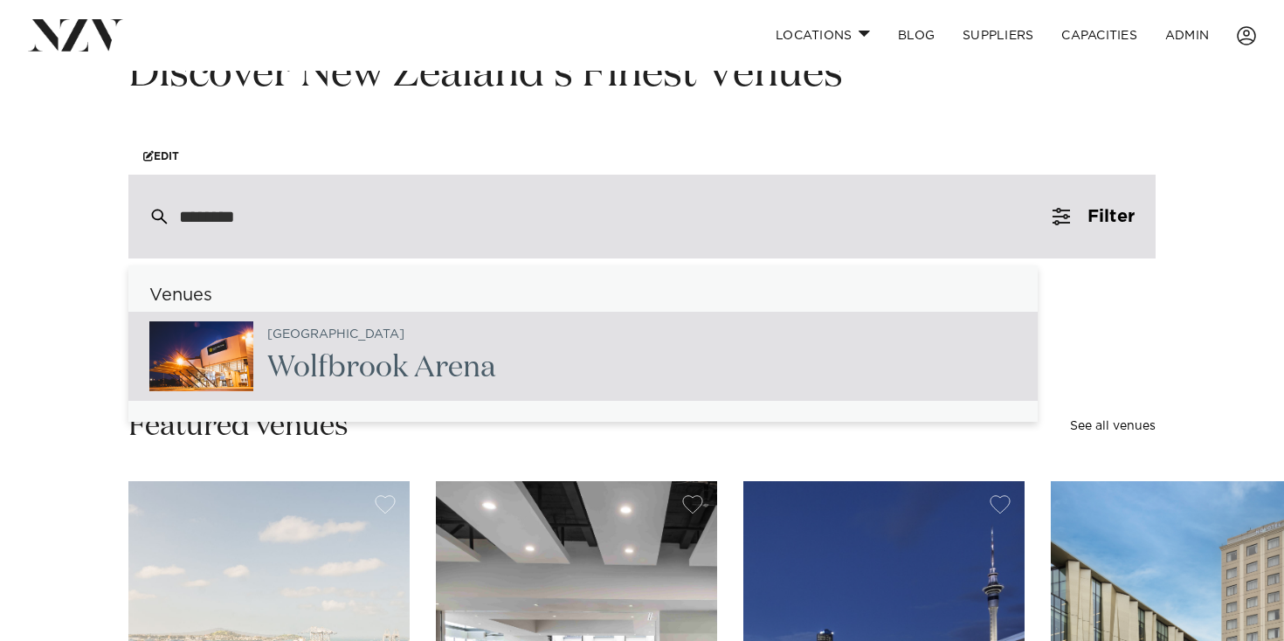
click at [535, 356] on div "Christchurch Wolfbroo k Arena" at bounding box center [583, 356] width 910 height 89
type input "**********"
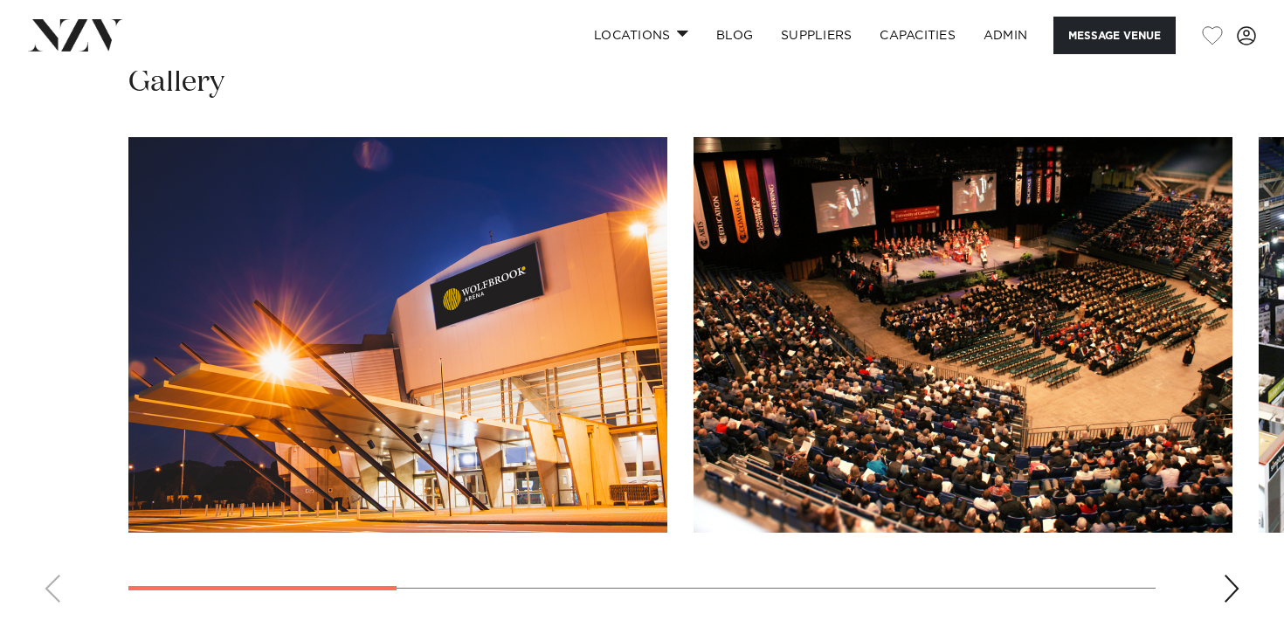
scroll to position [1738, 0]
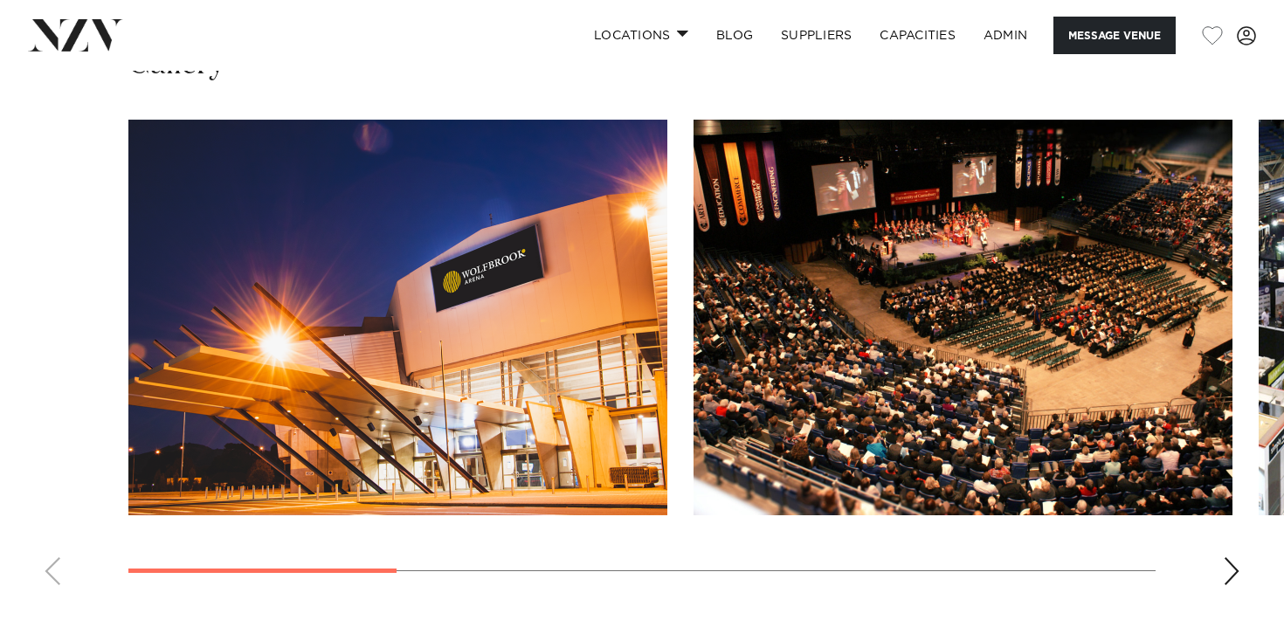
click at [527, 232] on img "1 / 7" at bounding box center [397, 318] width 539 height 396
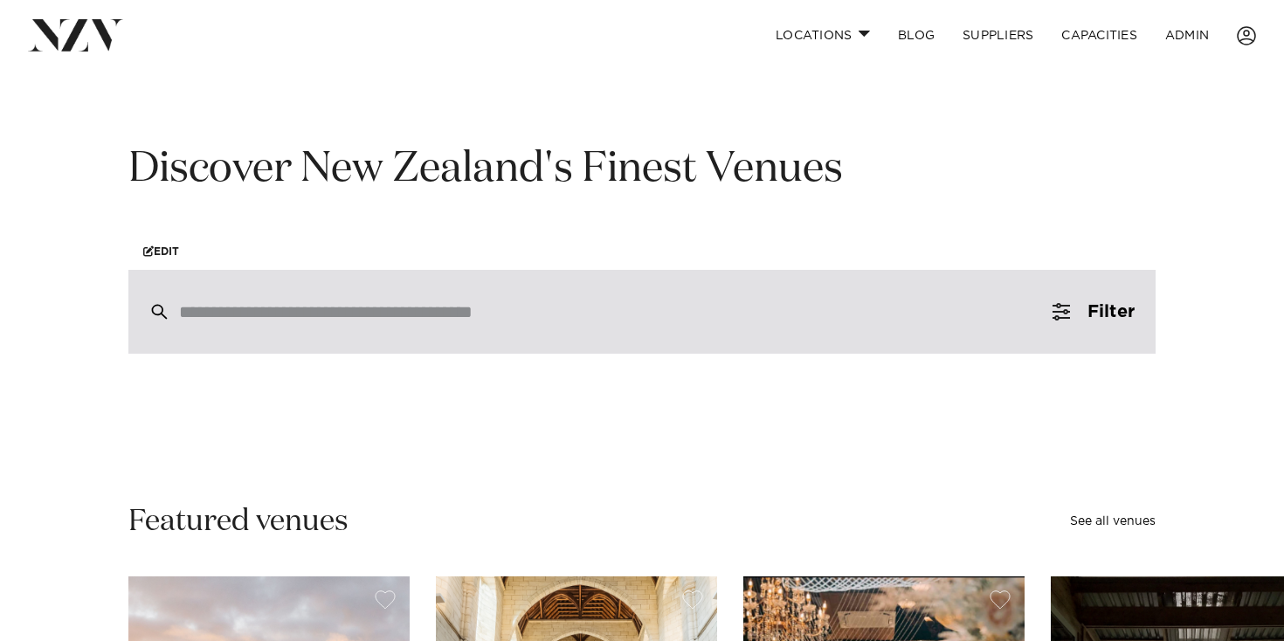
scroll to position [113, 0]
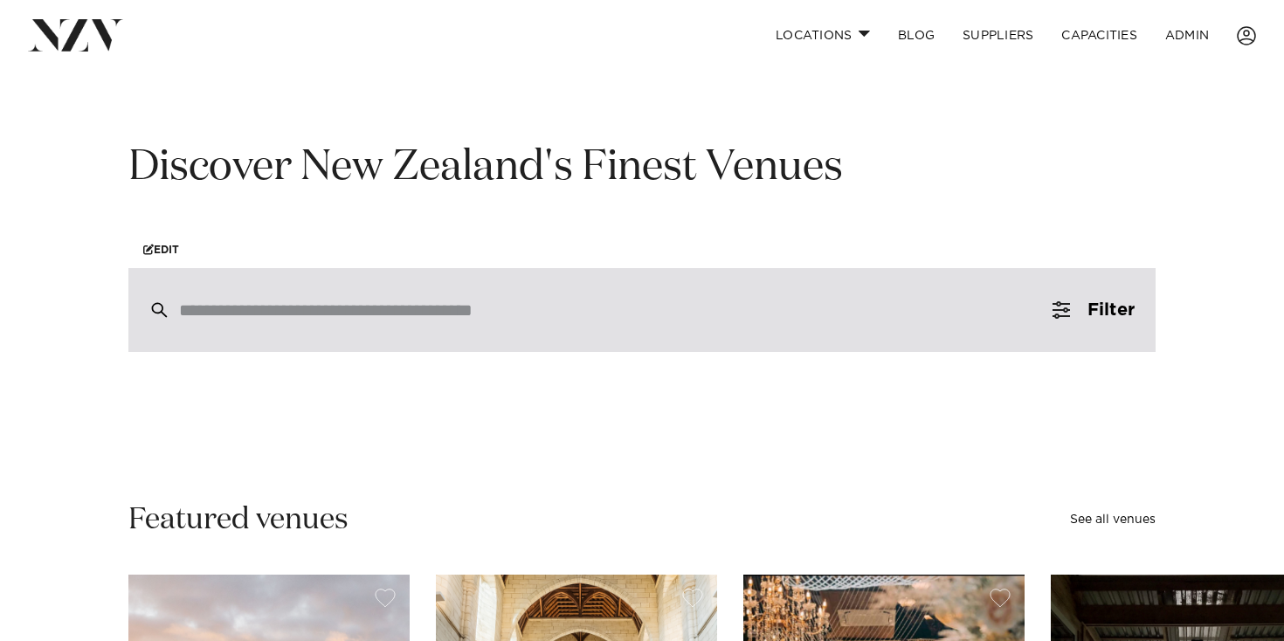
click at [413, 324] on div at bounding box center [641, 310] width 1027 height 84
click at [476, 312] on input "search" at bounding box center [605, 310] width 852 height 19
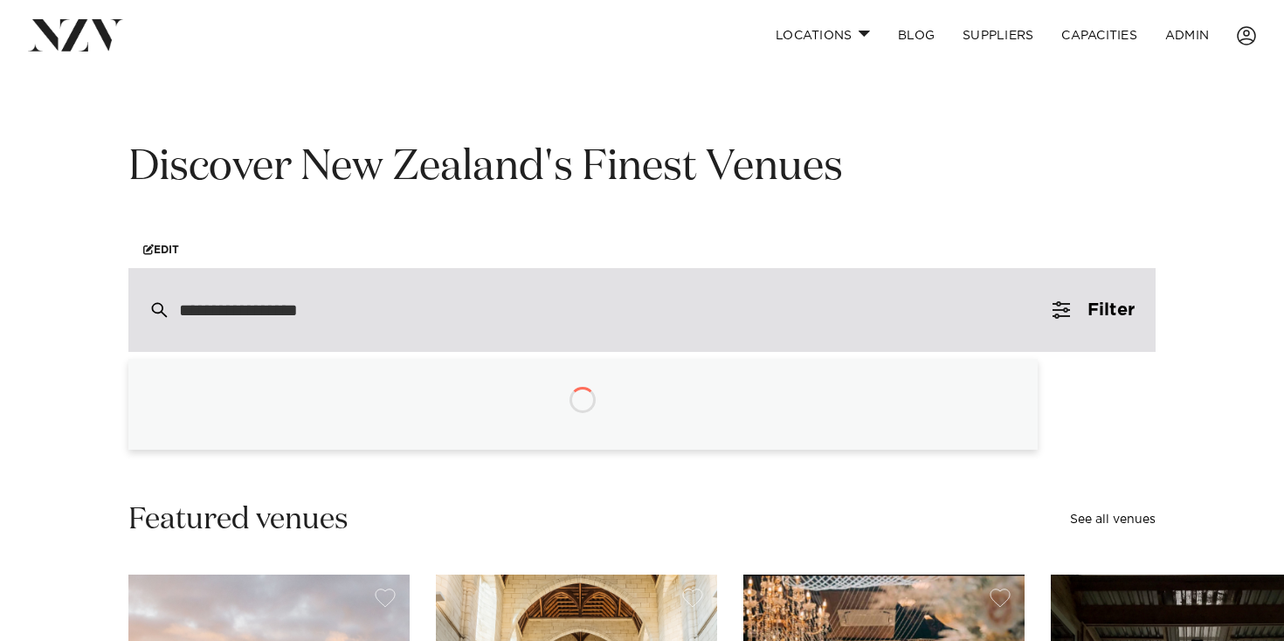
type input "**********"
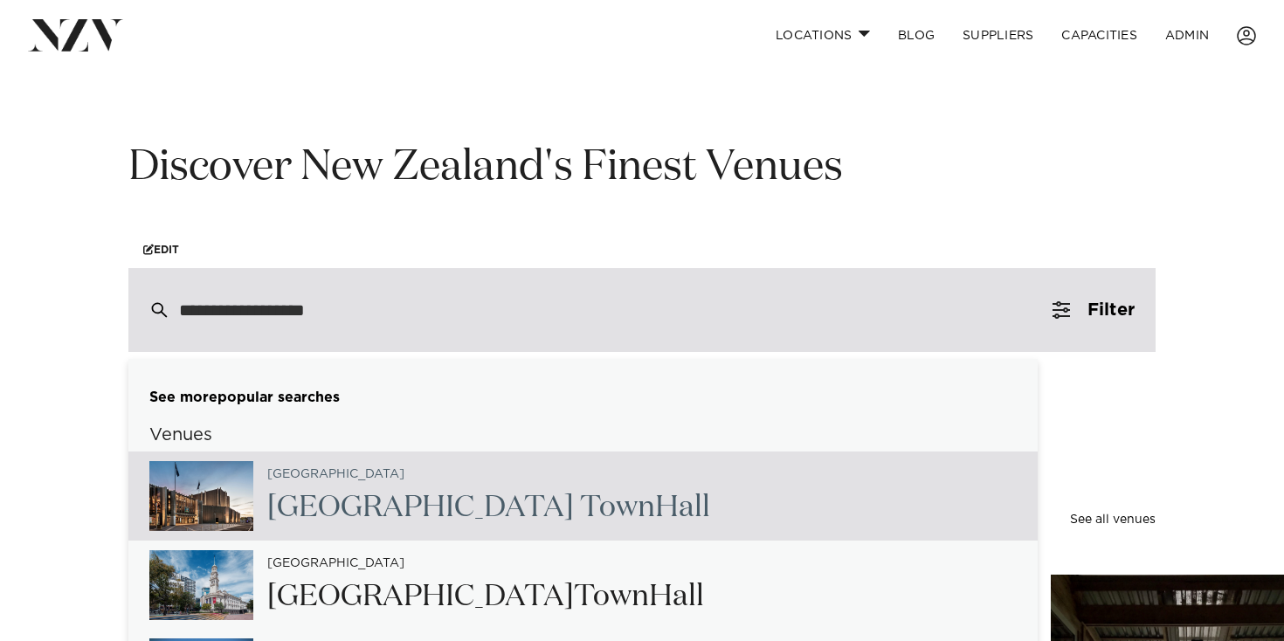
scroll to position [658, 0]
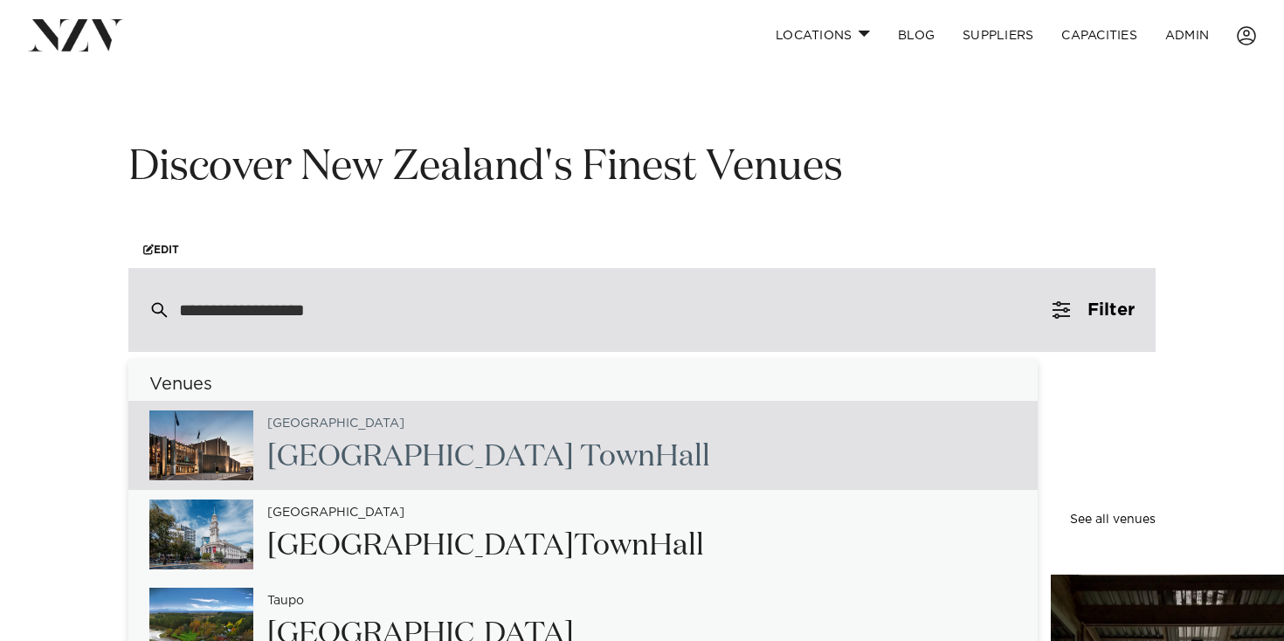
click at [587, 470] on div "Christchurch Christchurch Town Hall" at bounding box center [583, 445] width 910 height 89
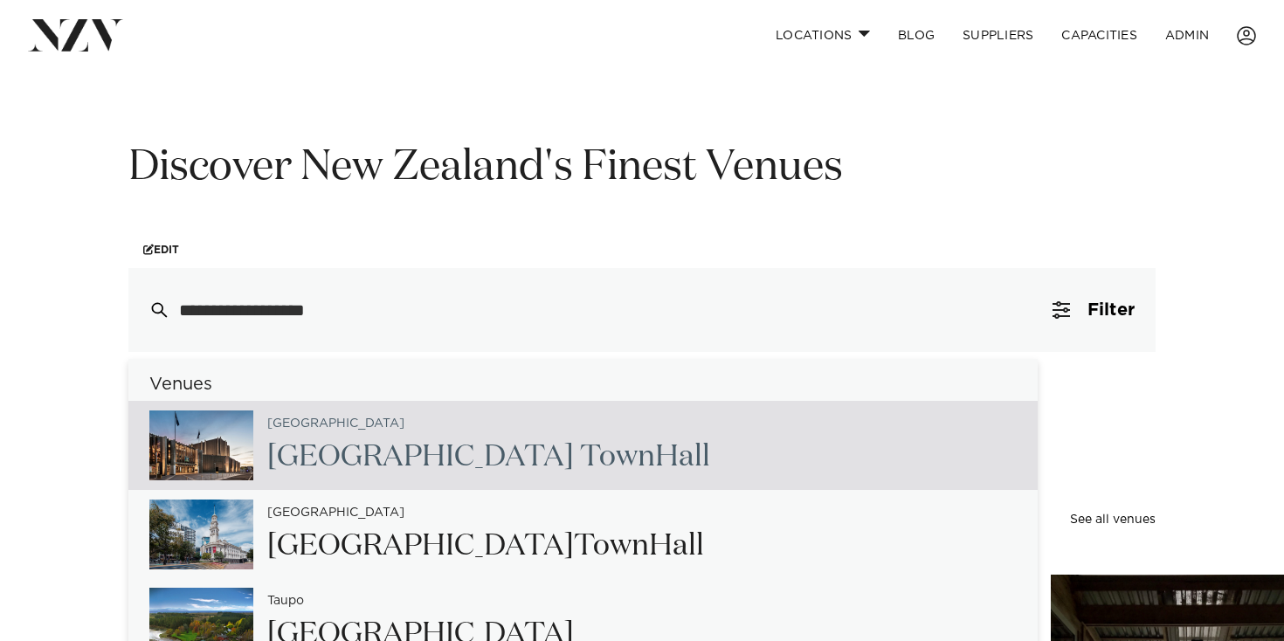
type input "**********"
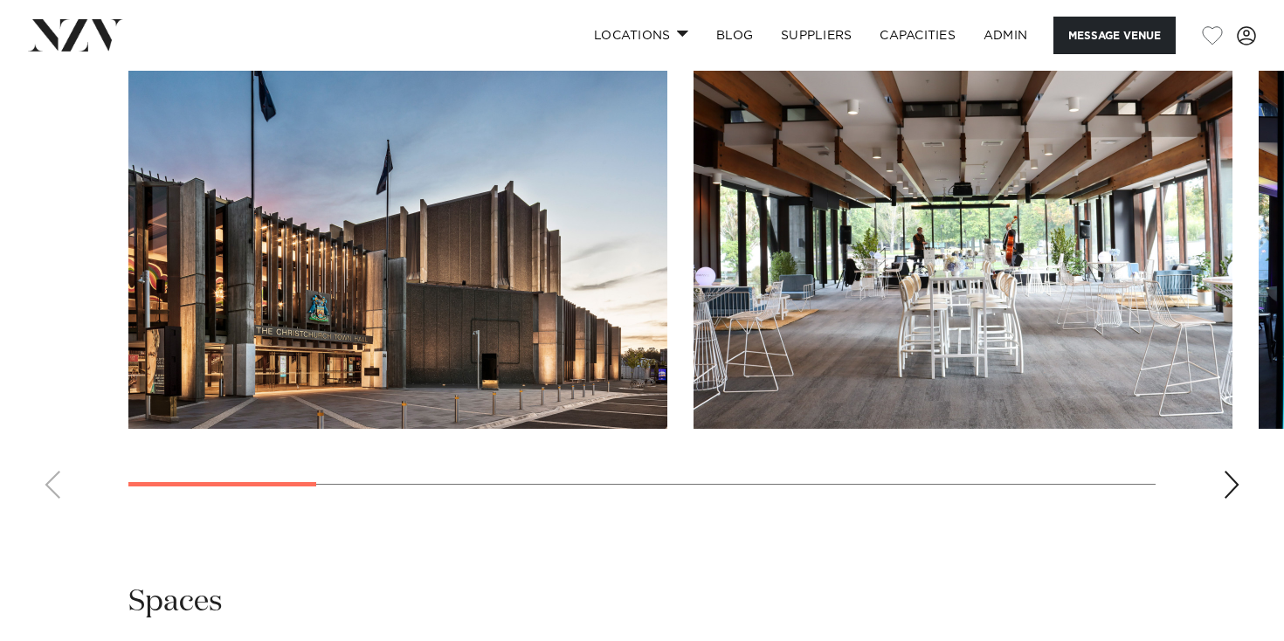
scroll to position [1723, 0]
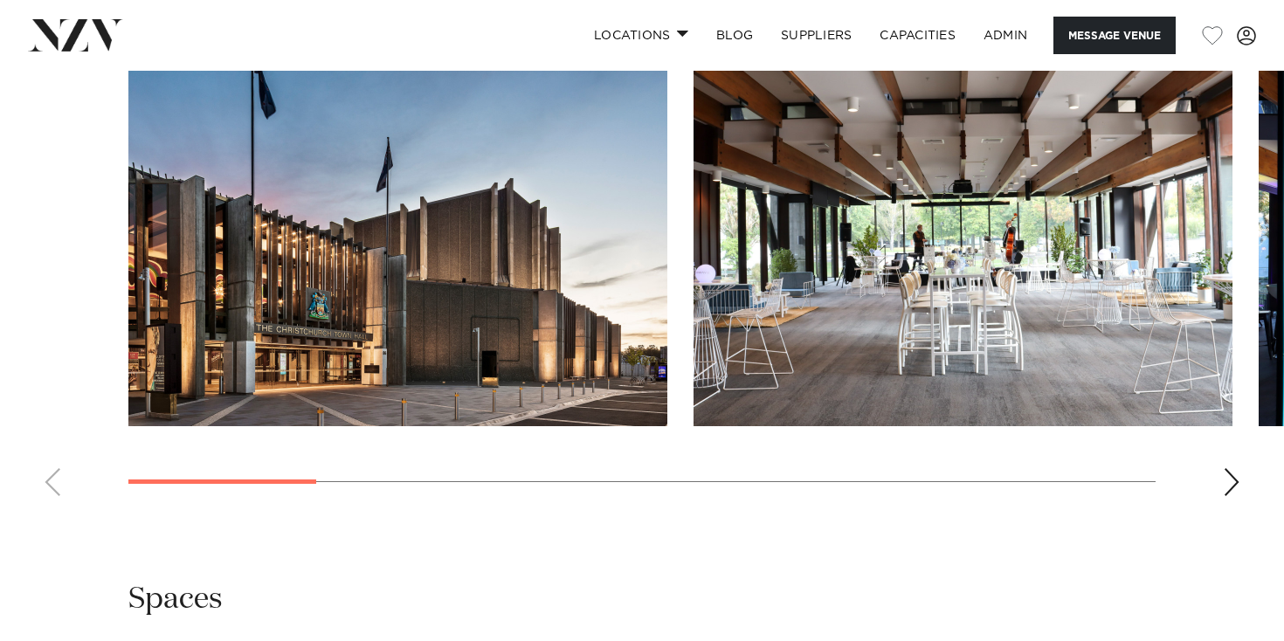
click at [508, 377] on img "1 / 10" at bounding box center [397, 229] width 539 height 396
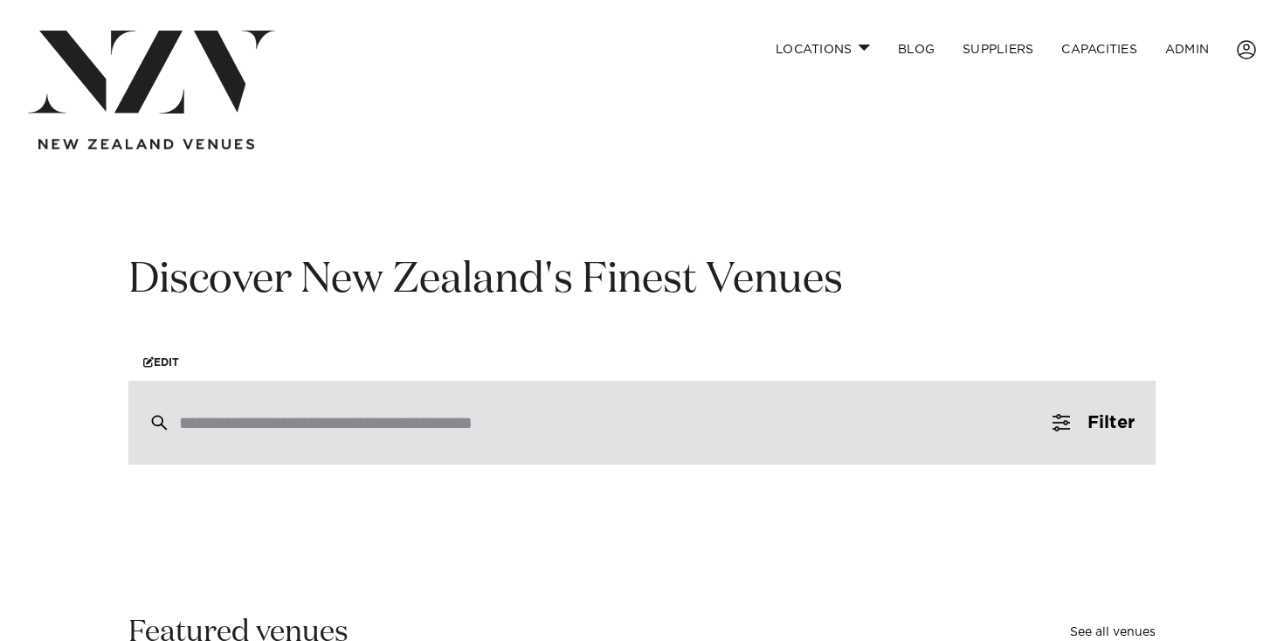
click at [400, 399] on div at bounding box center [641, 423] width 1027 height 84
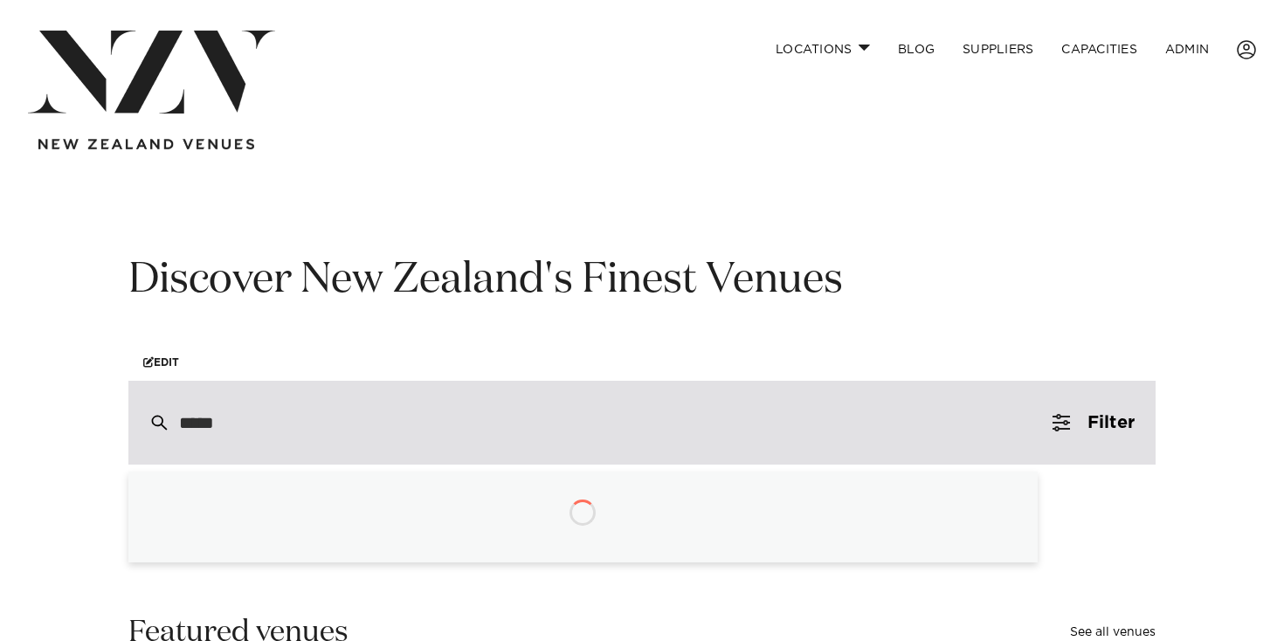
type input "******"
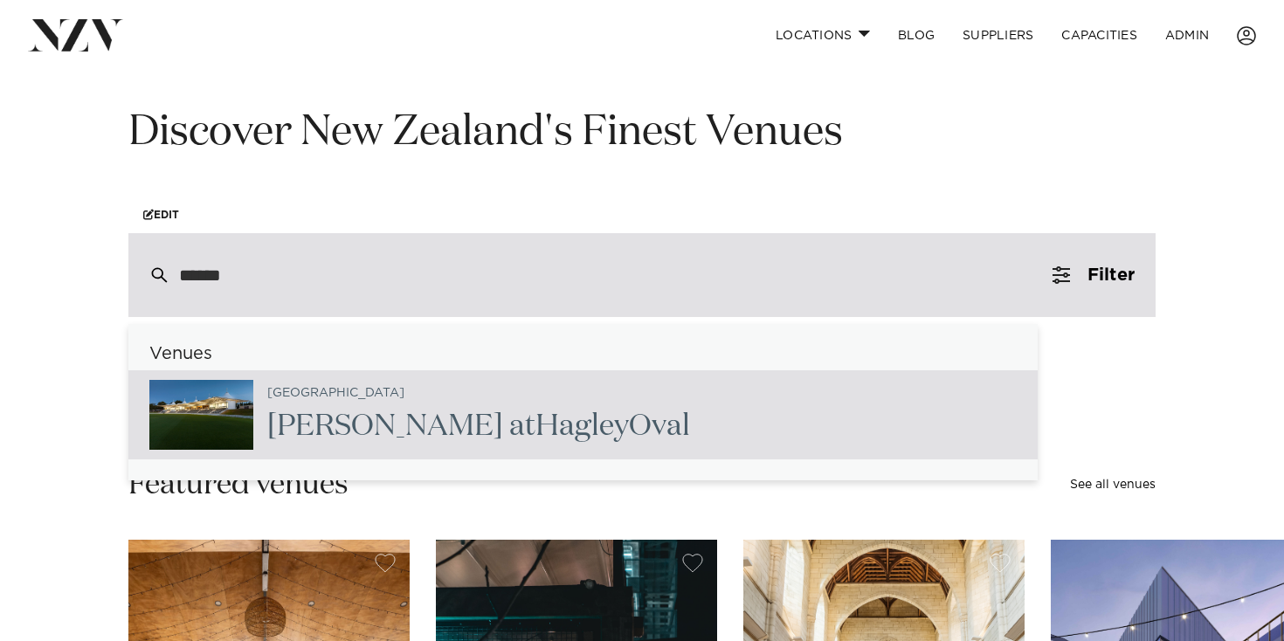
scroll to position [149, 0]
click at [408, 426] on h2 "Hadlee Pavilion at Hagley Oval" at bounding box center [478, 425] width 423 height 39
type input "**********"
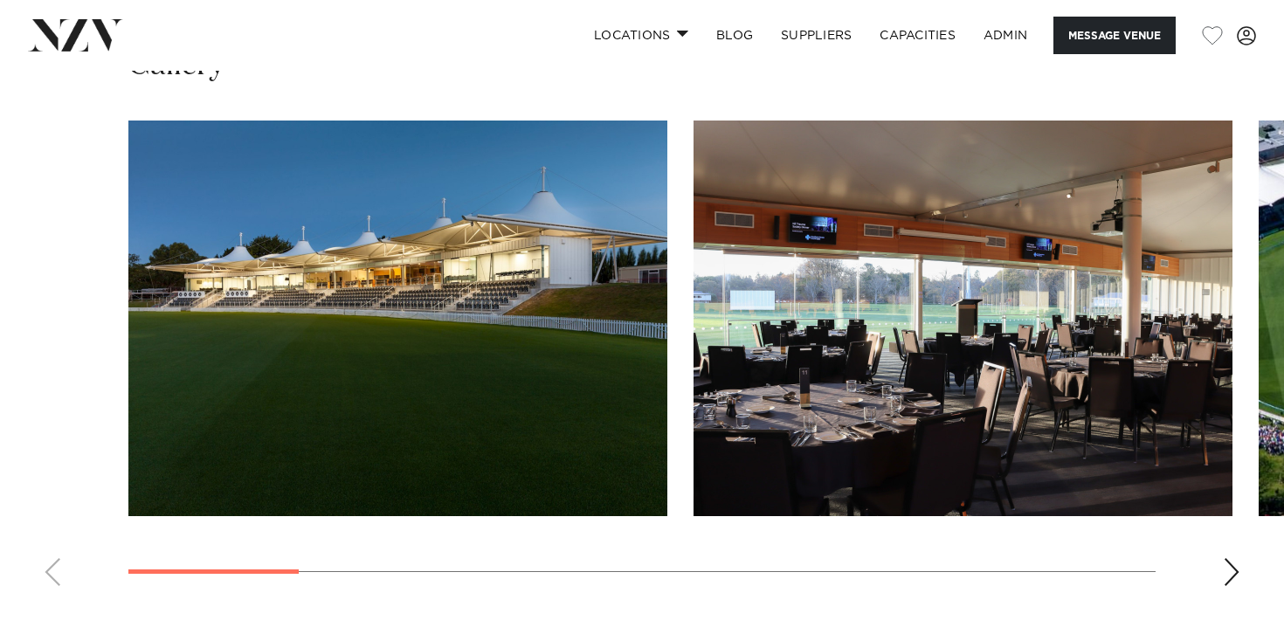
scroll to position [1791, 0]
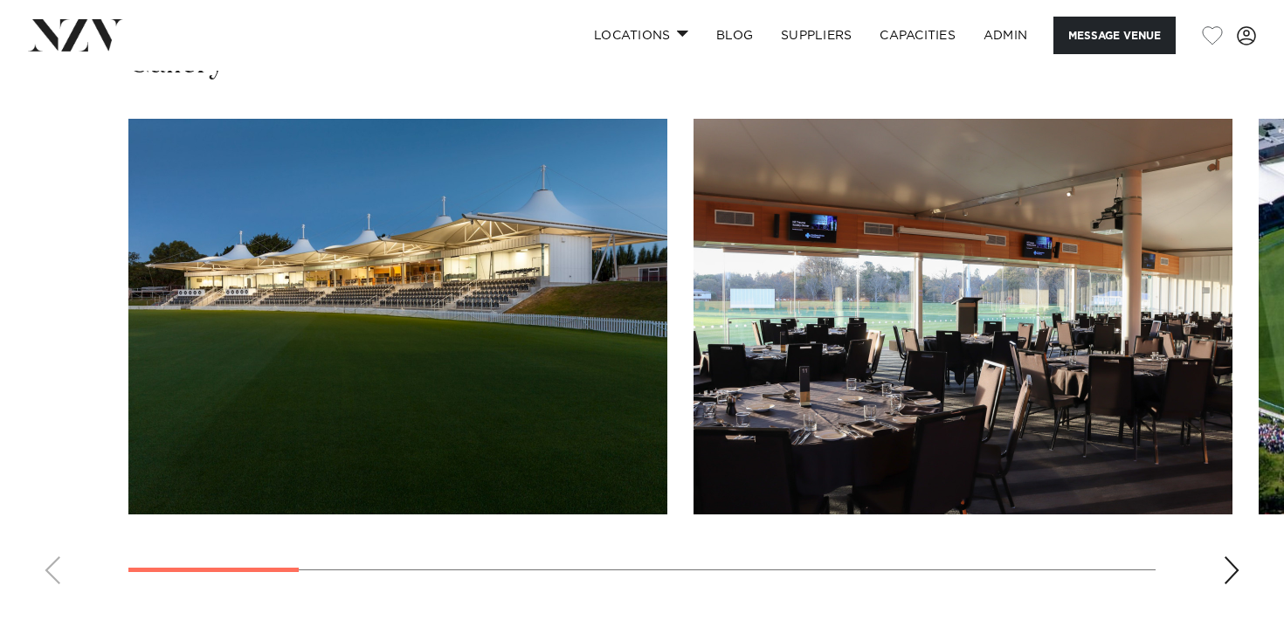
click at [502, 363] on img "1 / 11" at bounding box center [397, 317] width 539 height 396
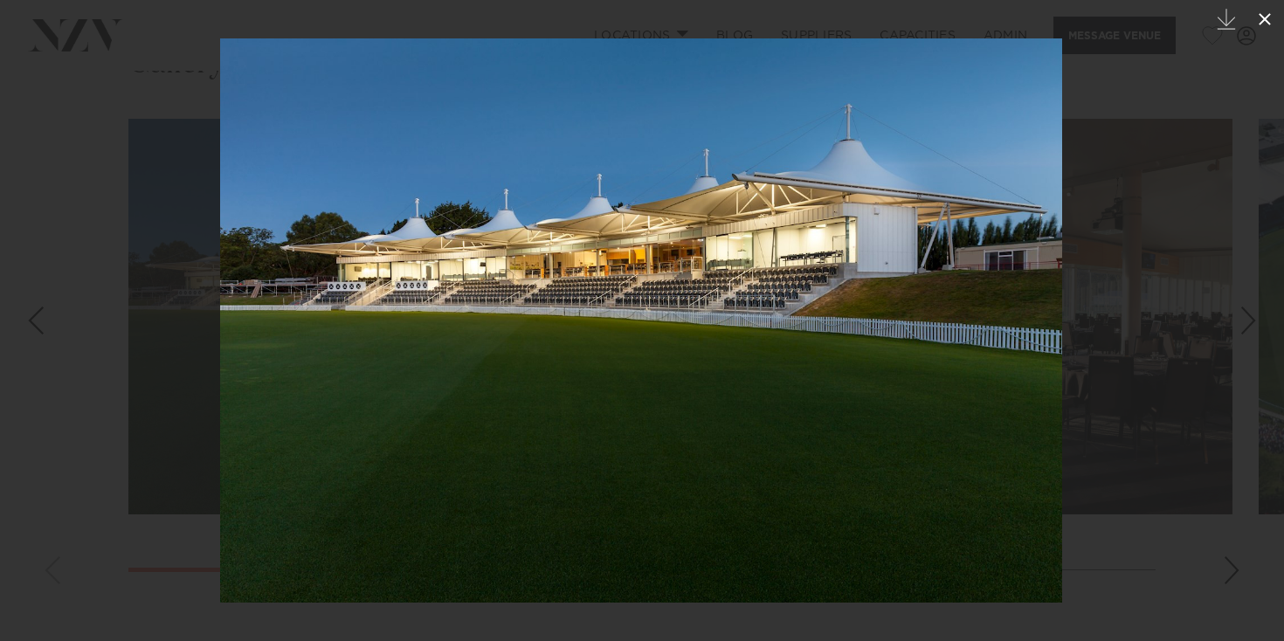
click at [1263, 24] on icon at bounding box center [1265, 19] width 21 height 21
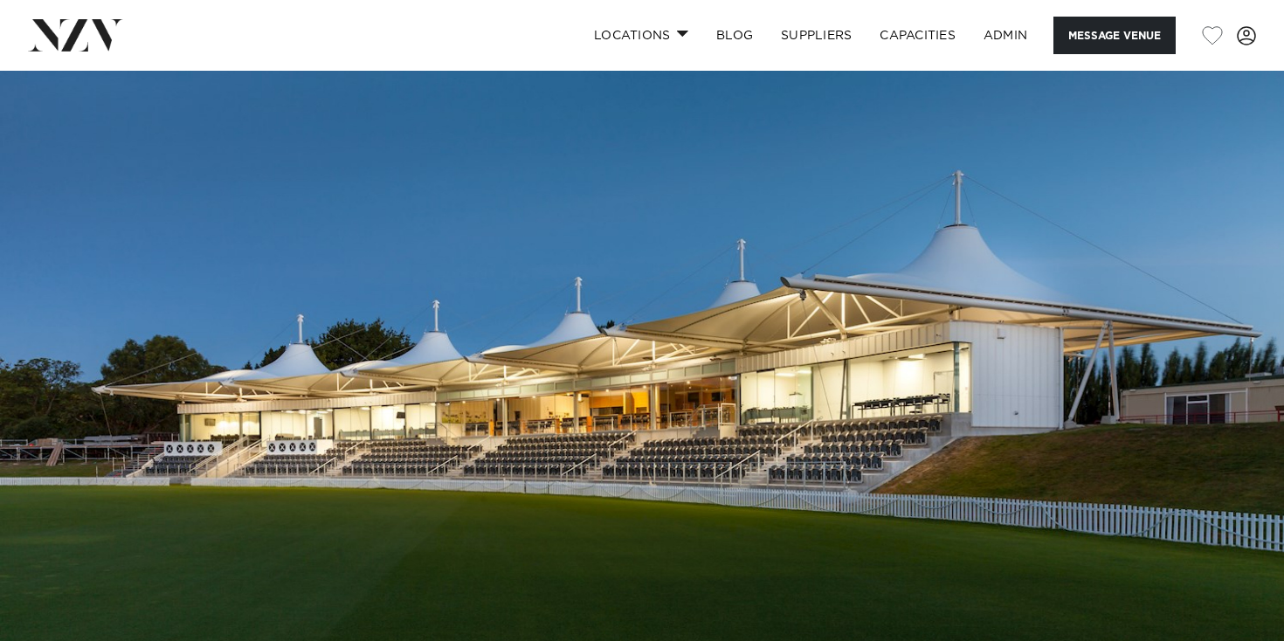
click at [105, 32] on img at bounding box center [75, 34] width 95 height 31
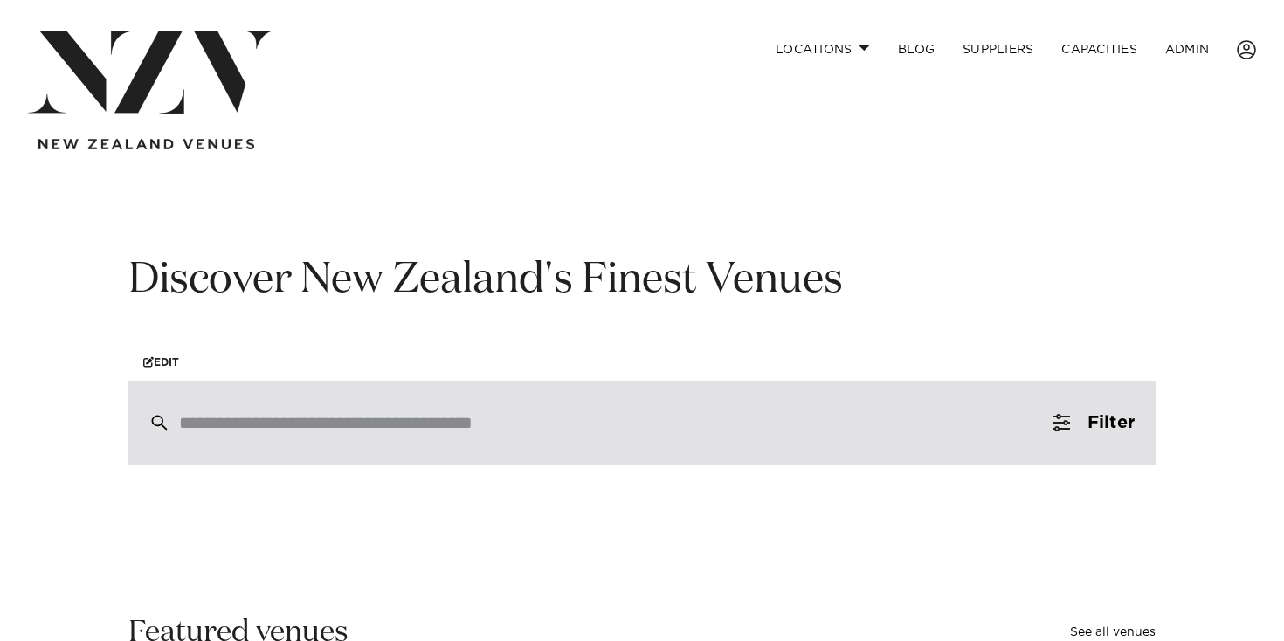
click at [589, 439] on div at bounding box center [641, 423] width 1027 height 84
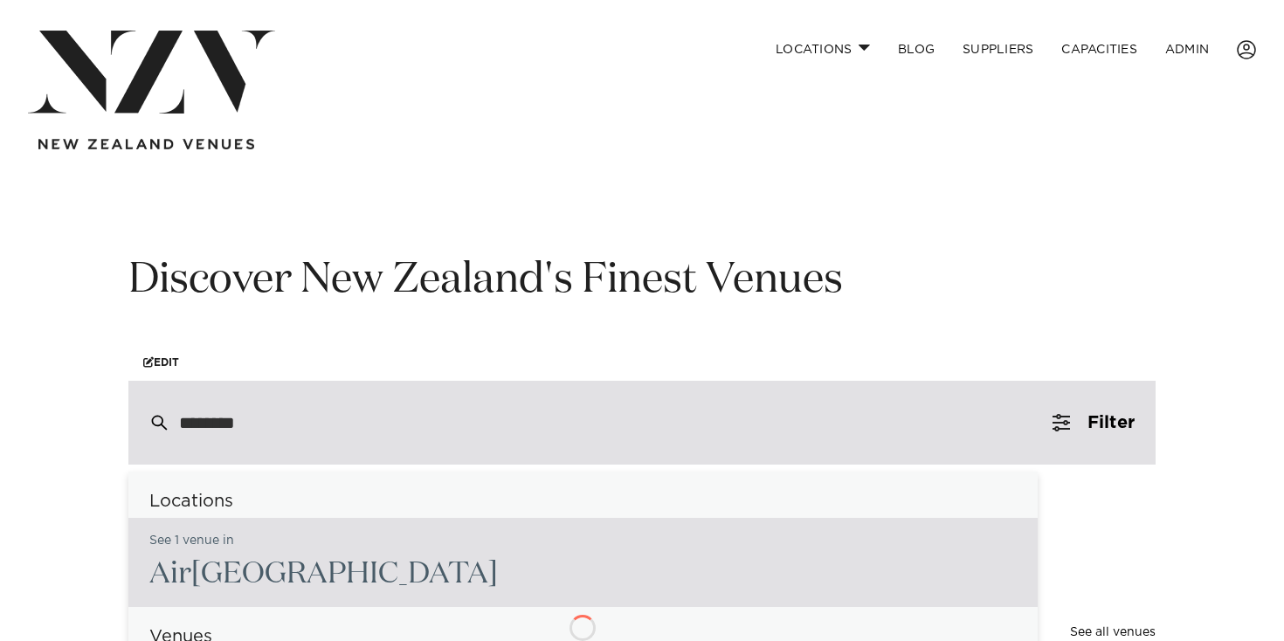
type input "*********"
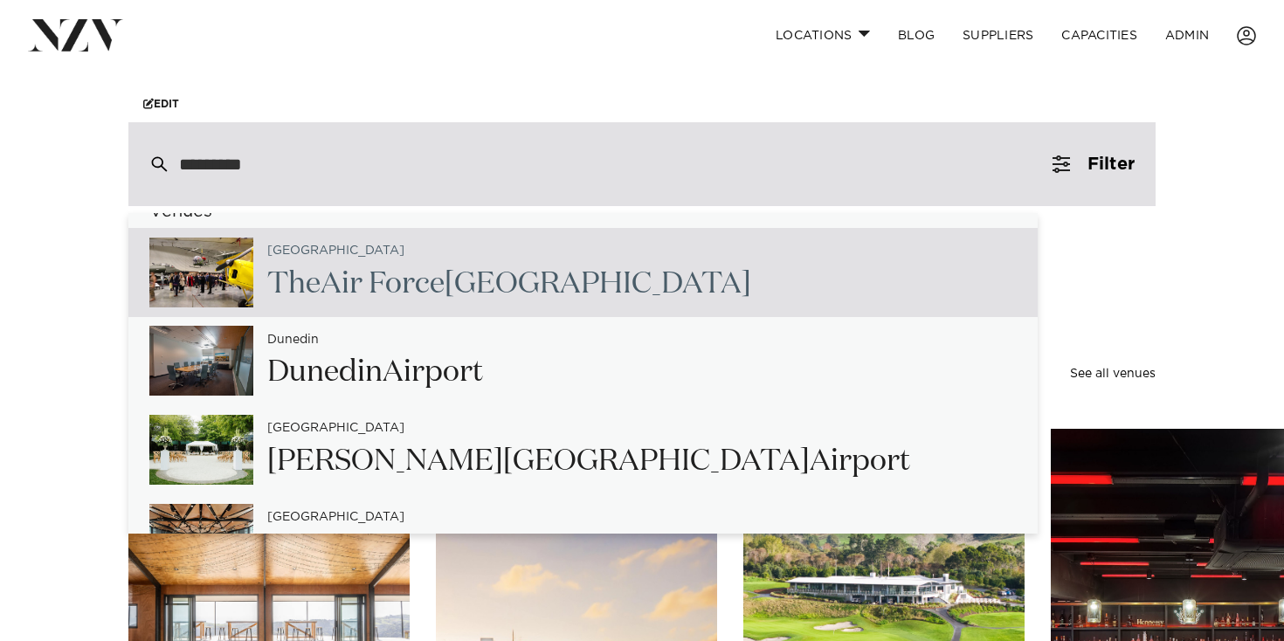
scroll to position [34, 0]
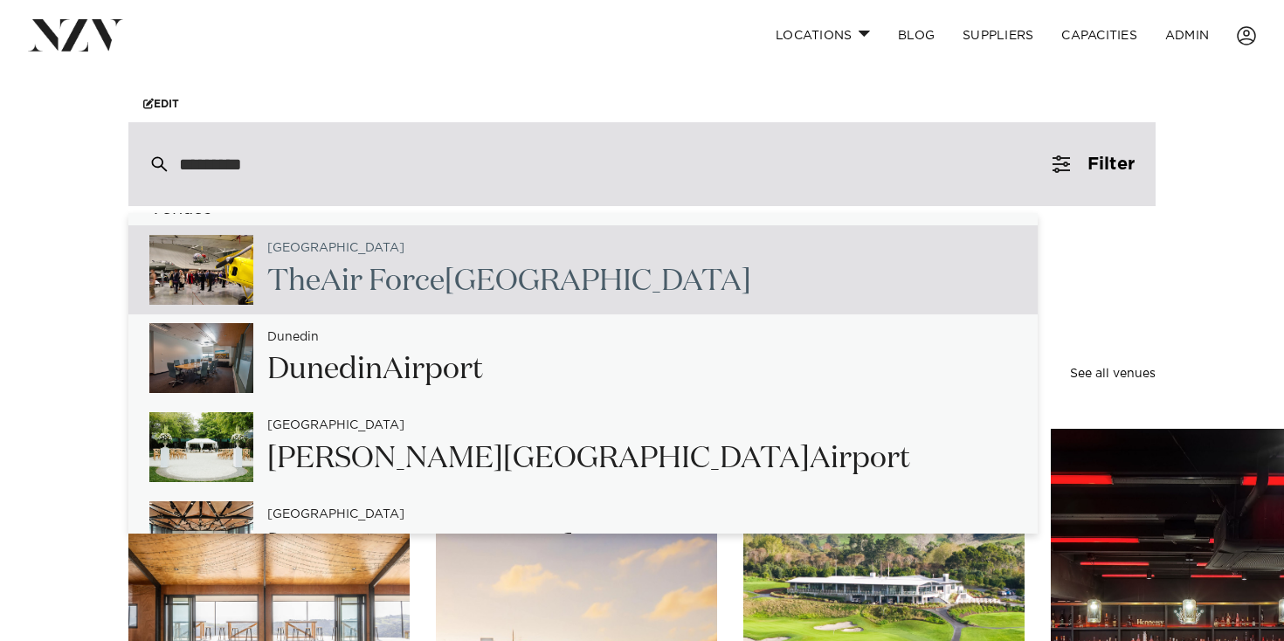
click at [567, 283] on h2 "The Air Force Museum of NZ" at bounding box center [509, 281] width 484 height 39
type input "**********"
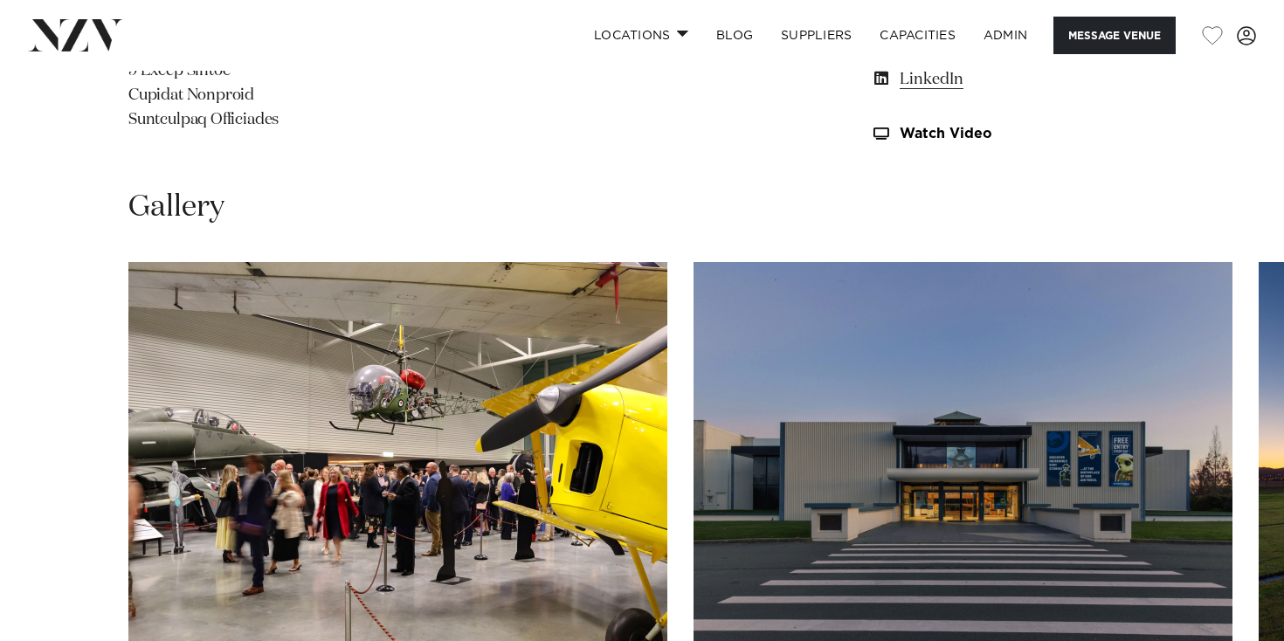
scroll to position [1526, 0]
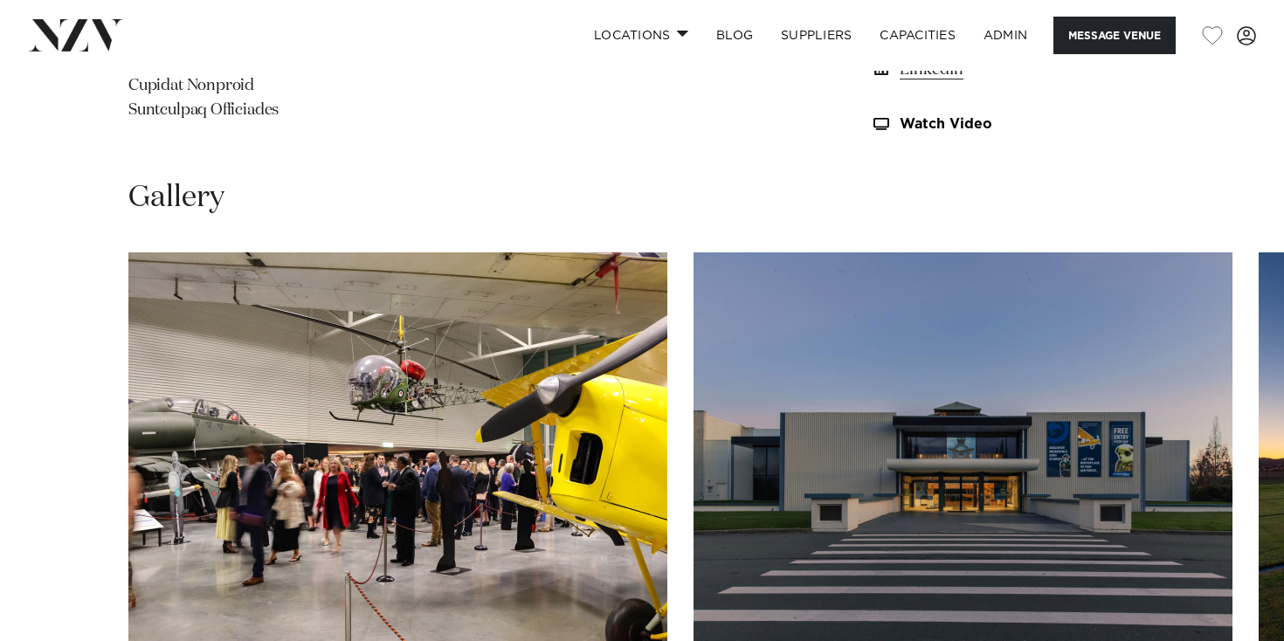
click at [566, 380] on img "1 / 7" at bounding box center [397, 451] width 539 height 396
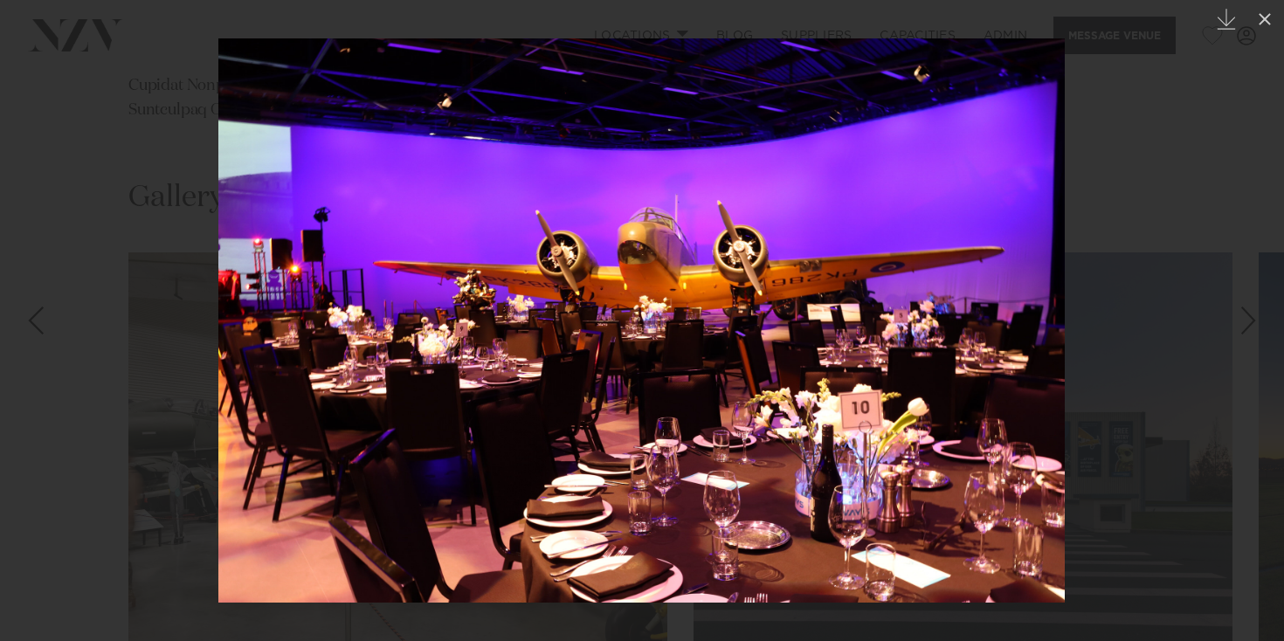
click at [1129, 98] on div at bounding box center [642, 320] width 1284 height 641
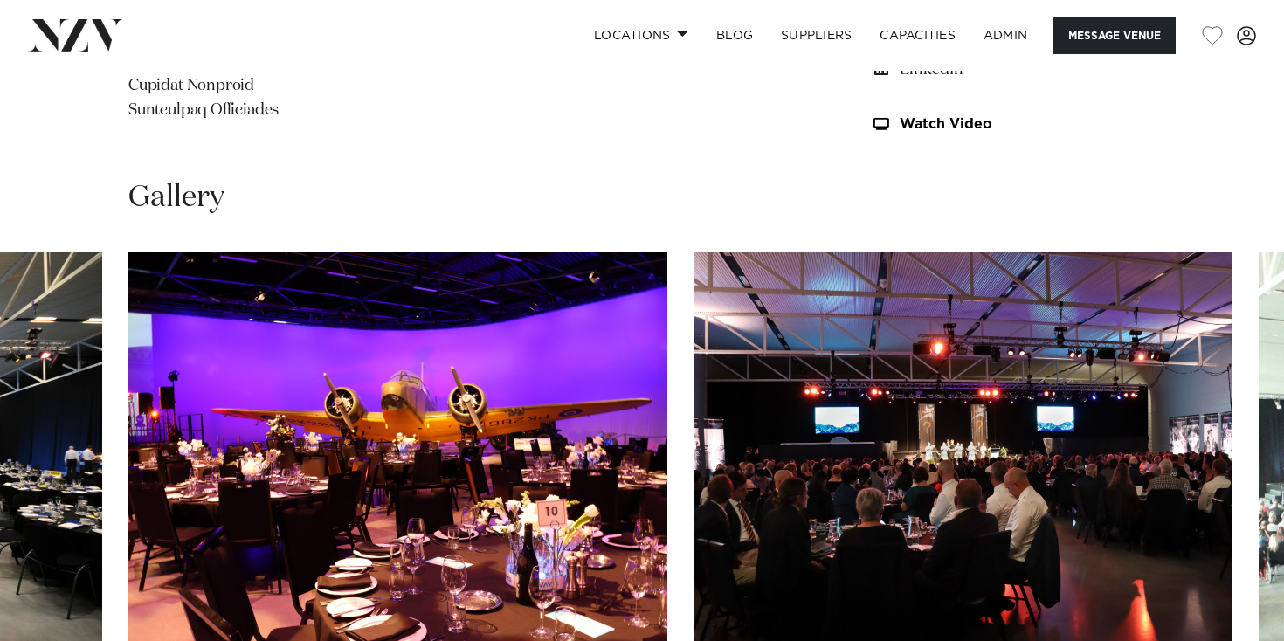
click at [87, 48] on img at bounding box center [75, 34] width 95 height 31
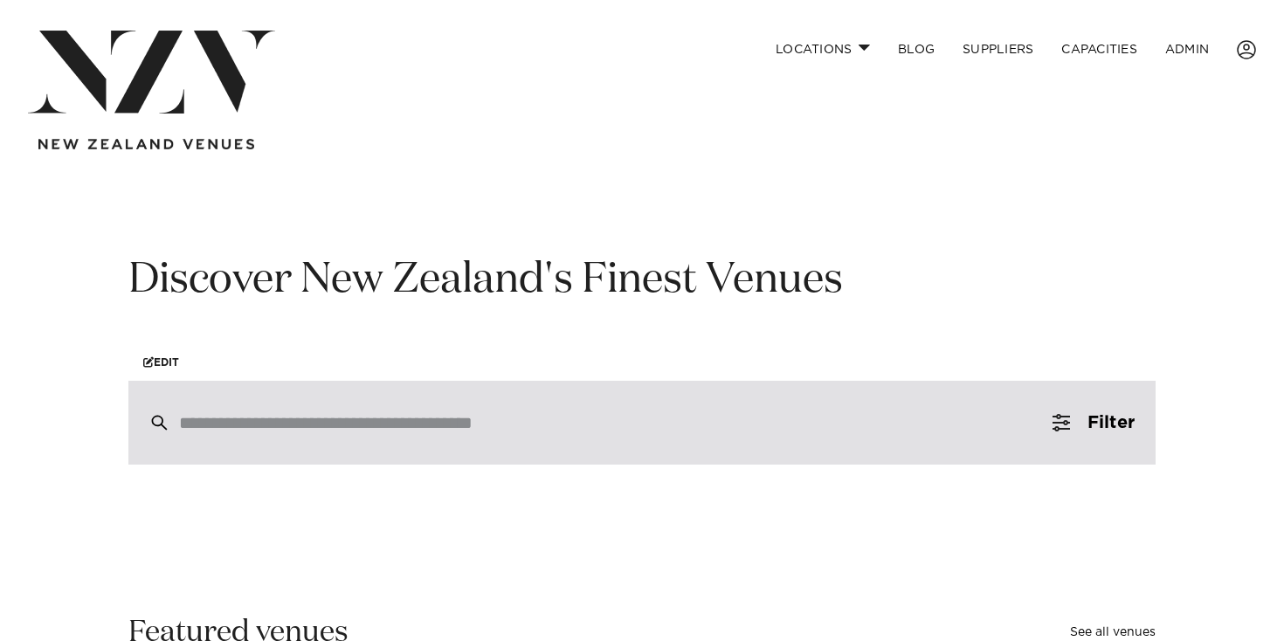
click at [502, 419] on input "search" at bounding box center [605, 422] width 852 height 19
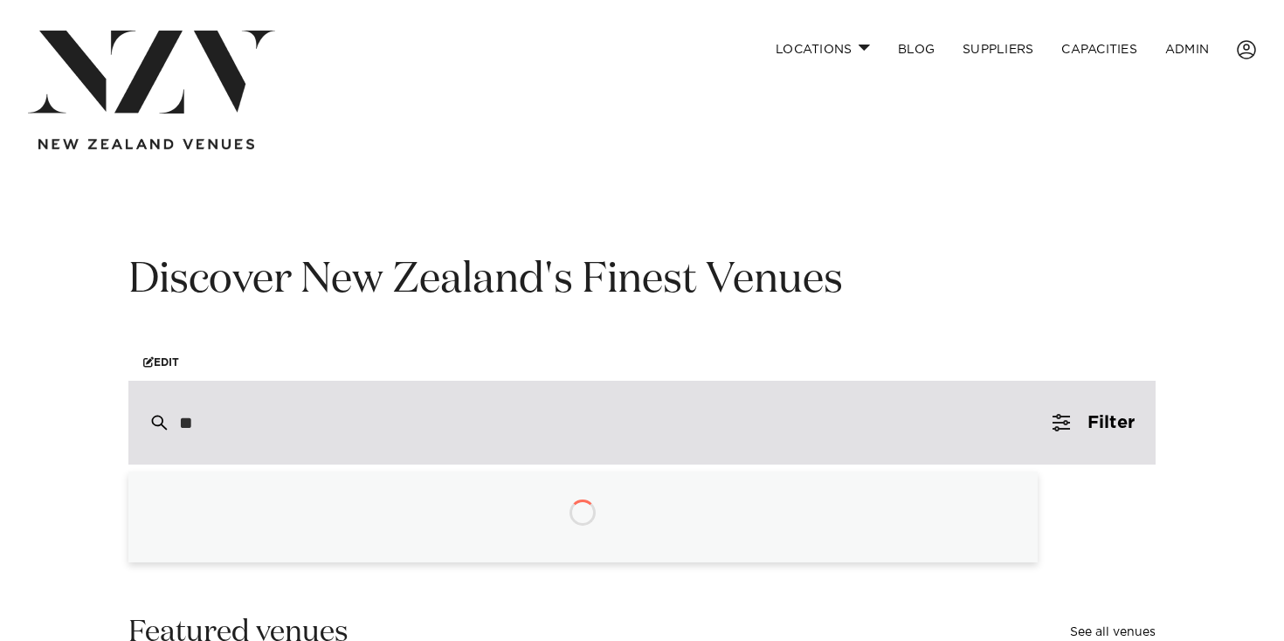
type input "***"
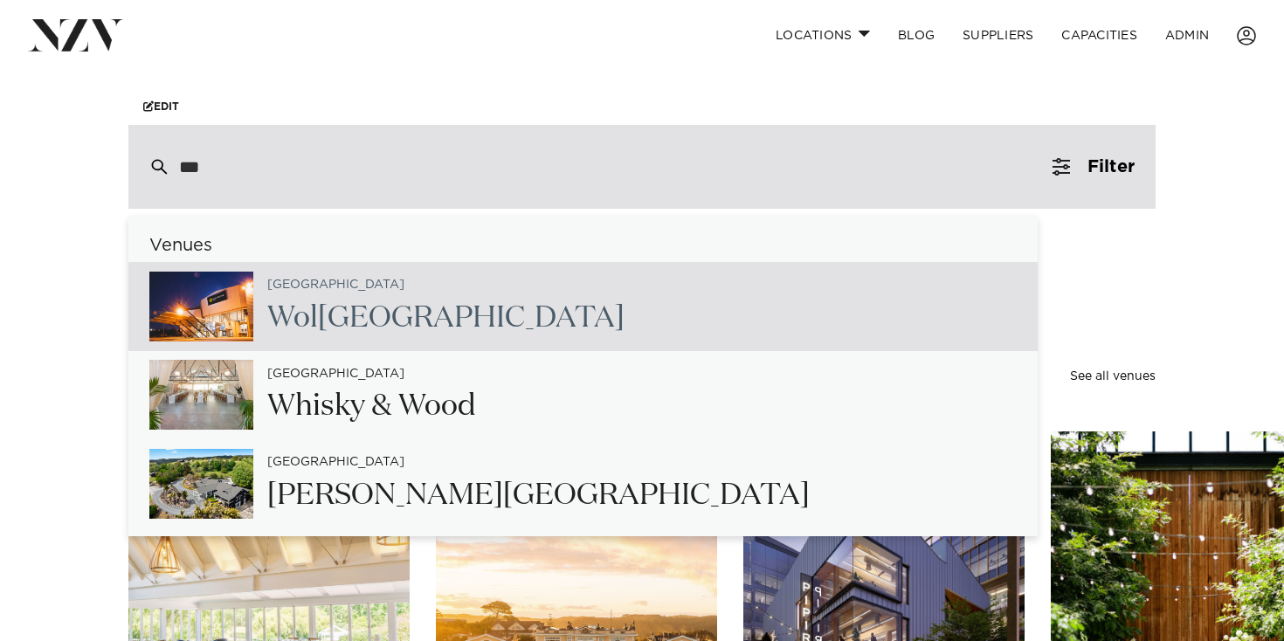
scroll to position [257, 0]
click at [861, 361] on div "Wellington Whisky & Wood" at bounding box center [583, 394] width 910 height 89
type input "**********"
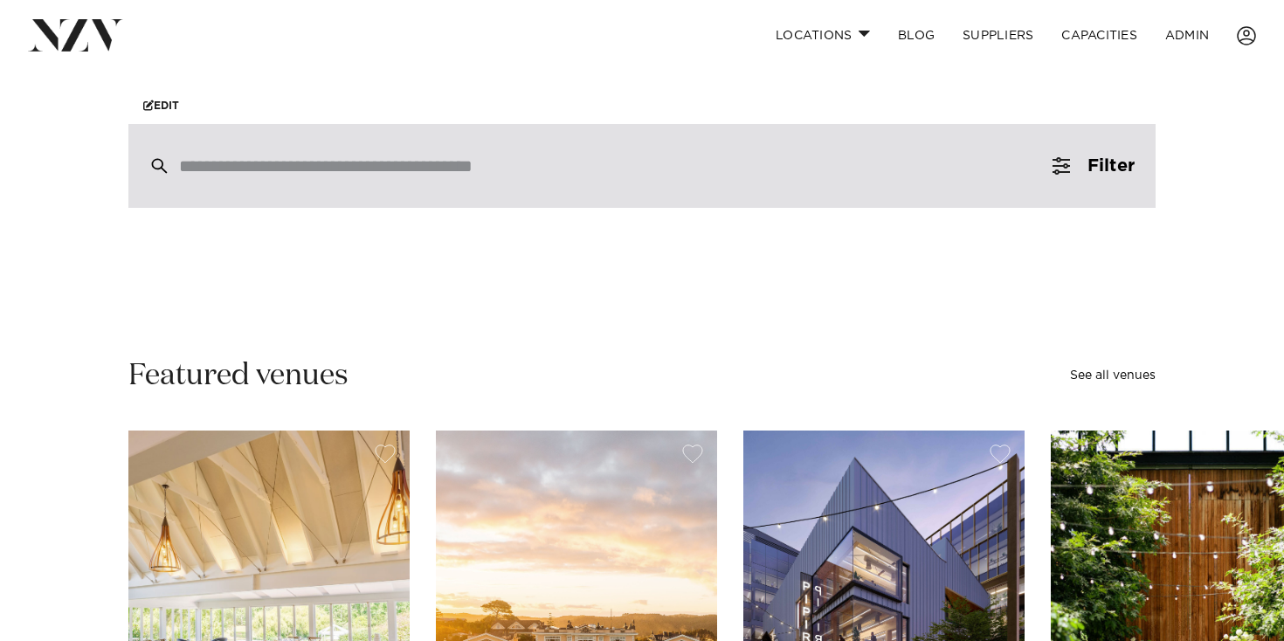
click at [351, 157] on div at bounding box center [641, 166] width 1027 height 84
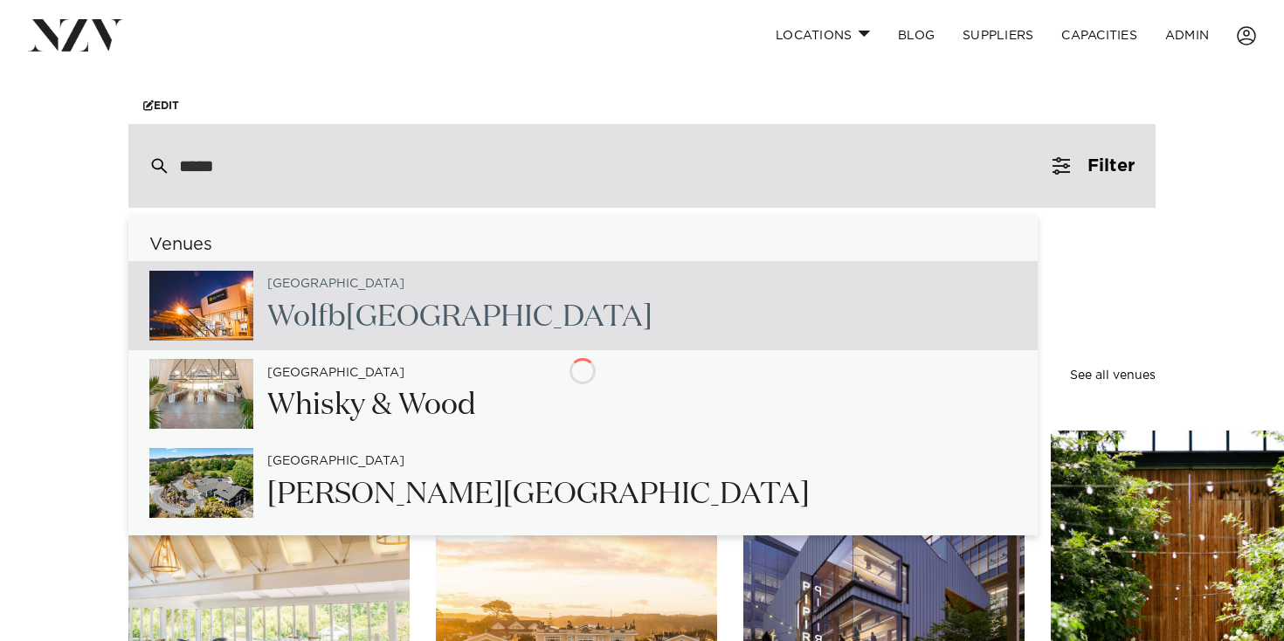
type input "******"
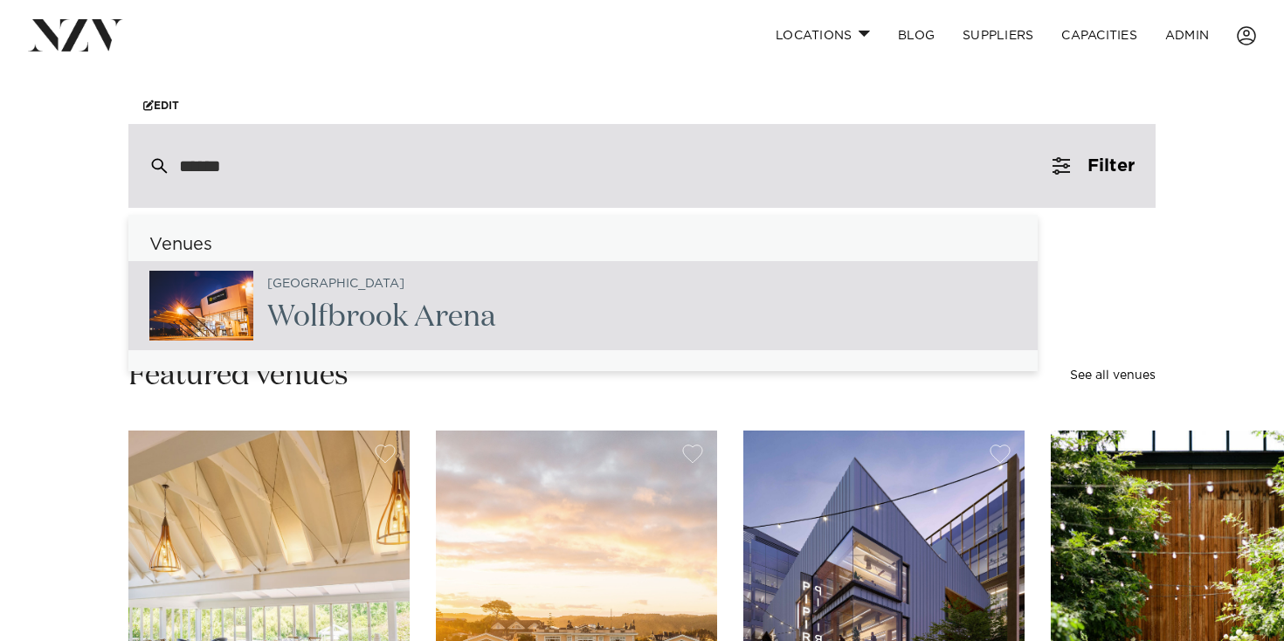
click at [521, 331] on div "Christchurch Wolfbr ook Arena" at bounding box center [583, 305] width 910 height 89
type input "**********"
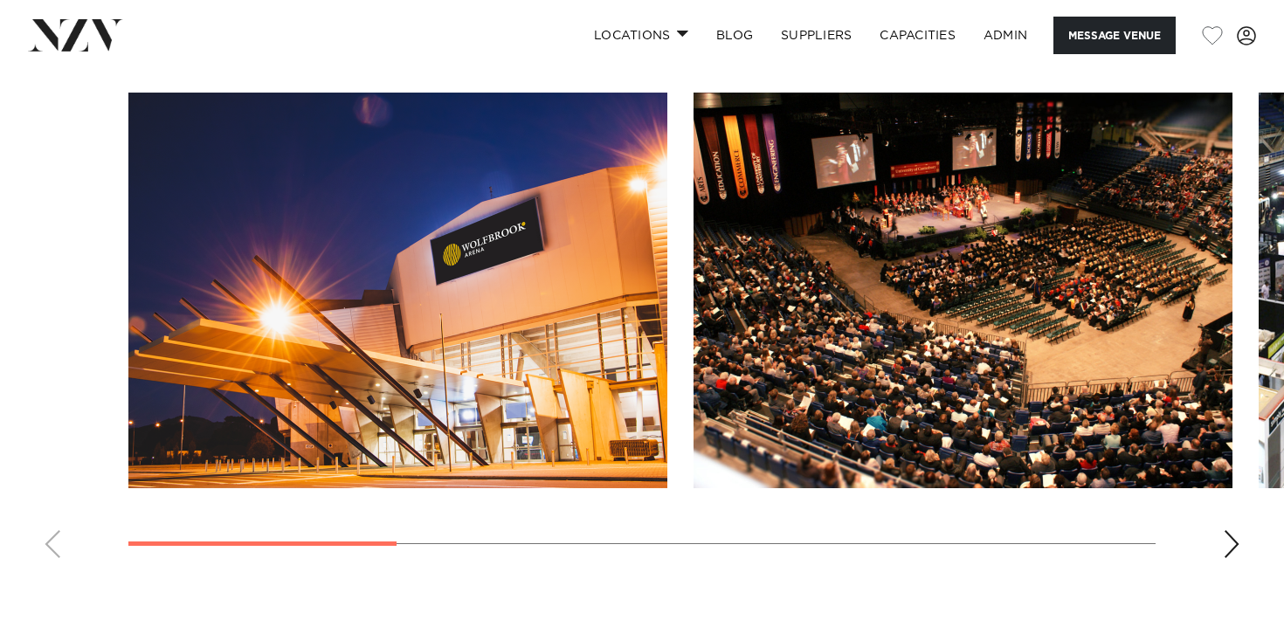
scroll to position [1774, 0]
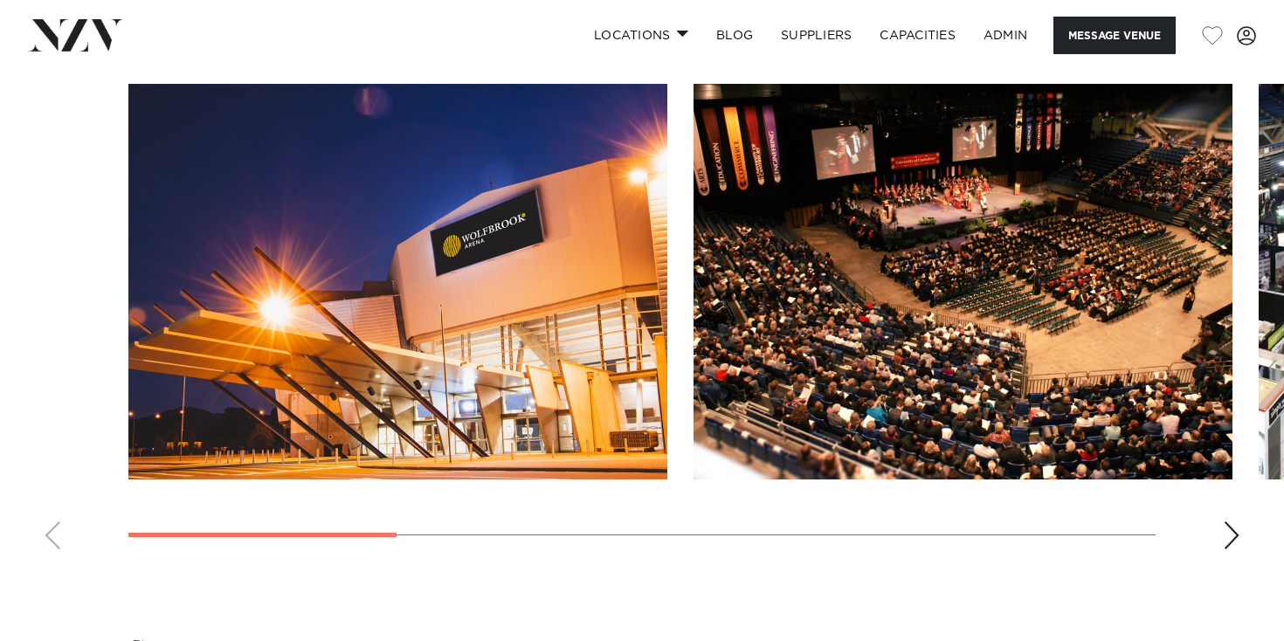
click at [590, 315] on img "1 / 7" at bounding box center [397, 282] width 539 height 396
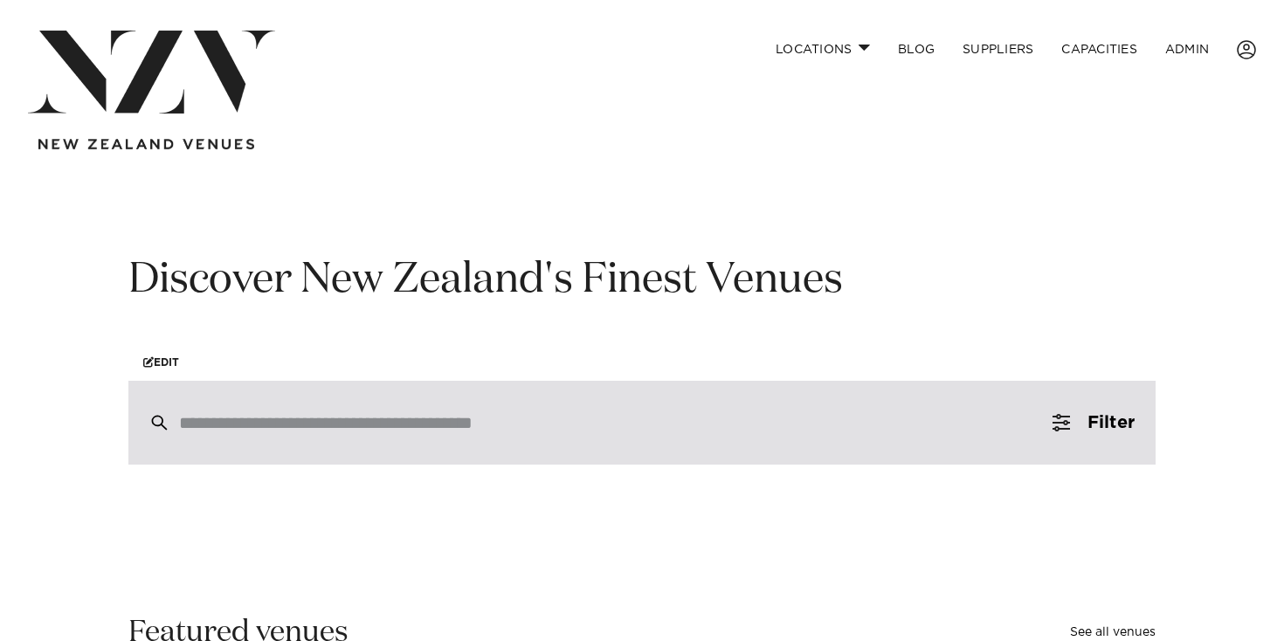
click at [287, 414] on input "search" at bounding box center [605, 422] width 852 height 19
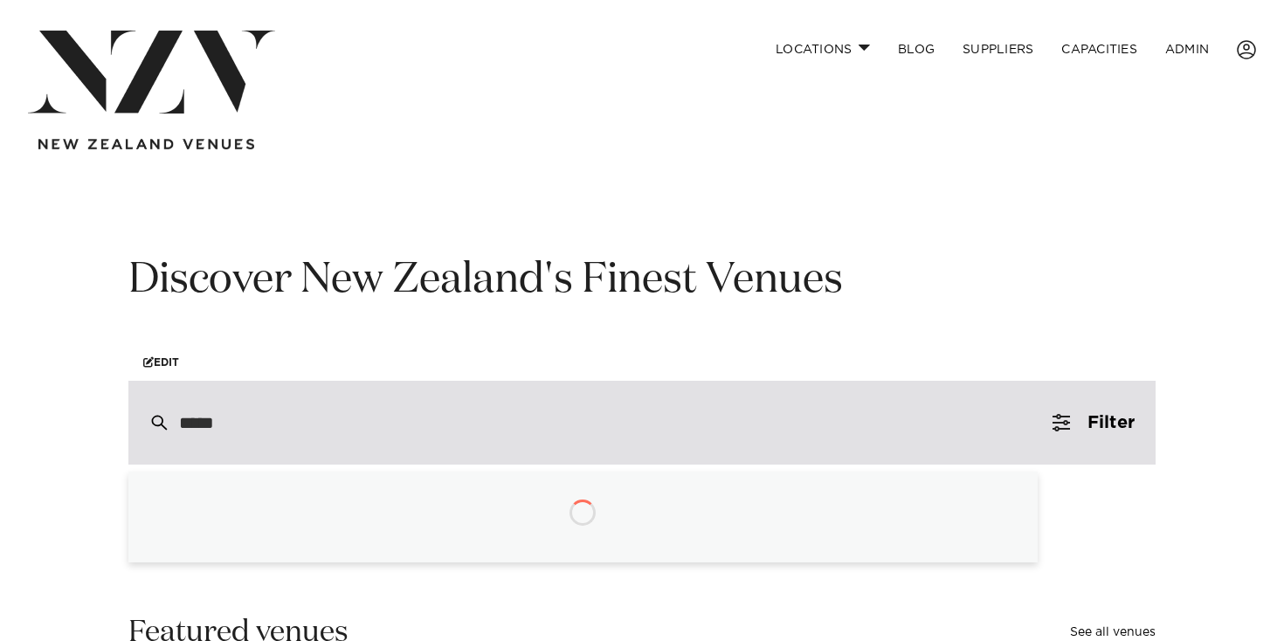
type input "******"
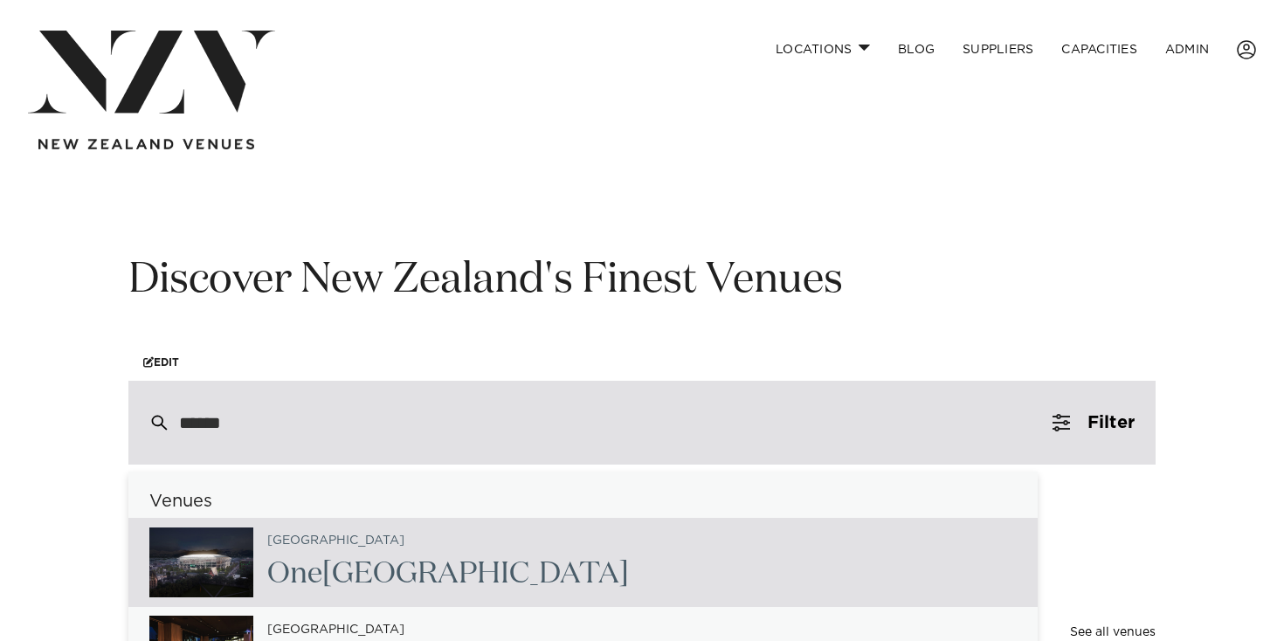
click at [304, 429] on input "******" at bounding box center [605, 422] width 852 height 19
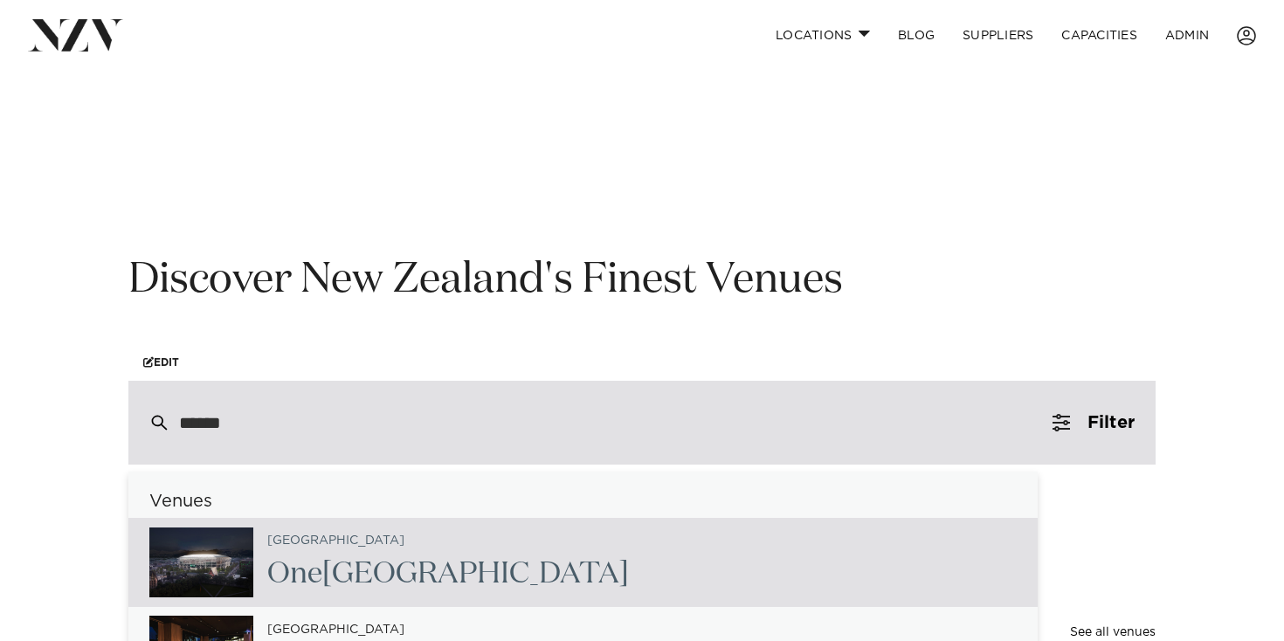
scroll to position [24, 0]
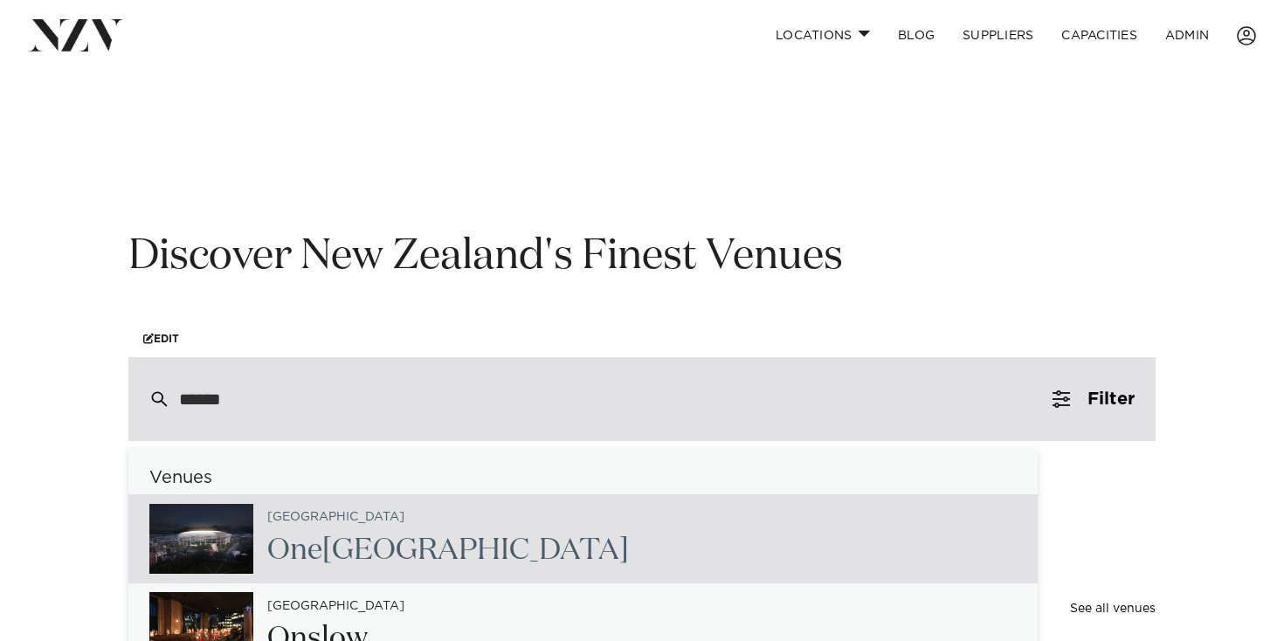
click at [373, 534] on h2 "One New Zealand Stadium" at bounding box center [448, 550] width 362 height 39
type input "**********"
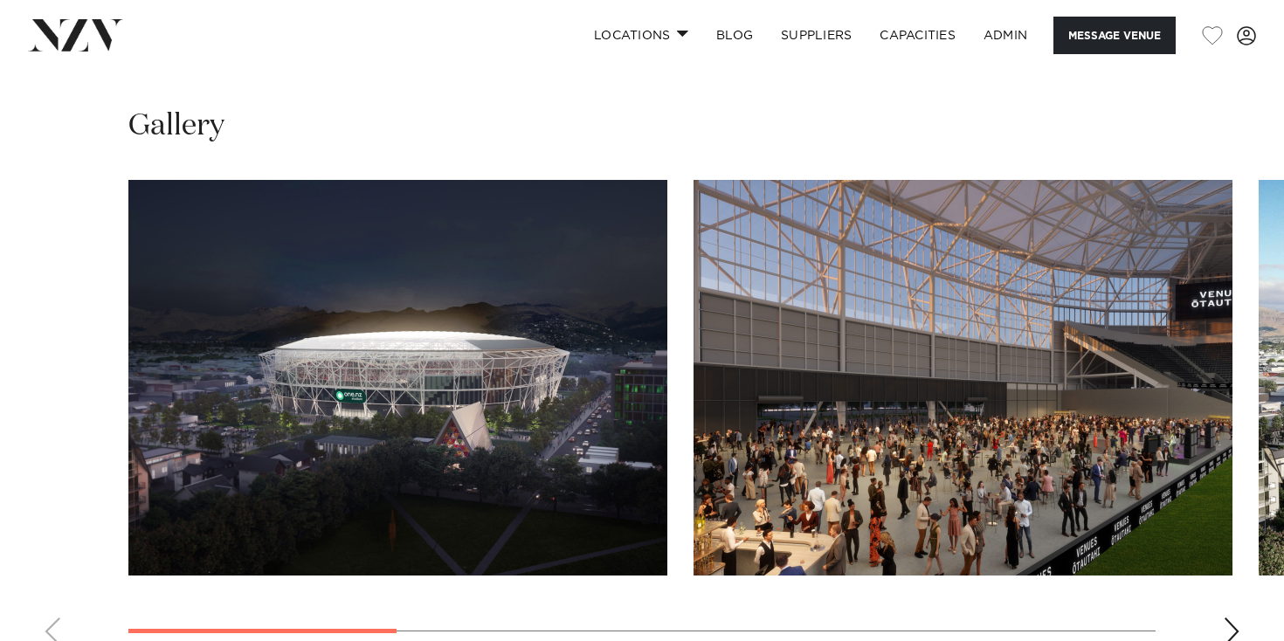
scroll to position [1934, 0]
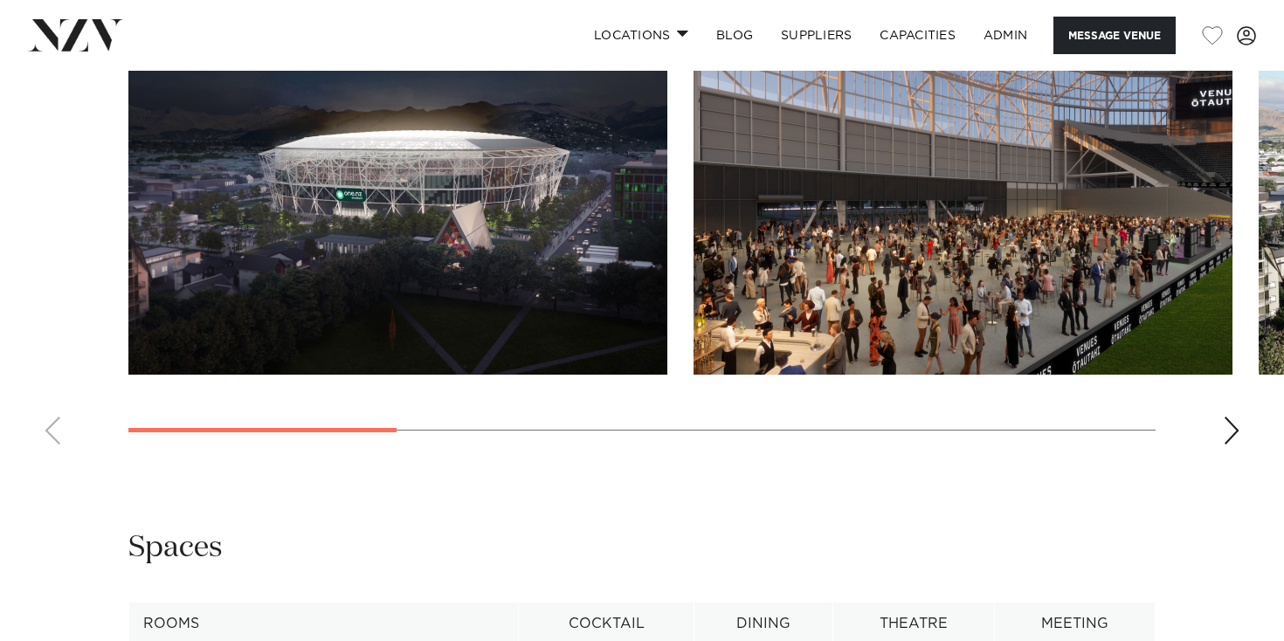
click at [1235, 417] on div "Next slide" at bounding box center [1231, 431] width 17 height 28
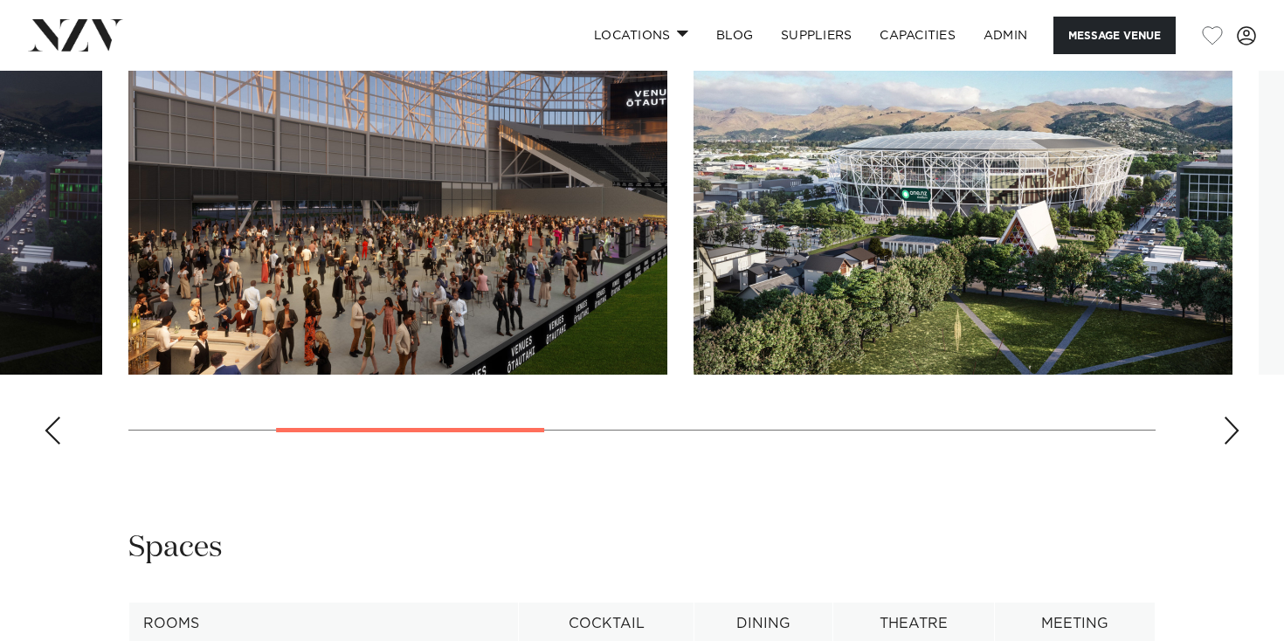
click at [1235, 417] on div "Next slide" at bounding box center [1231, 431] width 17 height 28
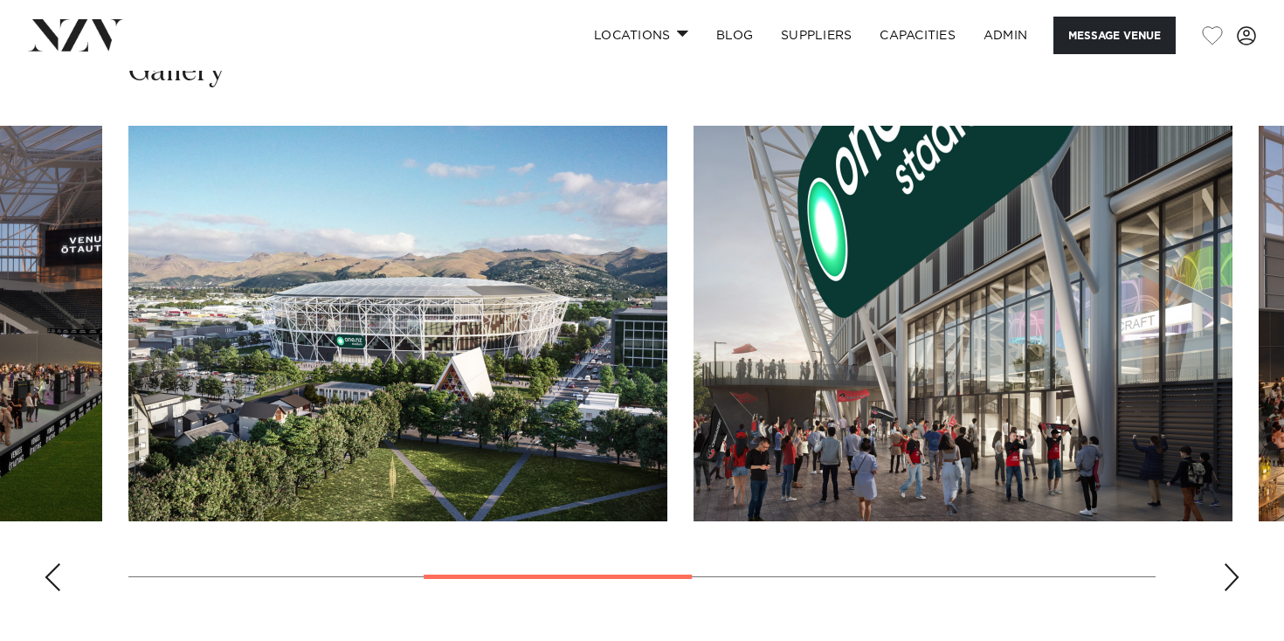
scroll to position [1794, 0]
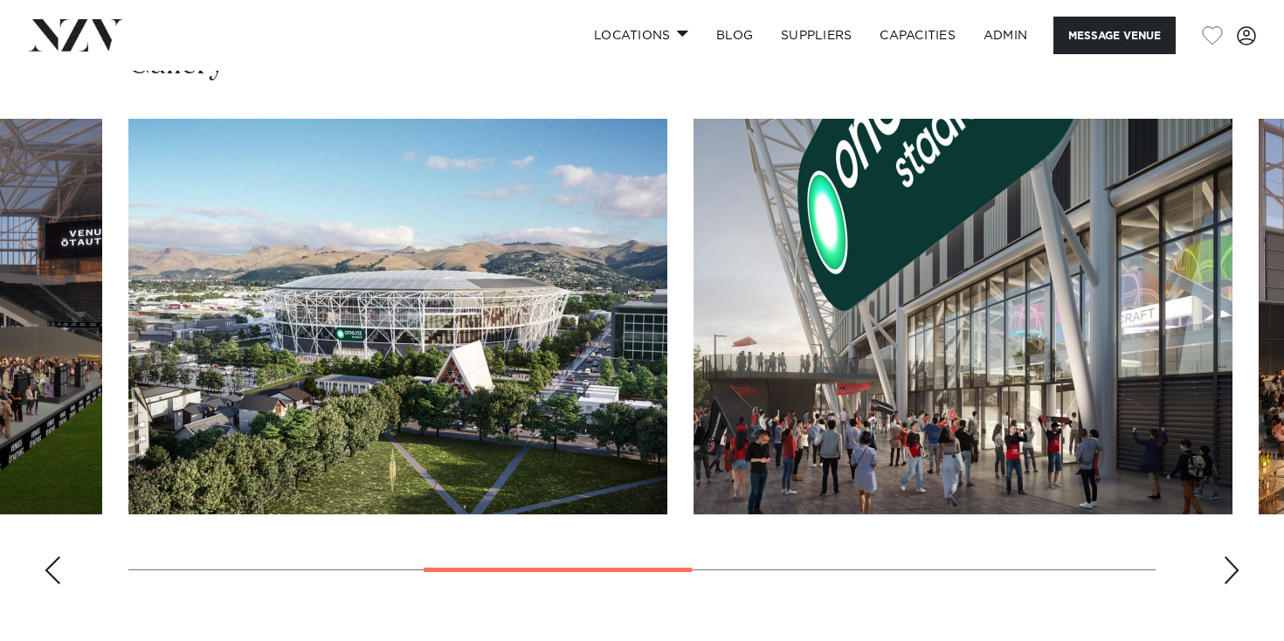
click at [1231, 557] on div "Next slide" at bounding box center [1231, 571] width 17 height 28
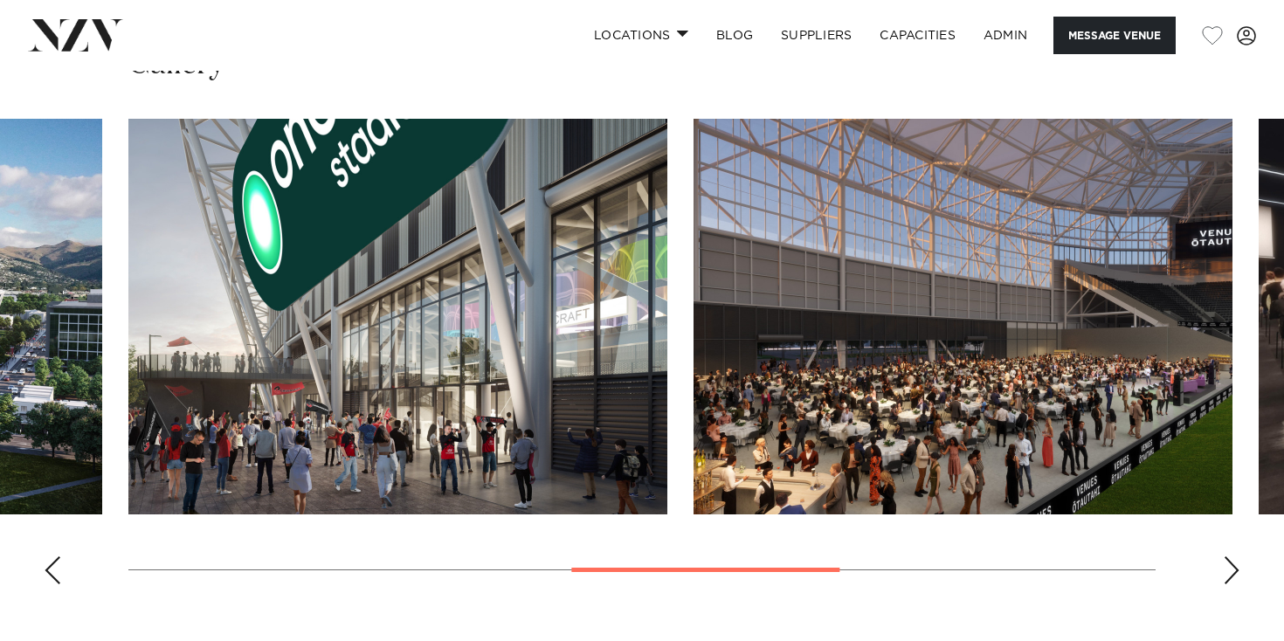
click at [1231, 557] on div "Next slide" at bounding box center [1231, 571] width 17 height 28
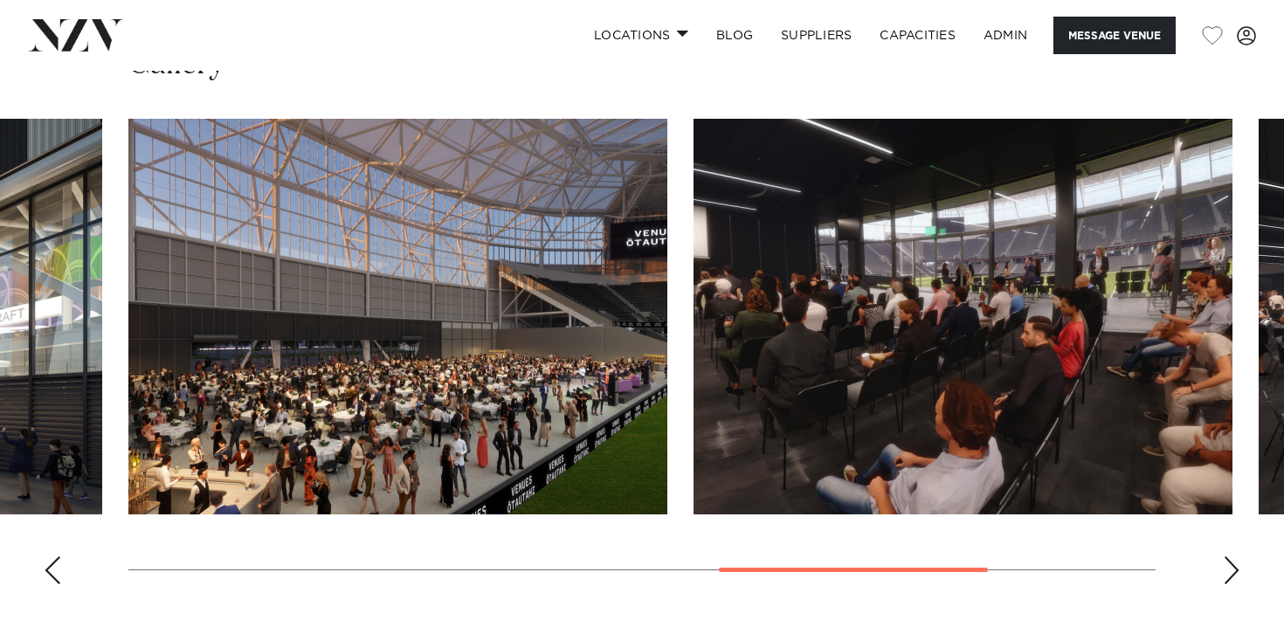
click at [1231, 557] on div "Next slide" at bounding box center [1231, 571] width 17 height 28
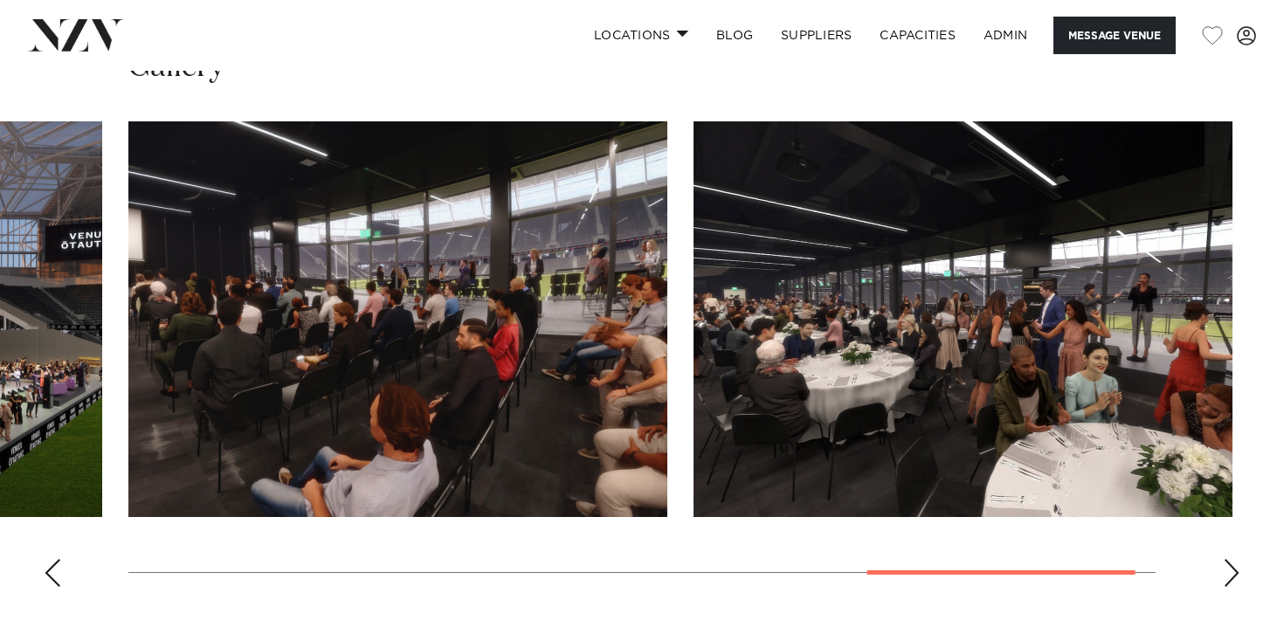
click at [1231, 559] on div "Next slide" at bounding box center [1231, 573] width 17 height 28
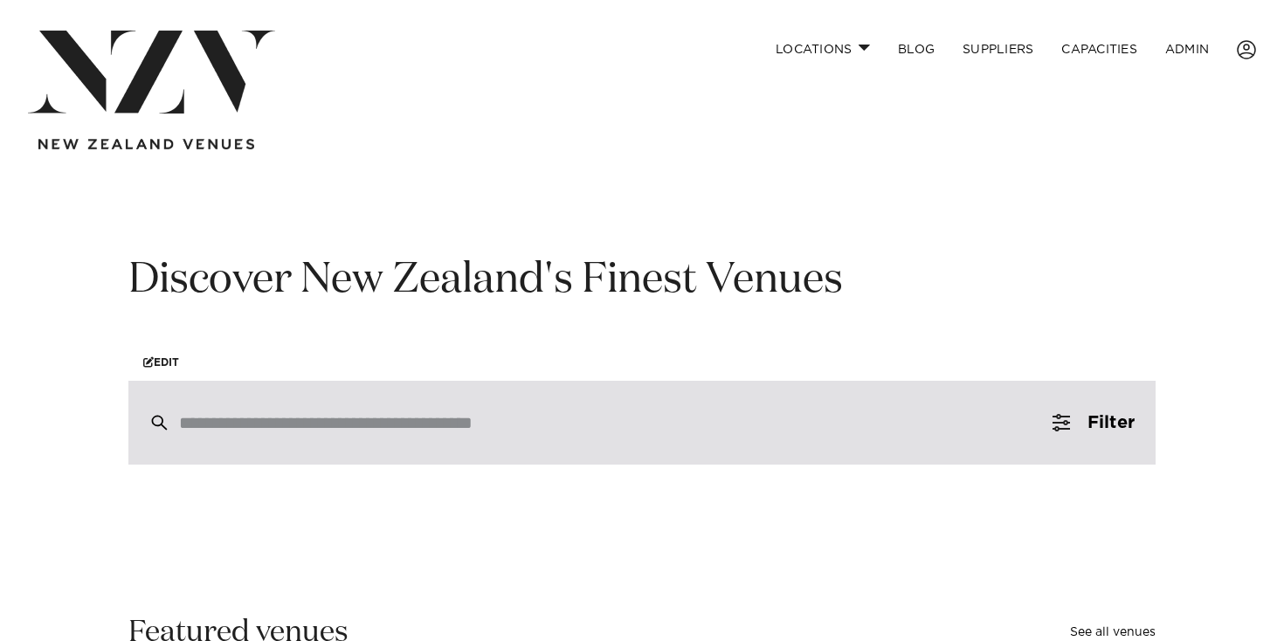
click at [550, 421] on input "search" at bounding box center [605, 422] width 852 height 19
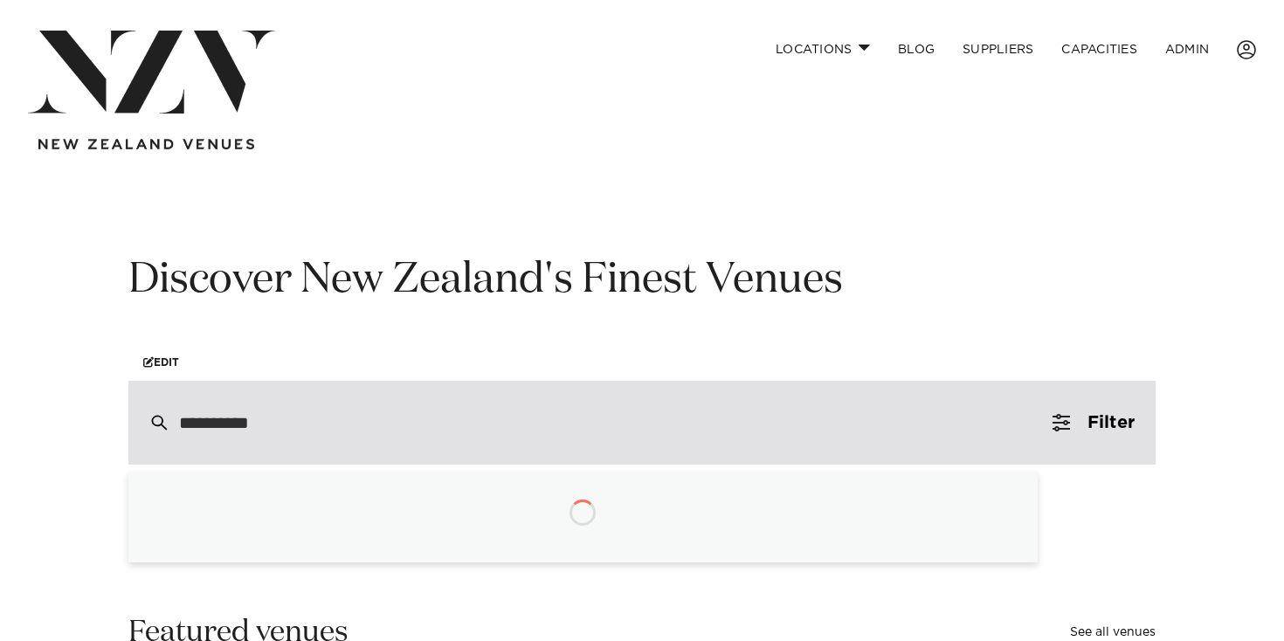
type input "**********"
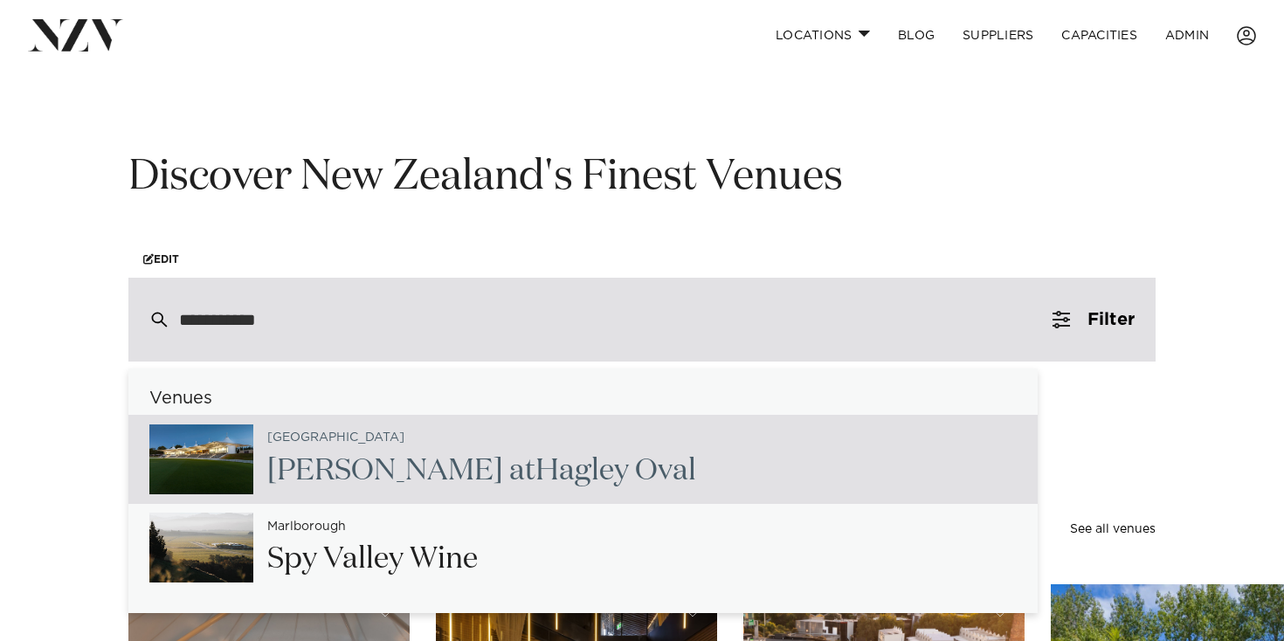
scroll to position [102, 0]
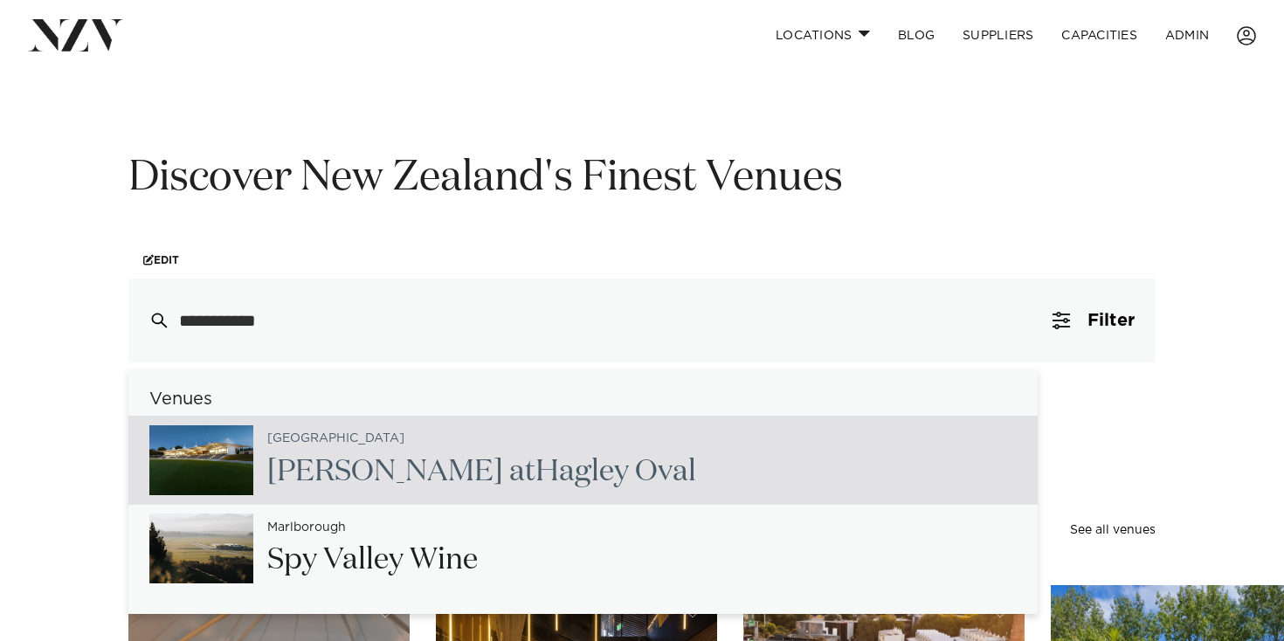
click at [505, 452] on div "Christchurch Hadlee Pavilion at Hagley Oval" at bounding box center [474, 461] width 443 height 72
type input "**********"
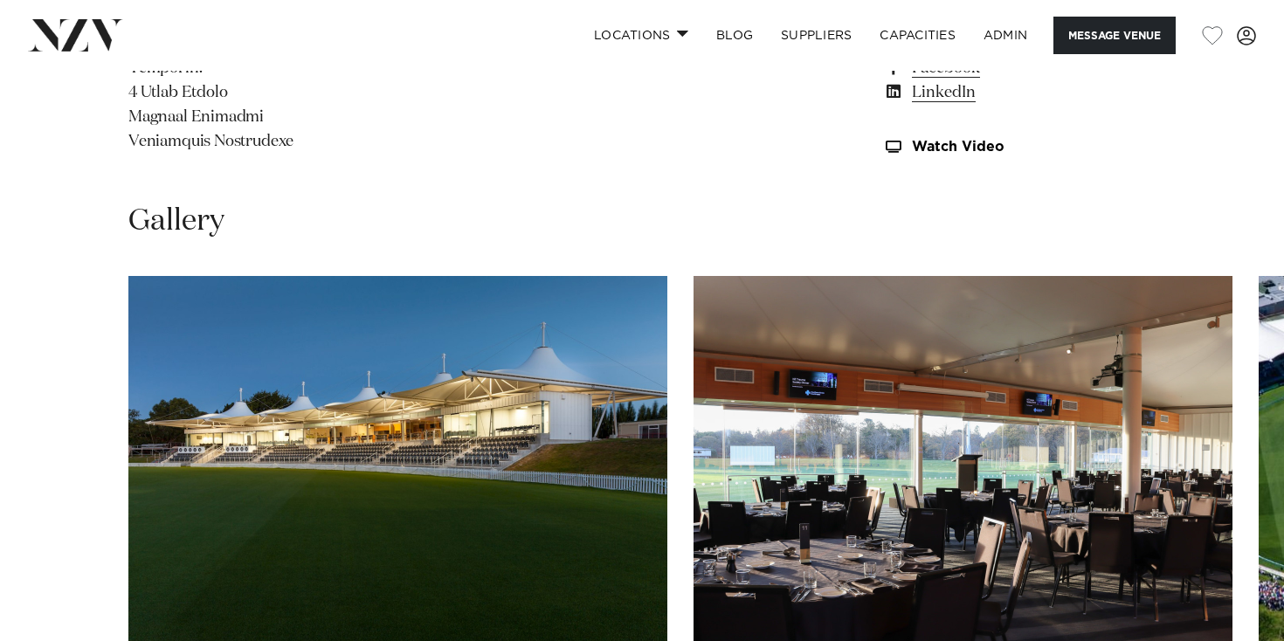
scroll to position [1698, 0]
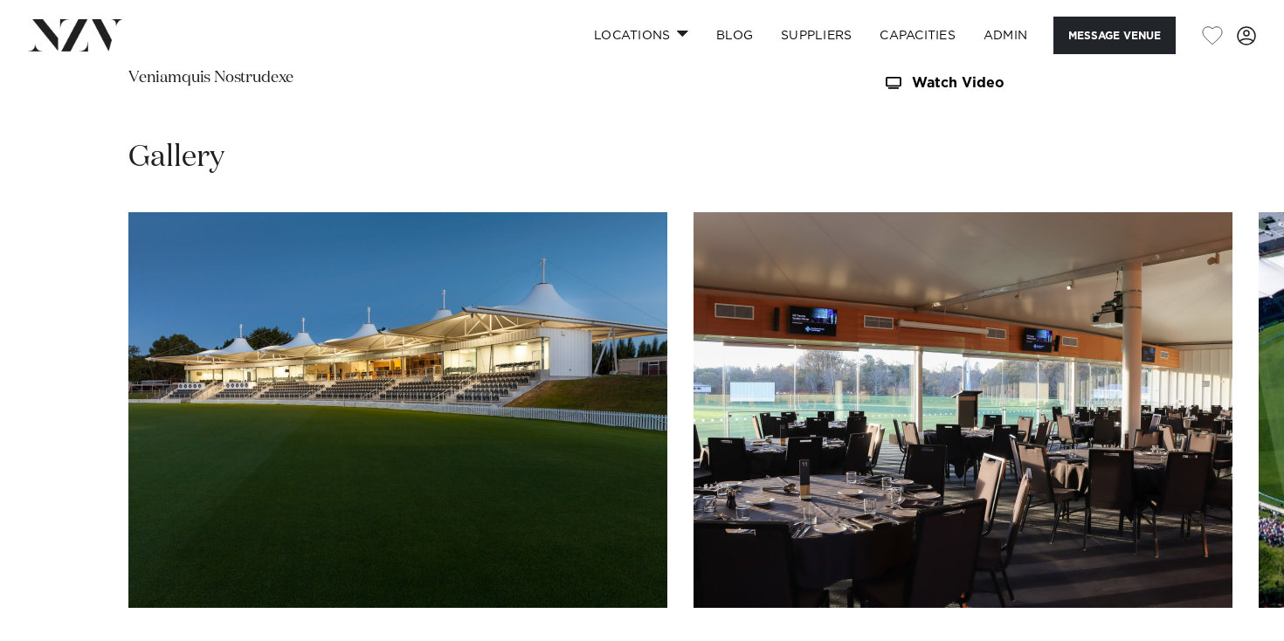
click at [501, 240] on img "1 / 11" at bounding box center [397, 410] width 539 height 396
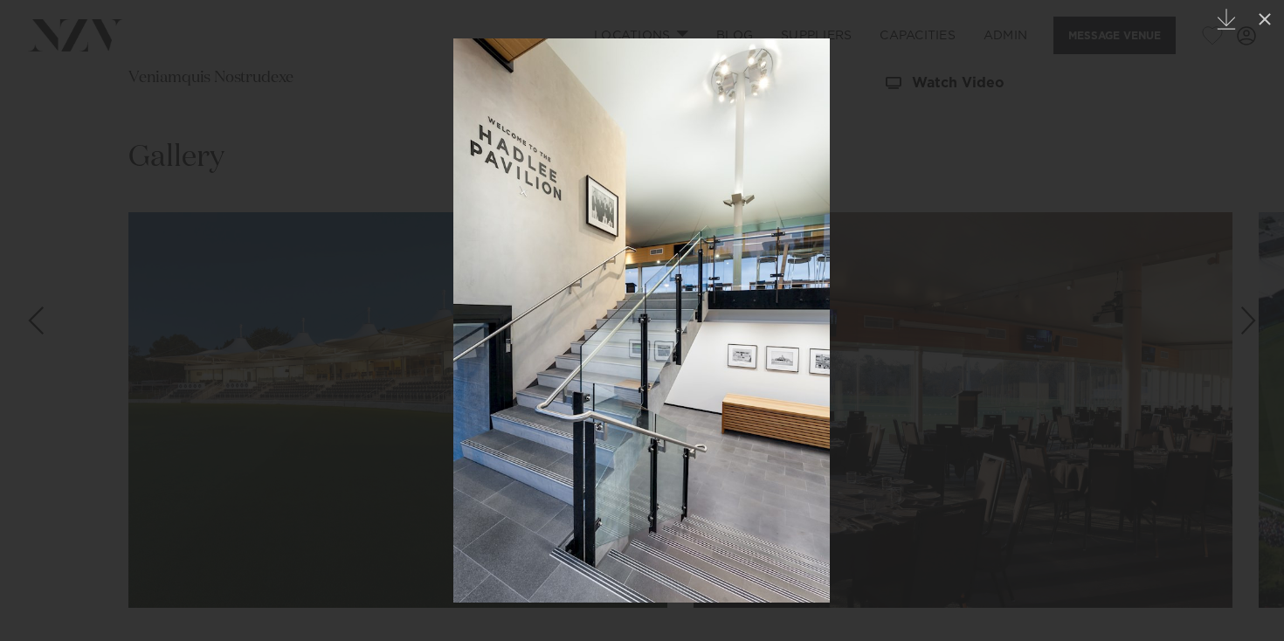
click at [1189, 189] on div at bounding box center [642, 320] width 1284 height 641
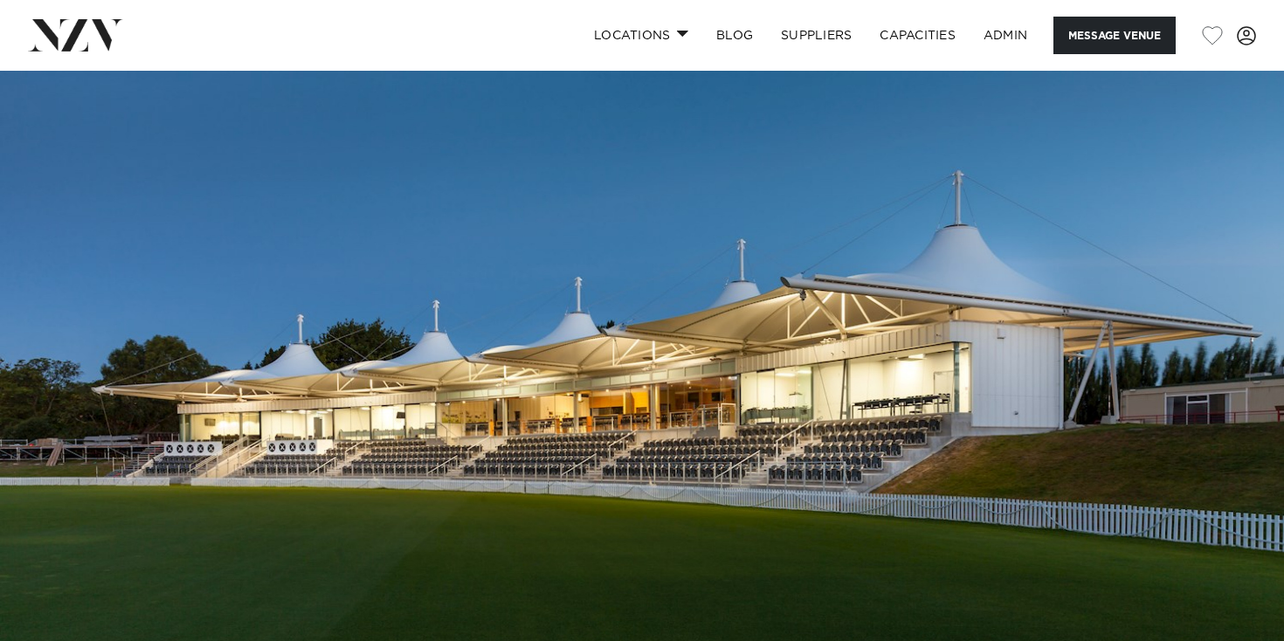
click at [106, 50] on img at bounding box center [75, 34] width 95 height 31
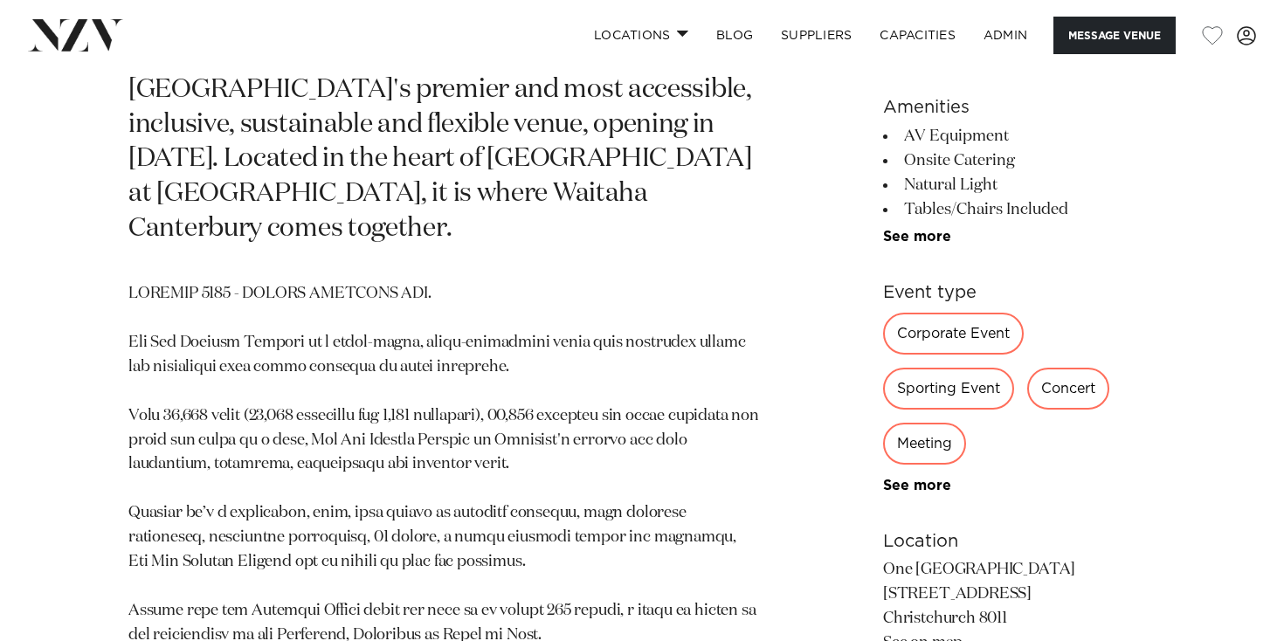
scroll to position [975, 0]
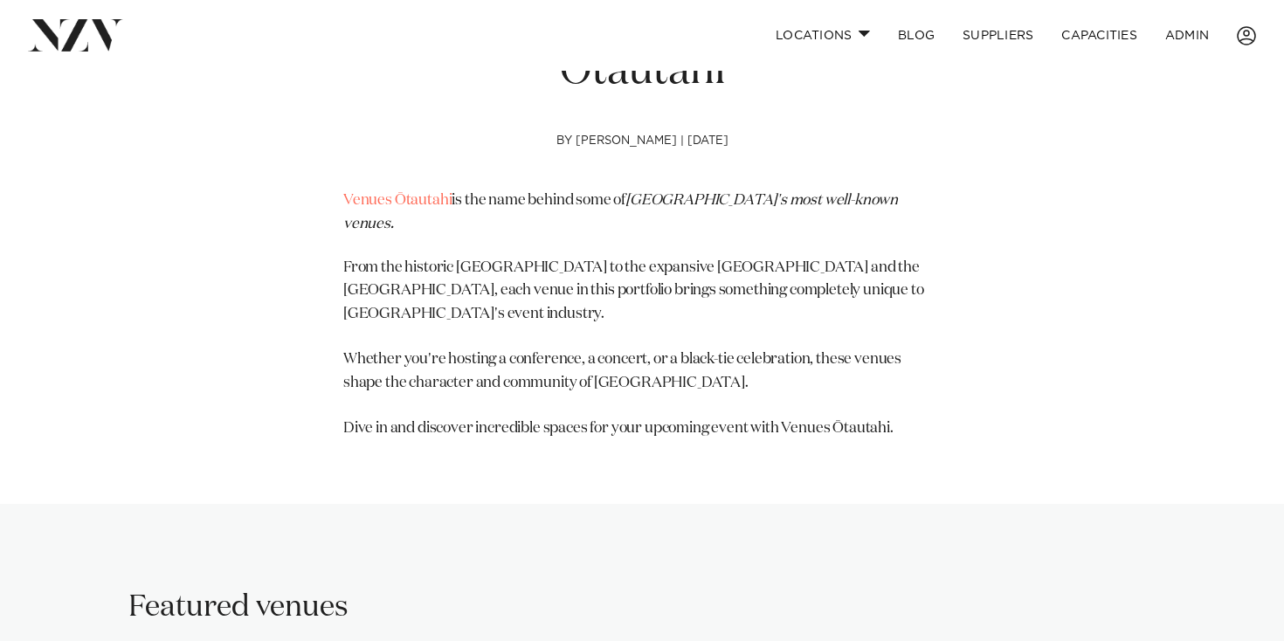
scroll to position [734, 0]
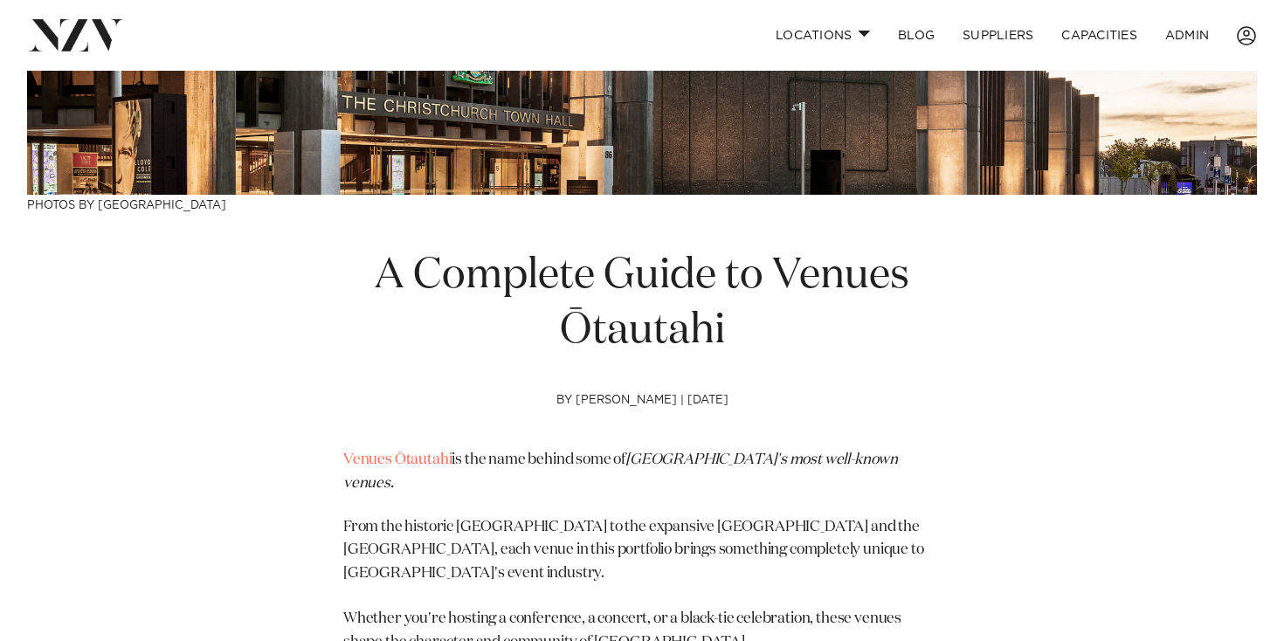
scroll to position [590, 0]
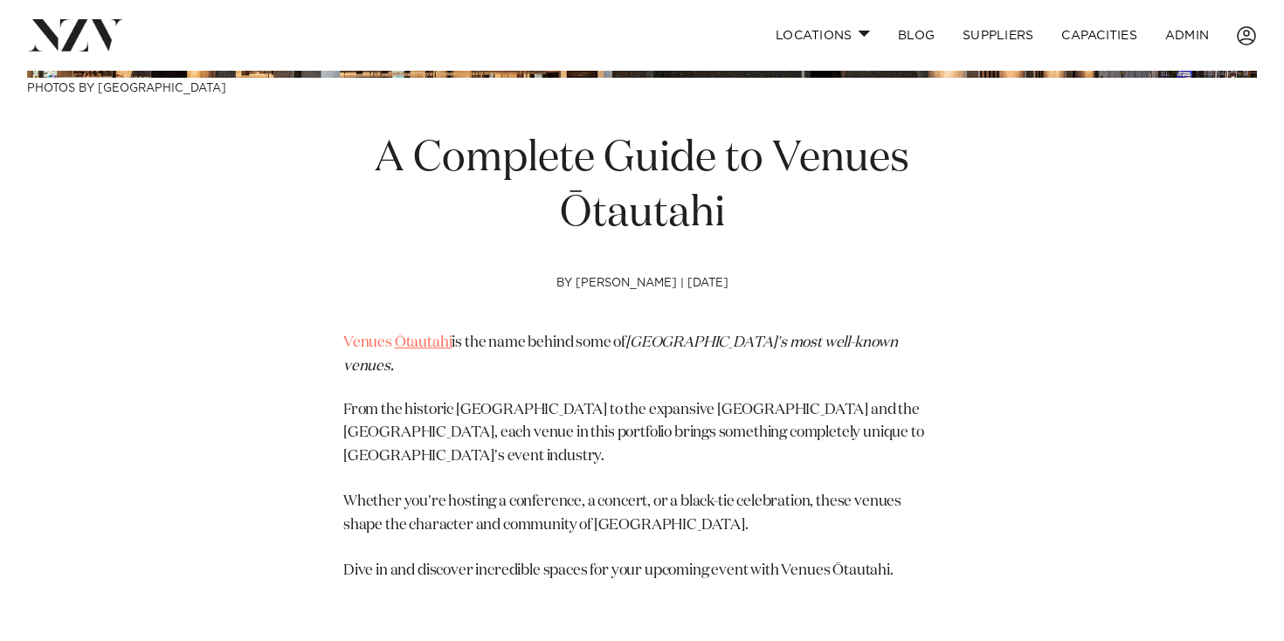
click at [399, 344] on link "Ōtautahi" at bounding box center [424, 343] width 58 height 15
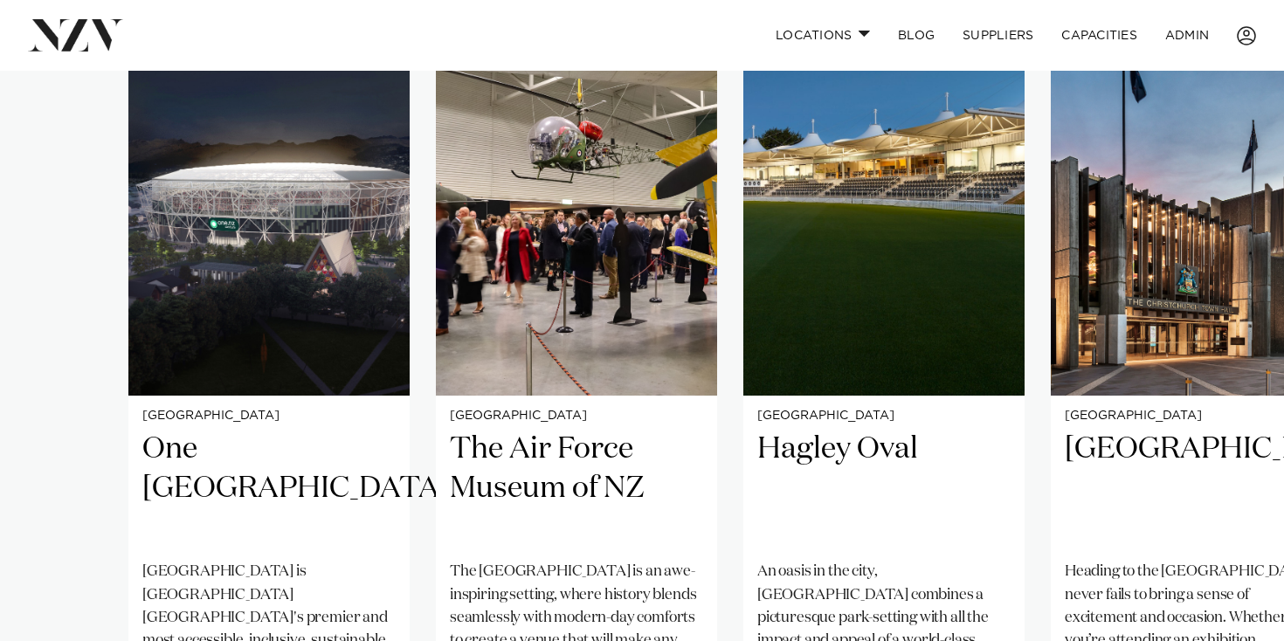
scroll to position [1381, 0]
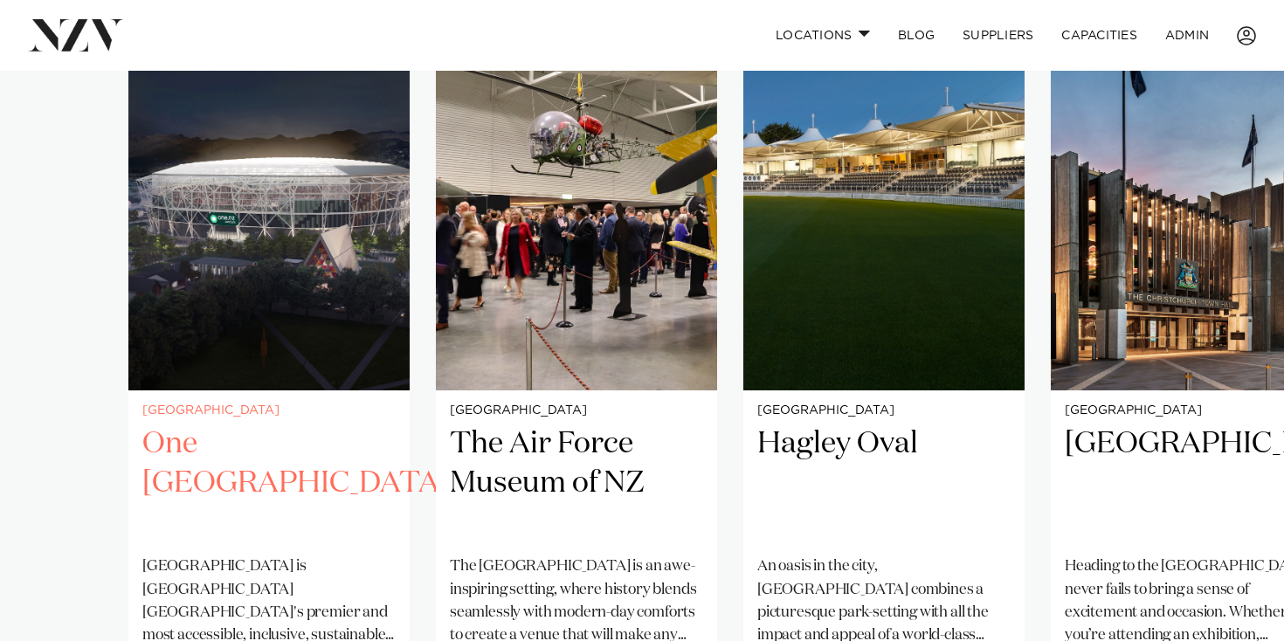
click at [375, 166] on img "1 / 5" at bounding box center [268, 201] width 281 height 377
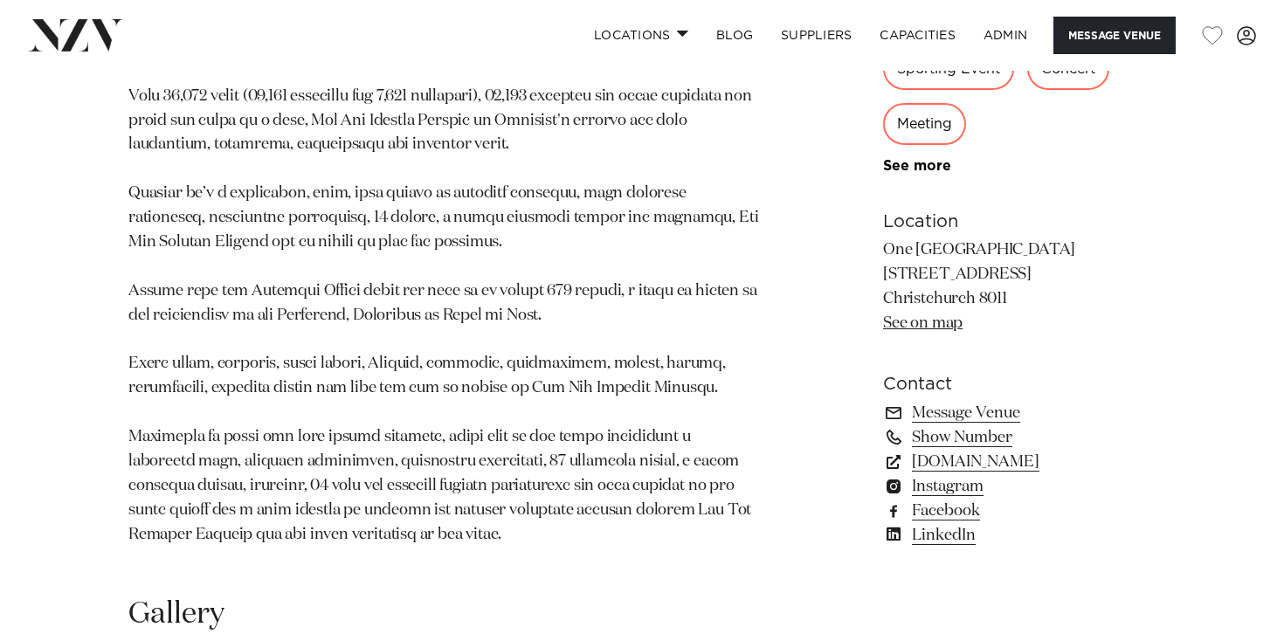
scroll to position [1246, 0]
click at [927, 473] on link "Instagram" at bounding box center [1019, 485] width 273 height 24
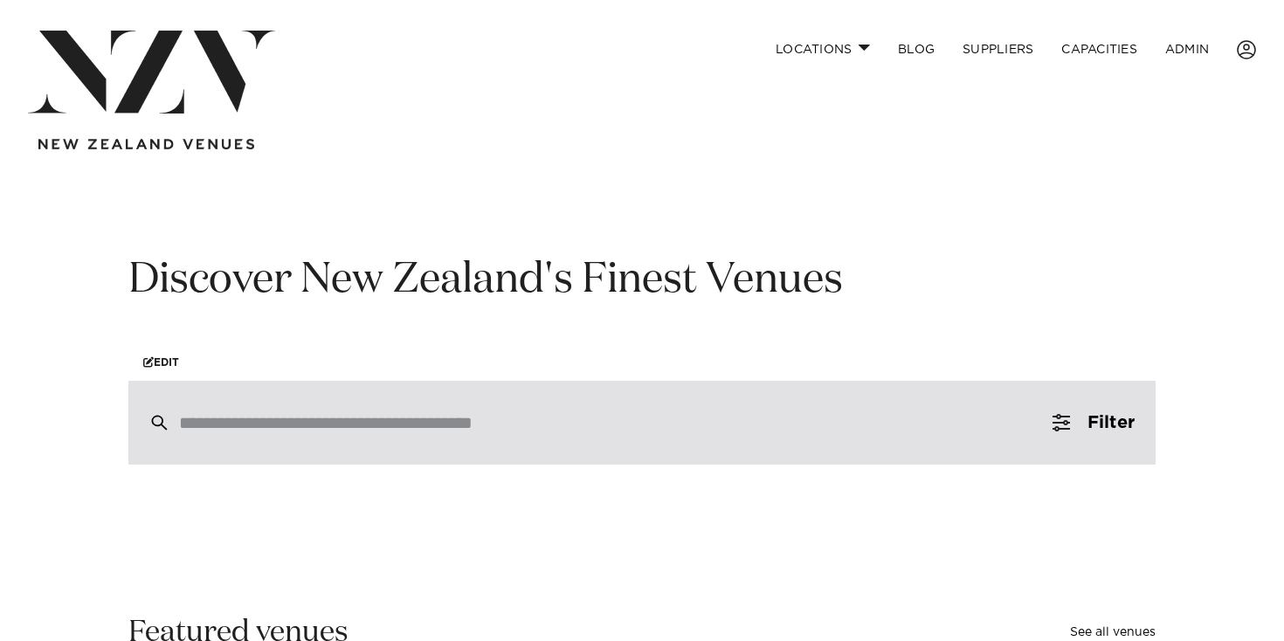
click at [338, 419] on input "search" at bounding box center [605, 422] width 852 height 19
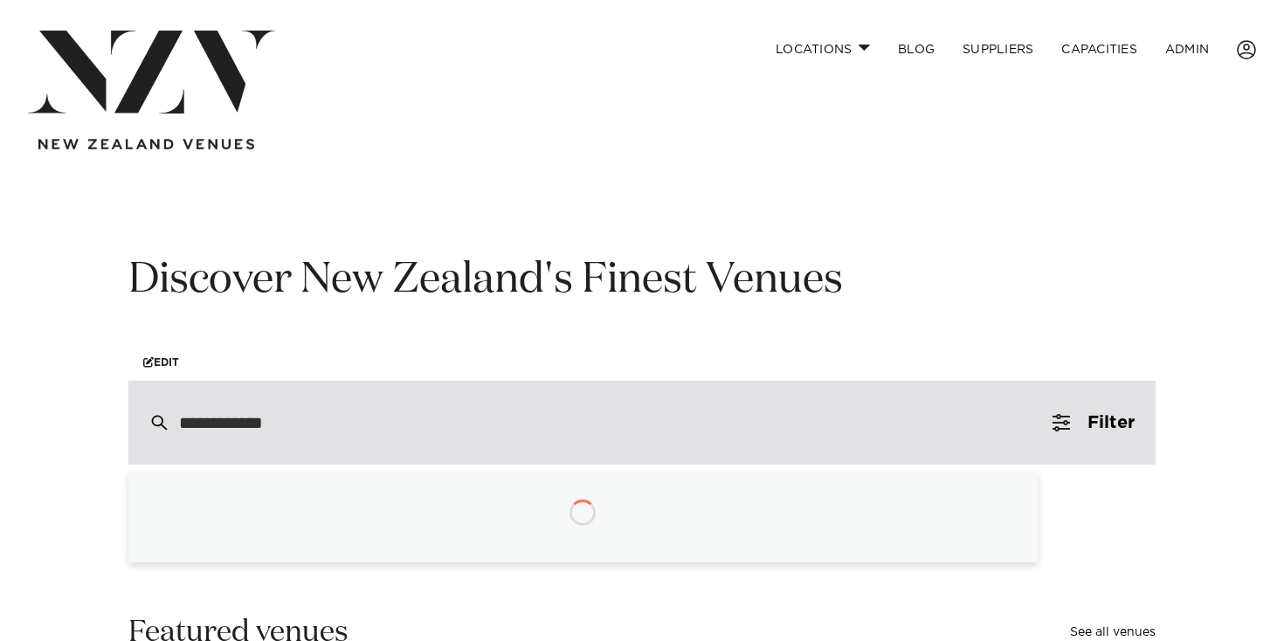
type input "**********"
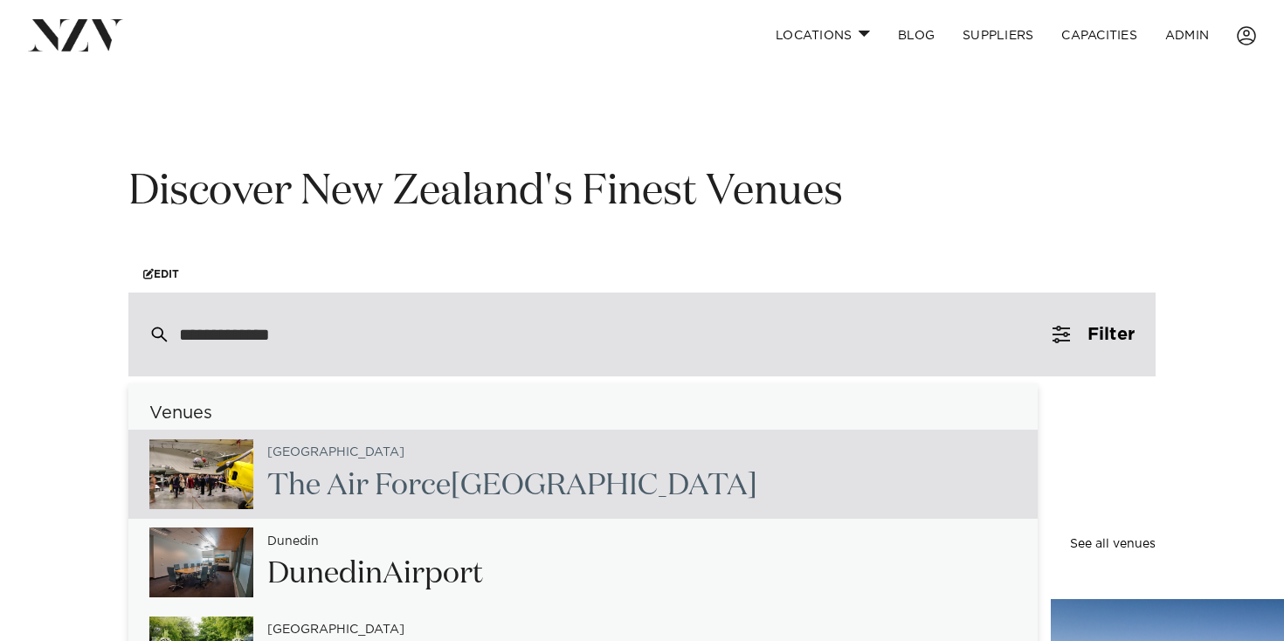
scroll to position [90, 0]
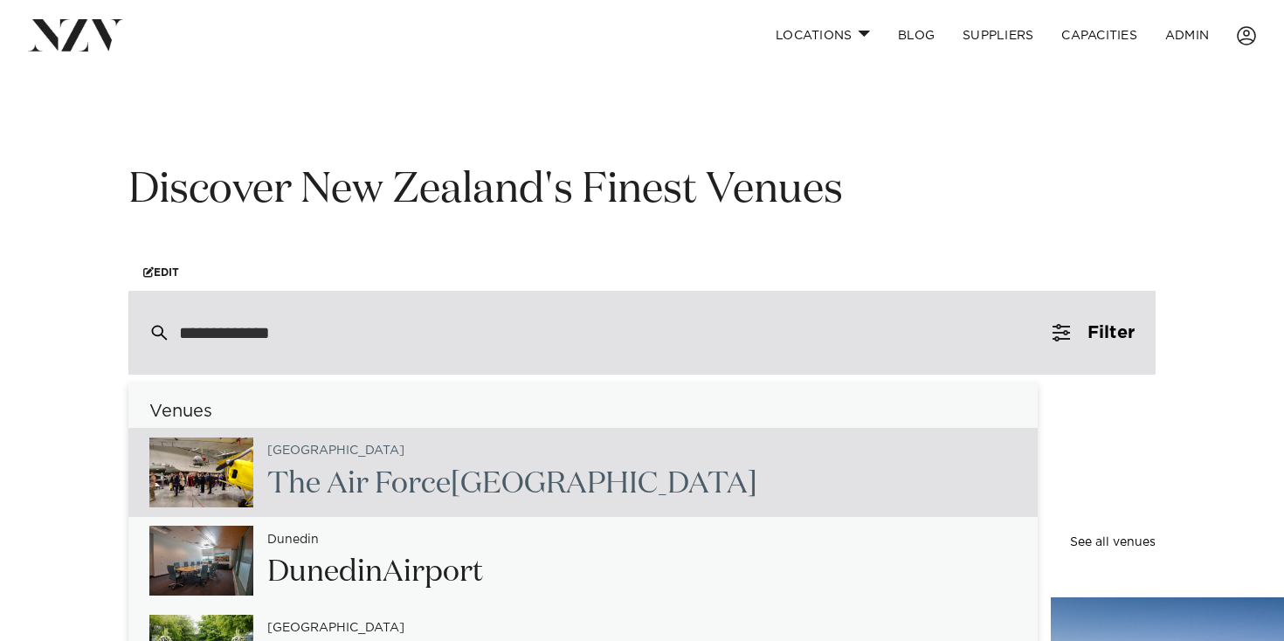
click at [375, 475] on span "Air" at bounding box center [413, 484] width 76 height 30
type input "**********"
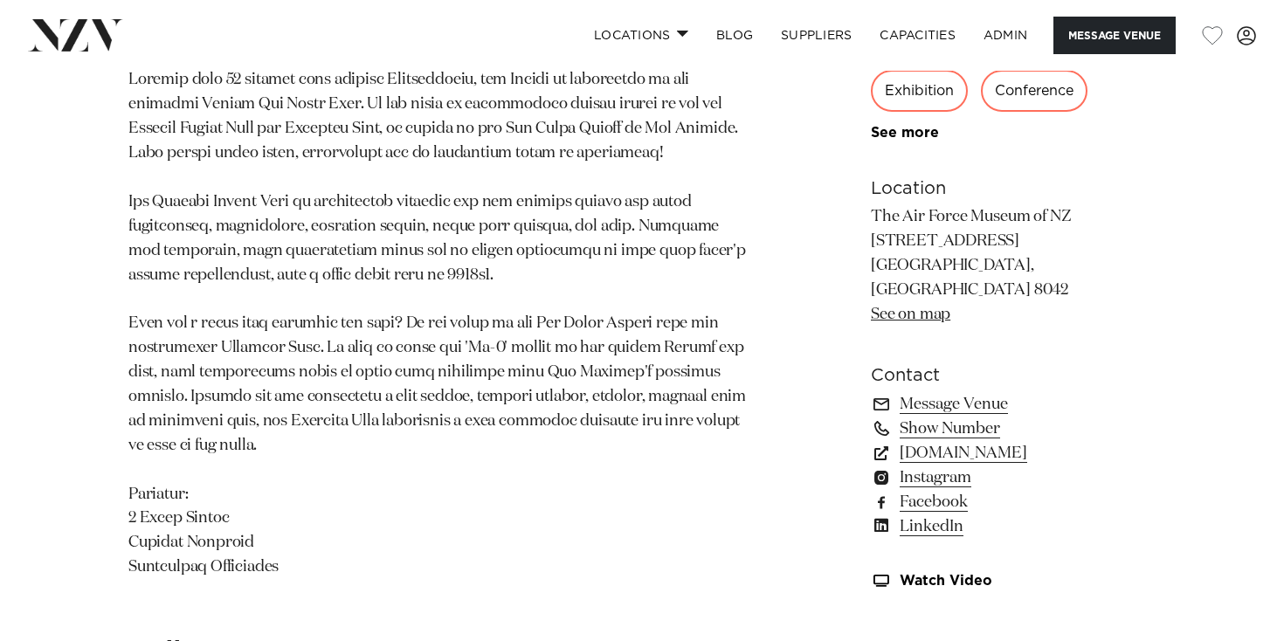
scroll to position [1137, 0]
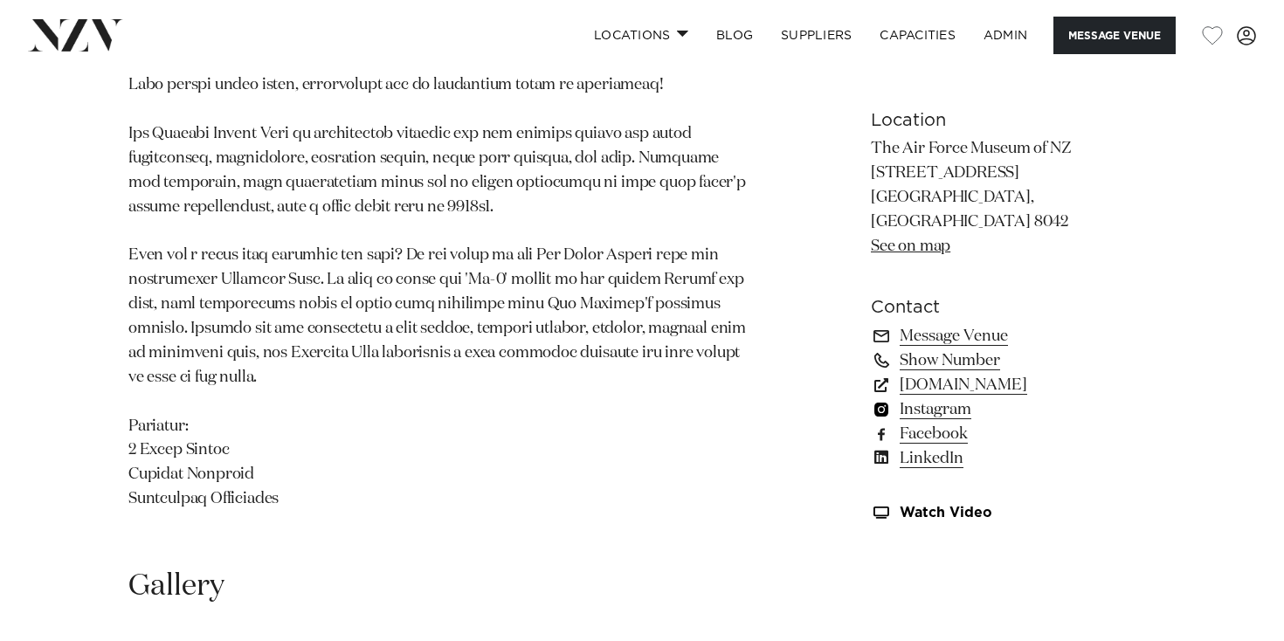
click at [933, 401] on link "Instagram" at bounding box center [1013, 410] width 285 height 24
click at [920, 430] on link "Facebook" at bounding box center [1013, 434] width 285 height 24
